Goal: Task Accomplishment & Management: Use online tool/utility

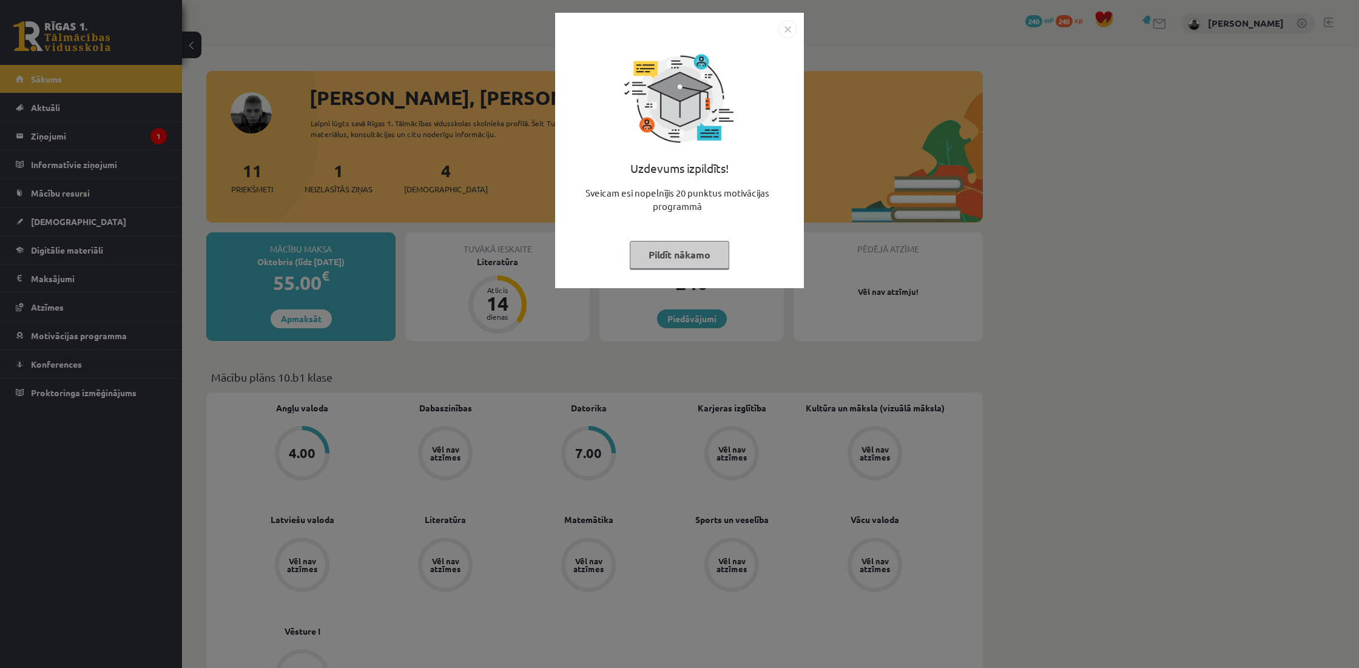
click at [714, 266] on button "Pildīt nākamo" at bounding box center [679, 255] width 99 height 28
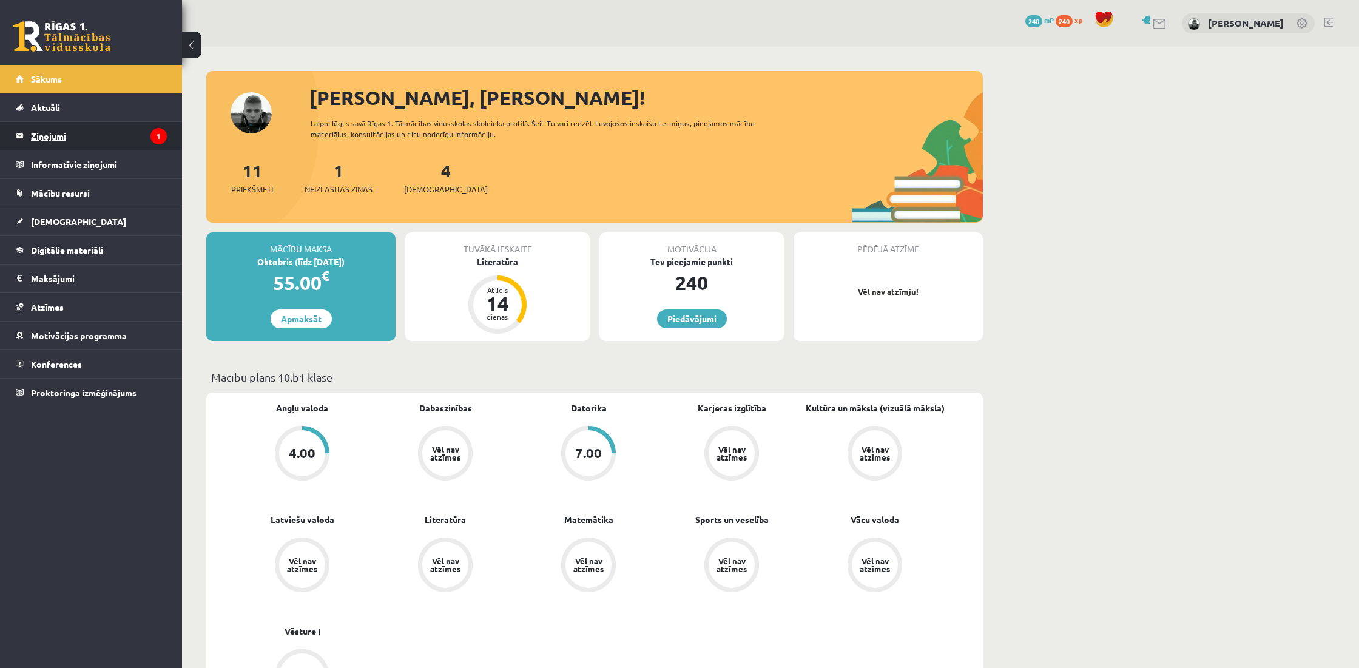
click at [132, 146] on legend "Ziņojumi 1" at bounding box center [99, 136] width 136 height 28
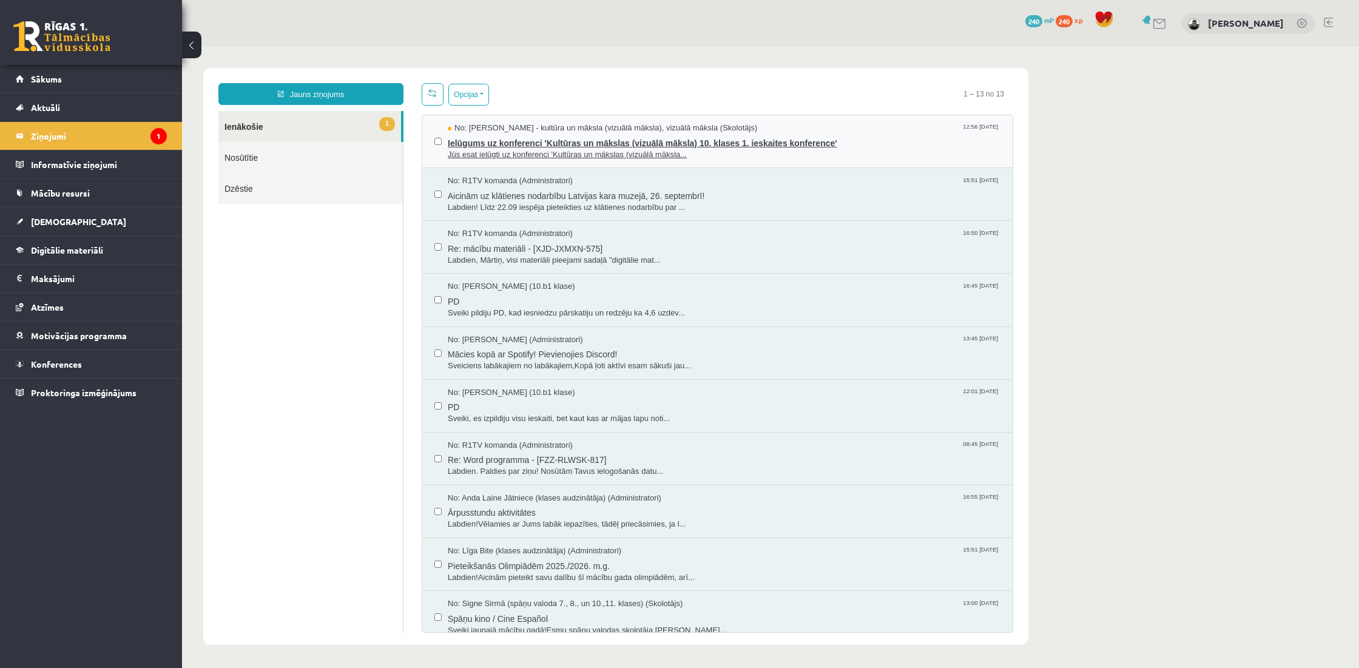
click at [511, 143] on span "Ielūgums uz konferenci 'Kultūras un mākslas (vizuālā māksla) 10. klases 1. iesk…" at bounding box center [724, 141] width 553 height 15
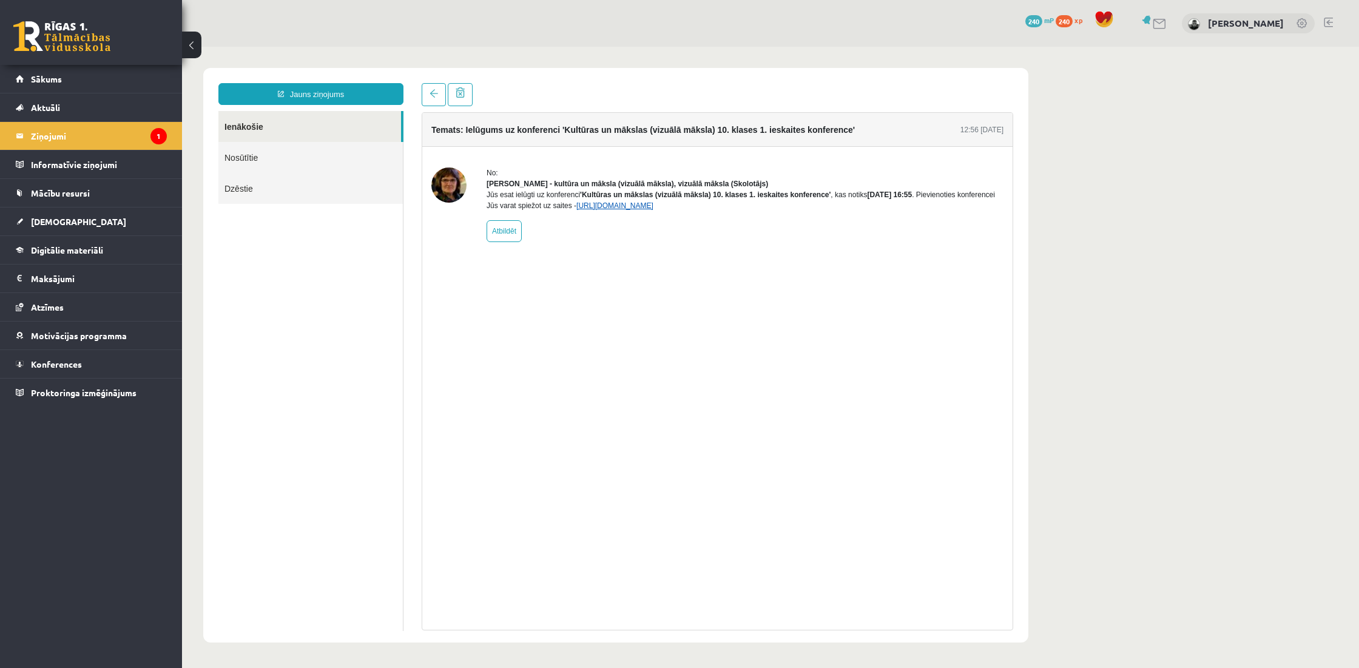
click at [653, 210] on link "https://eskola.r1tv.lv/conferences/4499/join" at bounding box center [614, 205] width 77 height 8
click at [39, 164] on legend "Informatīvie ziņojumi 0" at bounding box center [99, 164] width 136 height 28
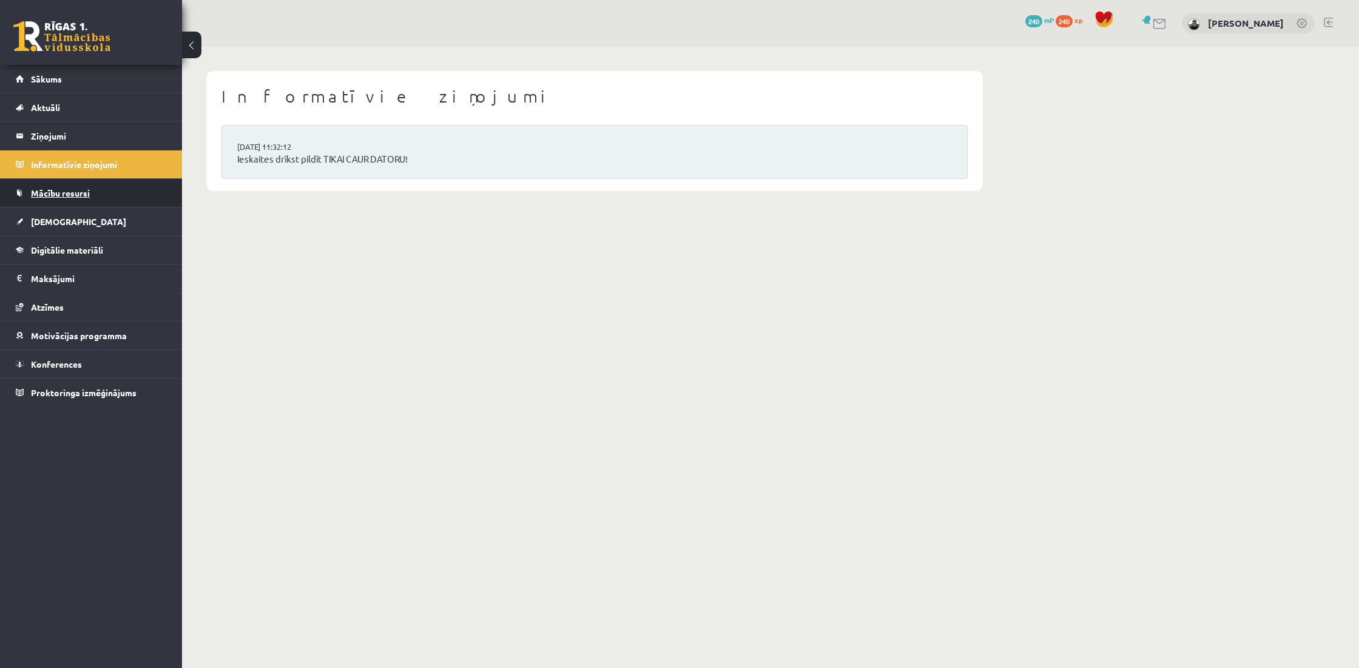
click at [58, 192] on span "Mācību resursi" at bounding box center [60, 192] width 59 height 11
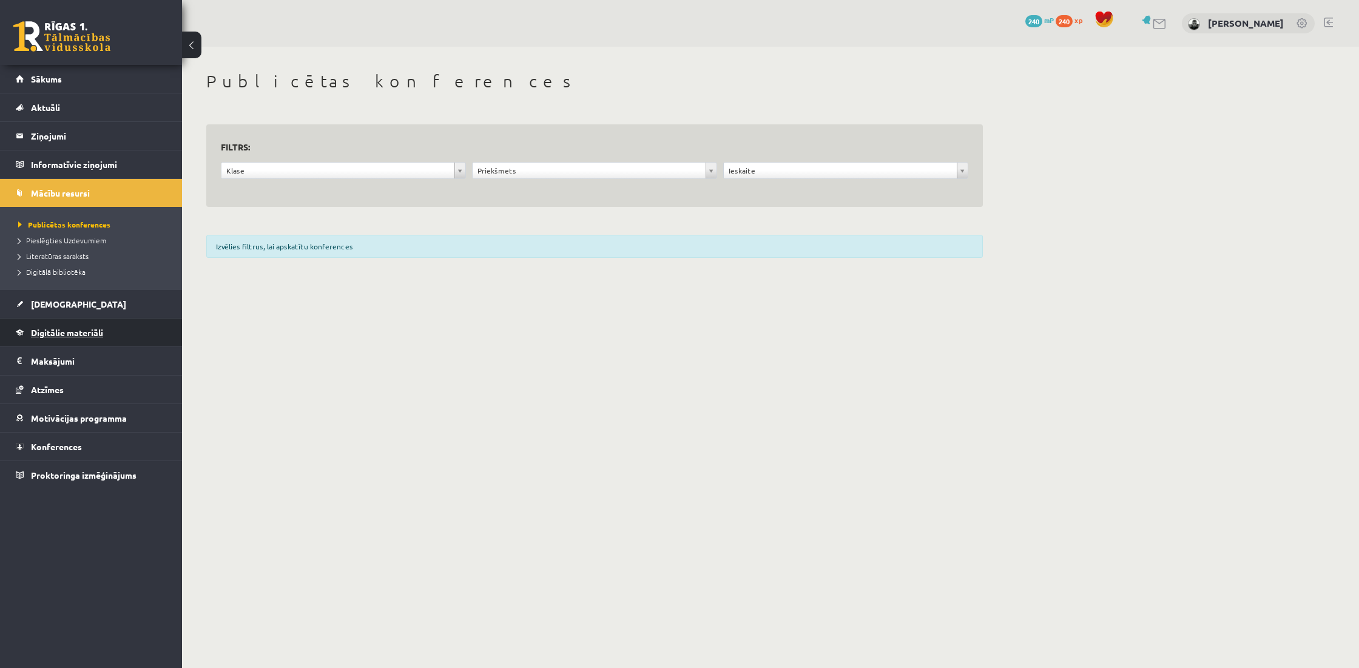
click at [96, 341] on link "Digitālie materiāli" at bounding box center [91, 332] width 151 height 28
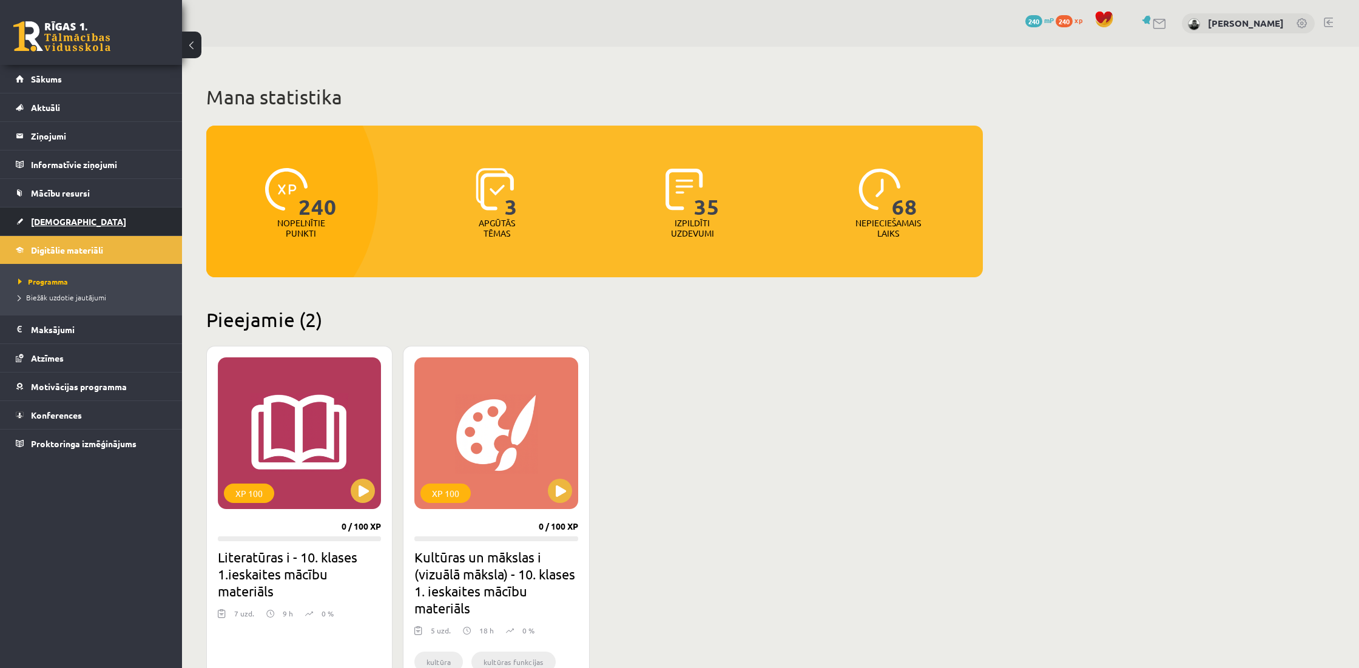
click at [103, 218] on link "[DEMOGRAPHIC_DATA]" at bounding box center [91, 221] width 151 height 28
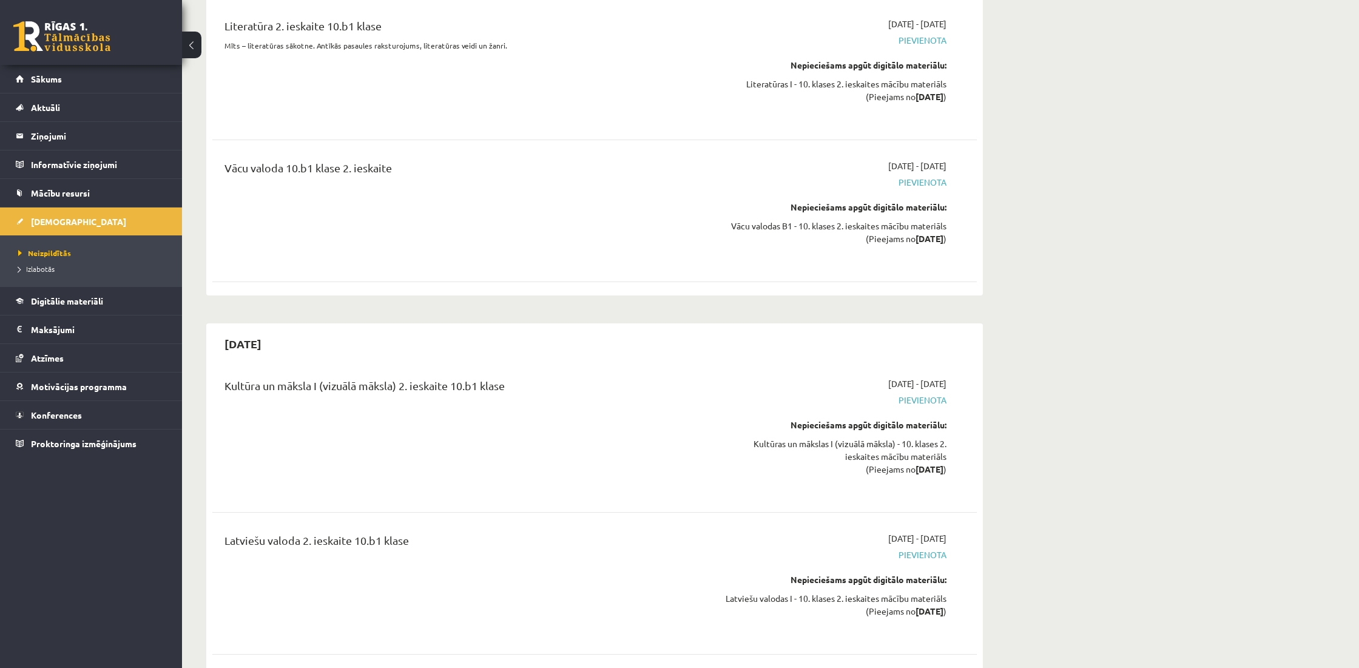
scroll to position [3444, 0]
click at [35, 270] on span "Izlabotās" at bounding box center [36, 269] width 36 height 10
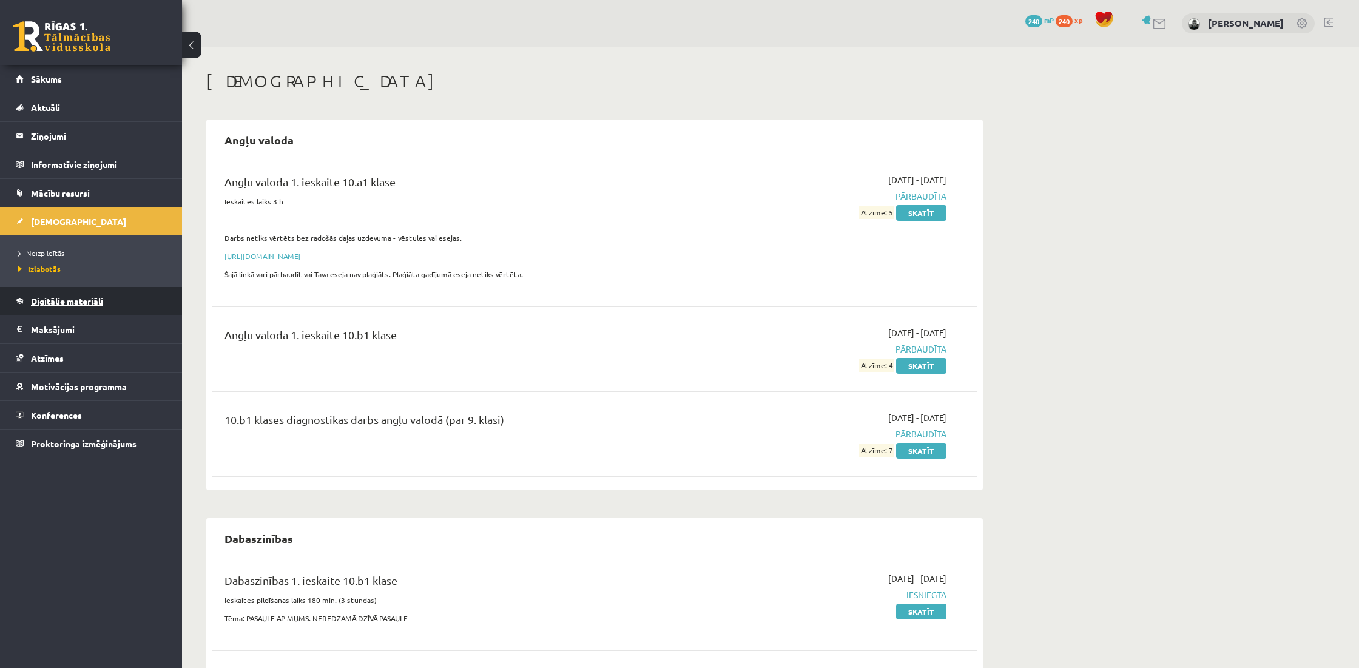
click at [78, 289] on link "Digitālie materiāli" at bounding box center [91, 301] width 151 height 28
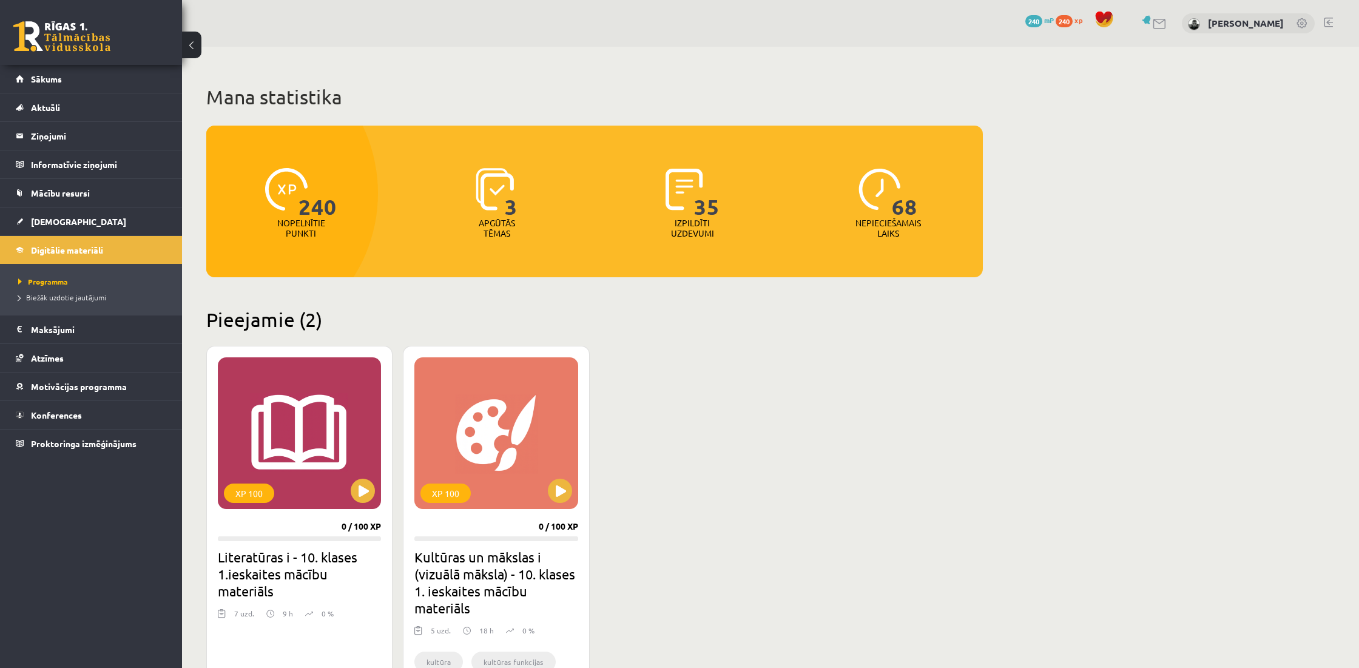
scroll to position [3, 0]
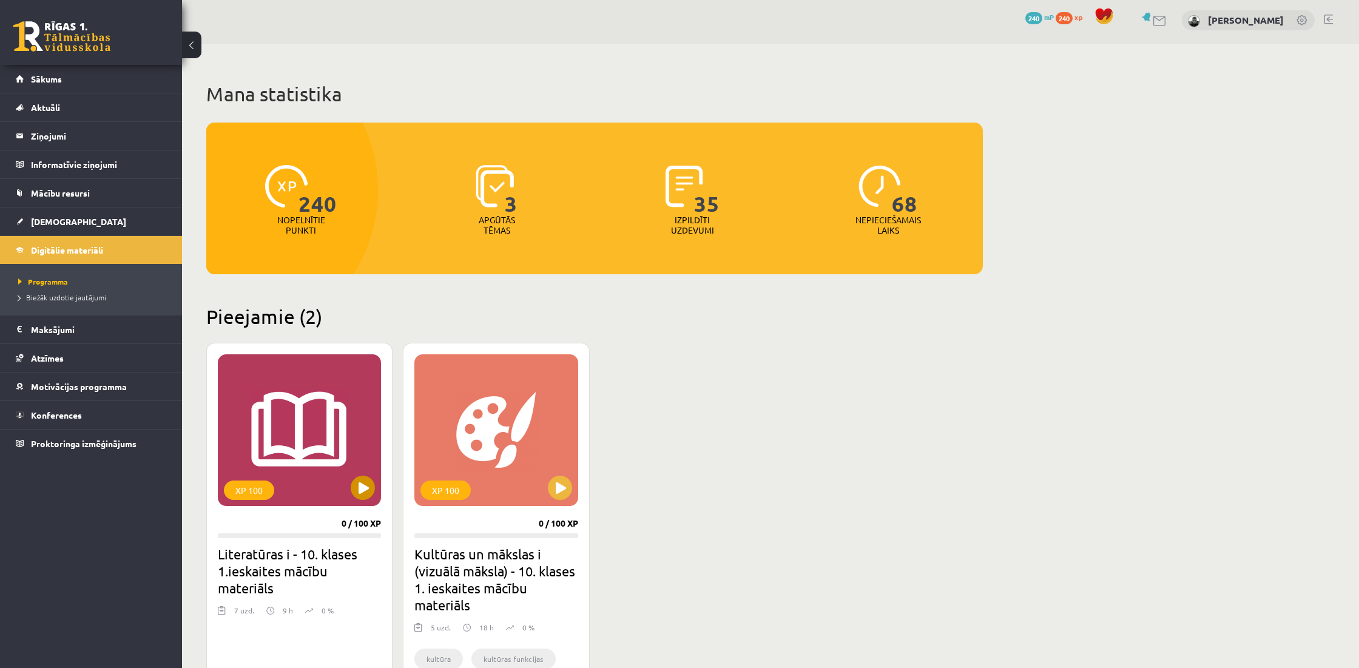
click at [360, 489] on button at bounding box center [363, 487] width 24 height 24
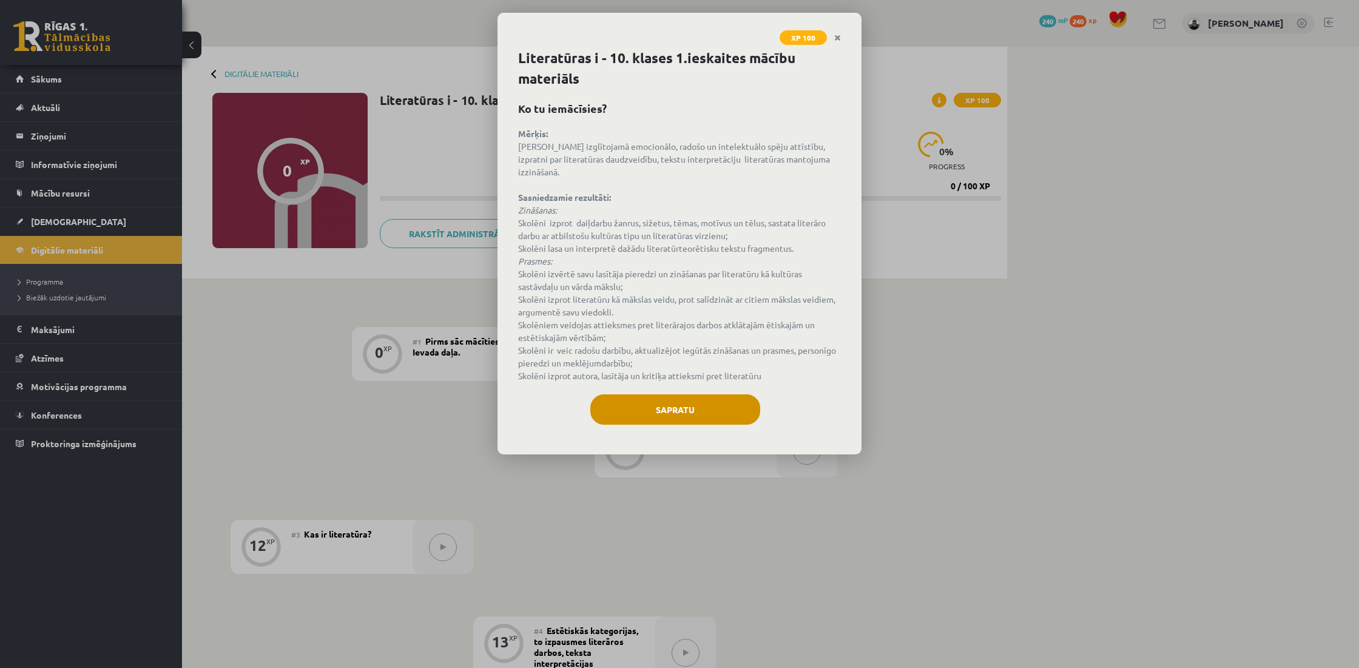
click at [710, 394] on button "Sapratu" at bounding box center [675, 409] width 170 height 30
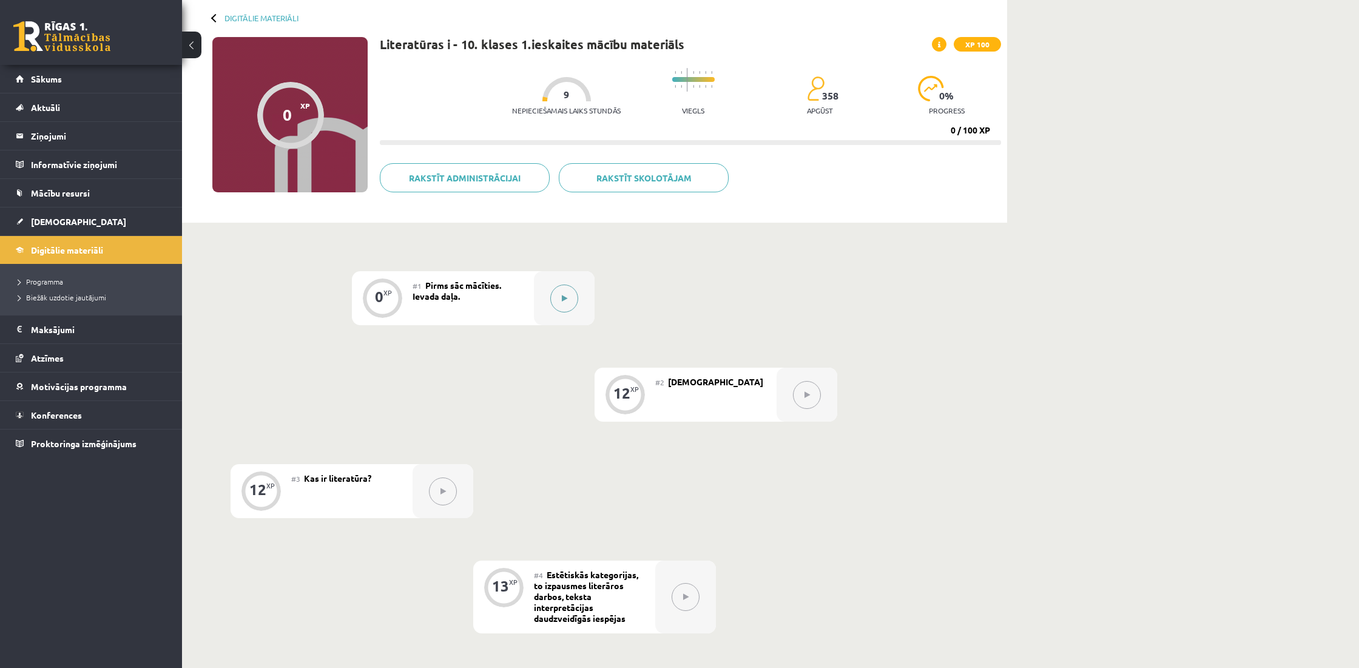
scroll to position [54, 0]
click at [568, 305] on button at bounding box center [564, 300] width 28 height 28
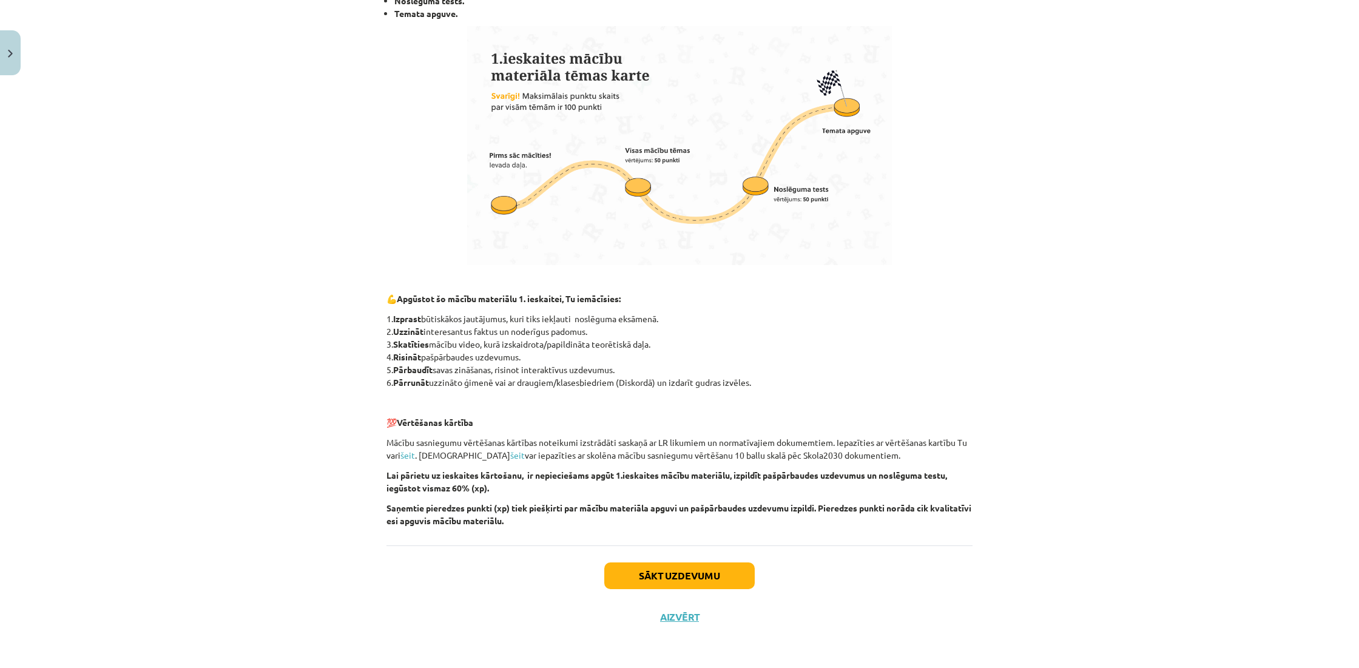
scroll to position [623, 0]
click at [674, 576] on button "Sākt uzdevumu" at bounding box center [679, 575] width 150 height 27
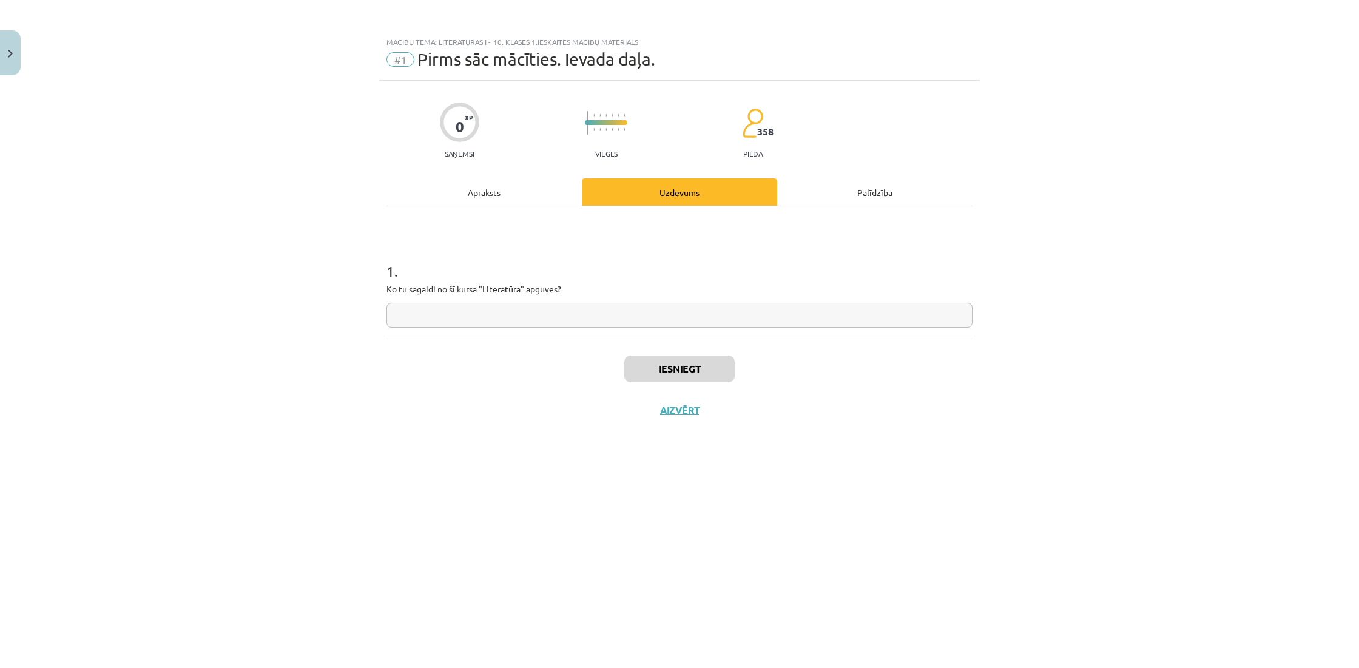
click at [478, 322] on input "text" at bounding box center [679, 315] width 586 height 25
type input "**********"
click at [500, 193] on div "Apraksts" at bounding box center [483, 191] width 195 height 27
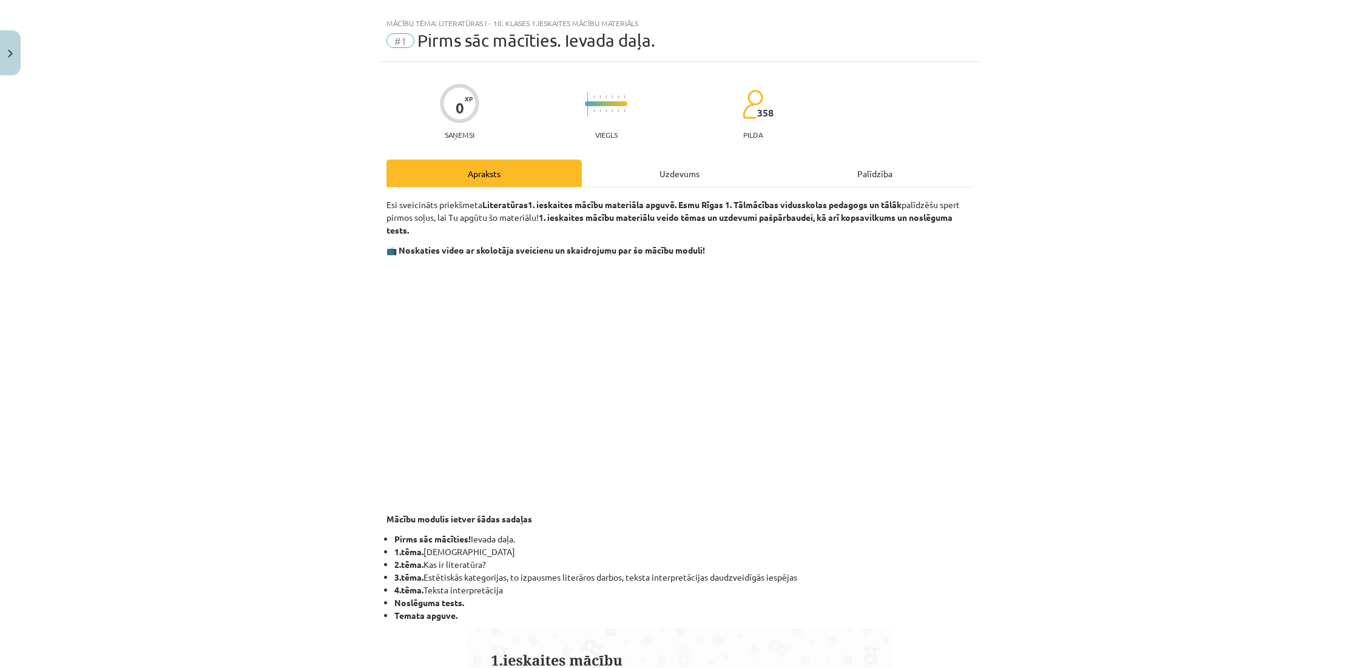
scroll to position [30, 0]
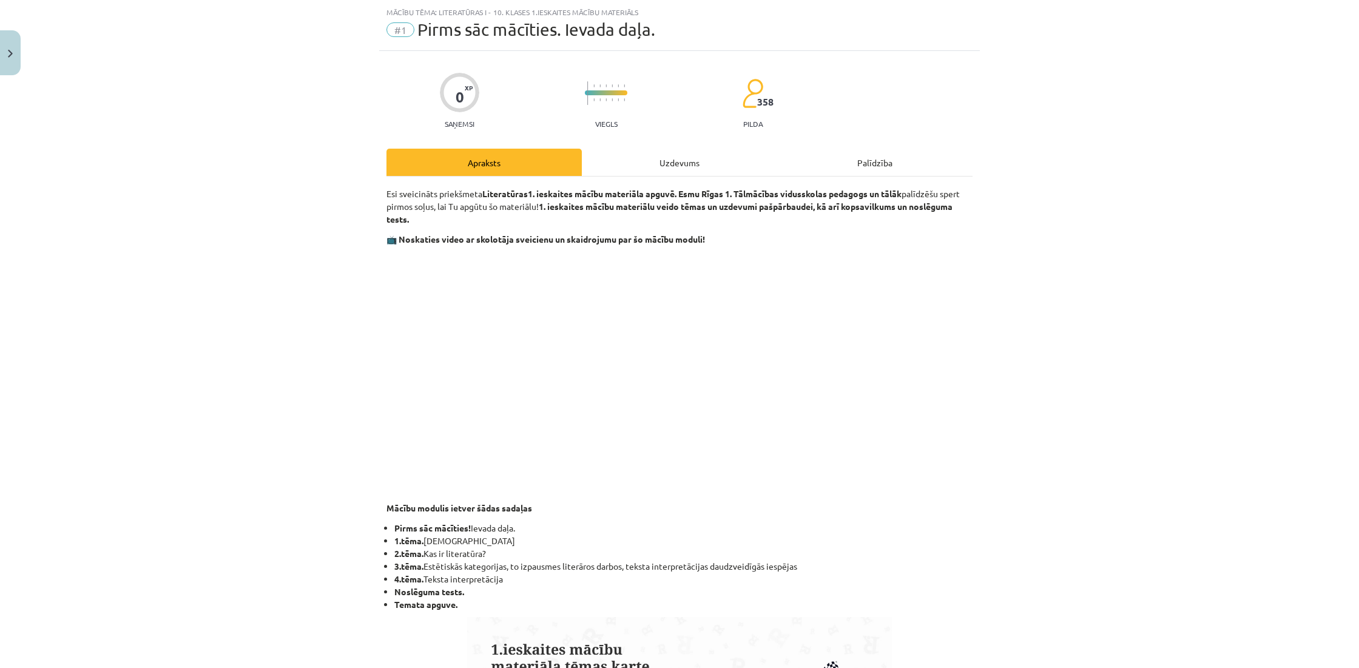
click at [667, 166] on div "Uzdevums" at bounding box center [679, 162] width 195 height 27
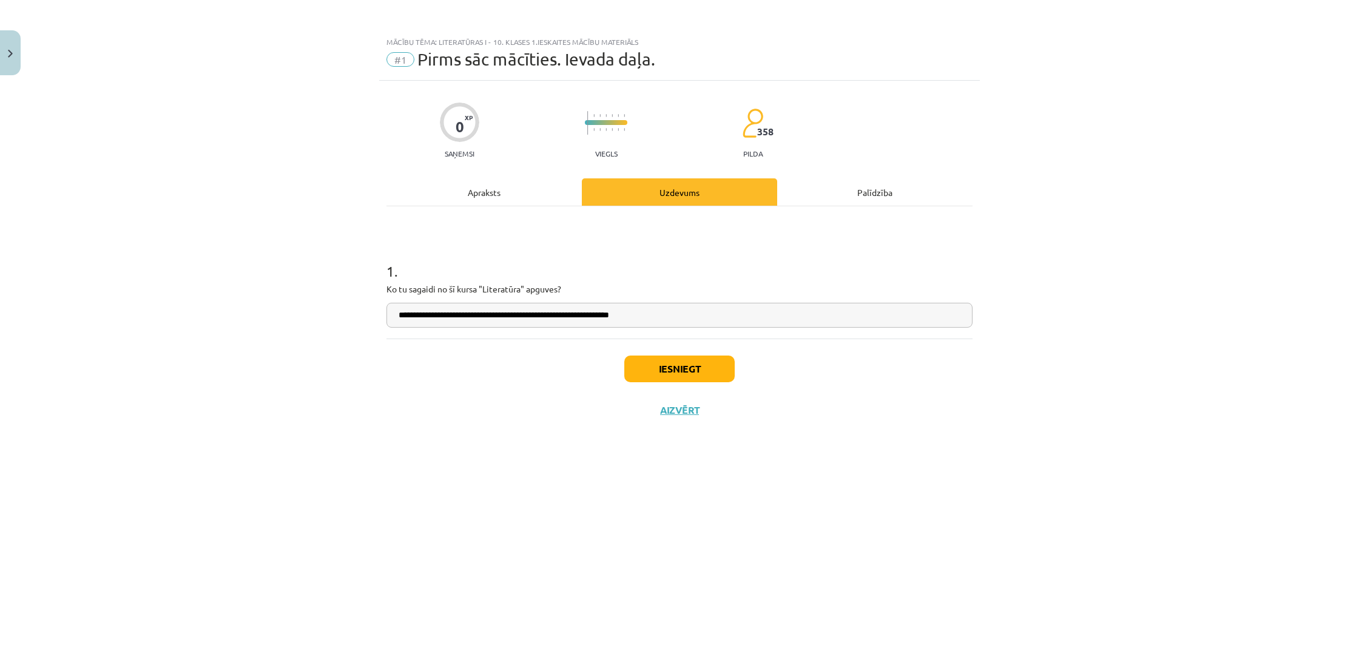
scroll to position [0, 0]
click at [705, 378] on button "Iesniegt" at bounding box center [679, 368] width 110 height 27
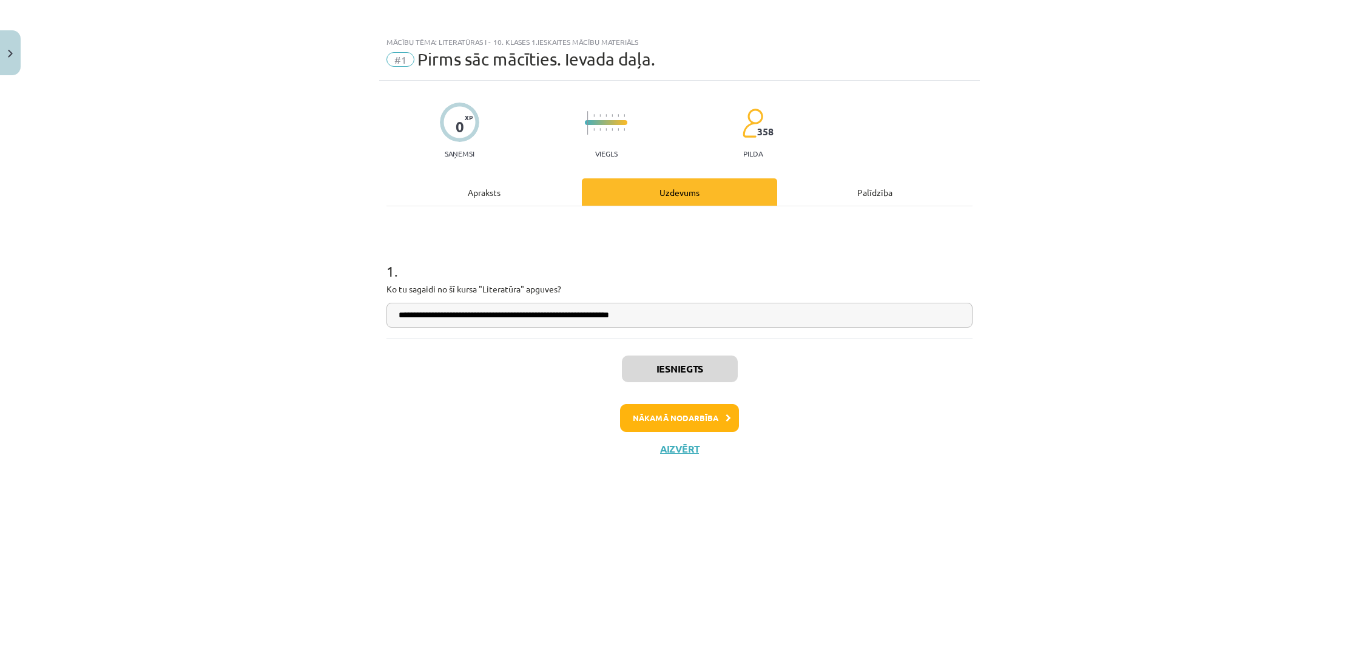
click at [691, 413] on button "Nākamā nodarbība" at bounding box center [679, 418] width 119 height 28
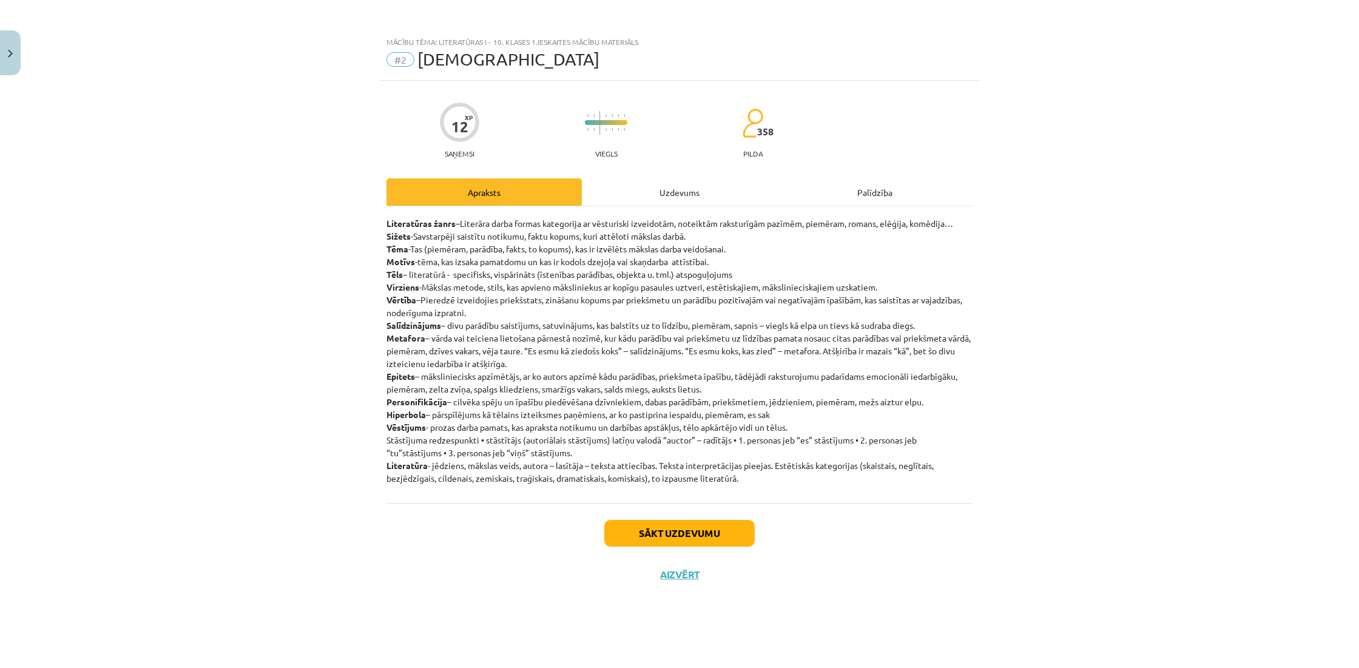
click at [623, 532] on button "Sākt uzdevumu" at bounding box center [679, 533] width 150 height 27
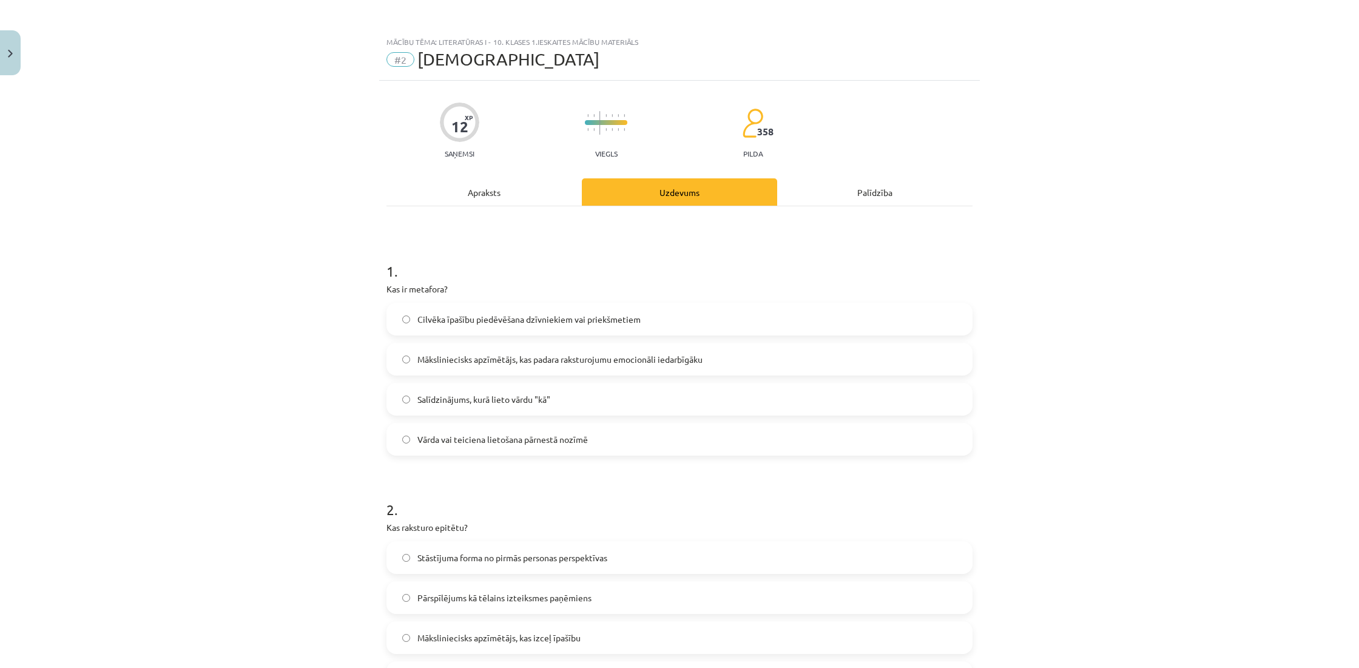
click at [460, 431] on label "Vārda vai teiciena lietošana pārnestā nozīmē" at bounding box center [679, 439] width 583 height 30
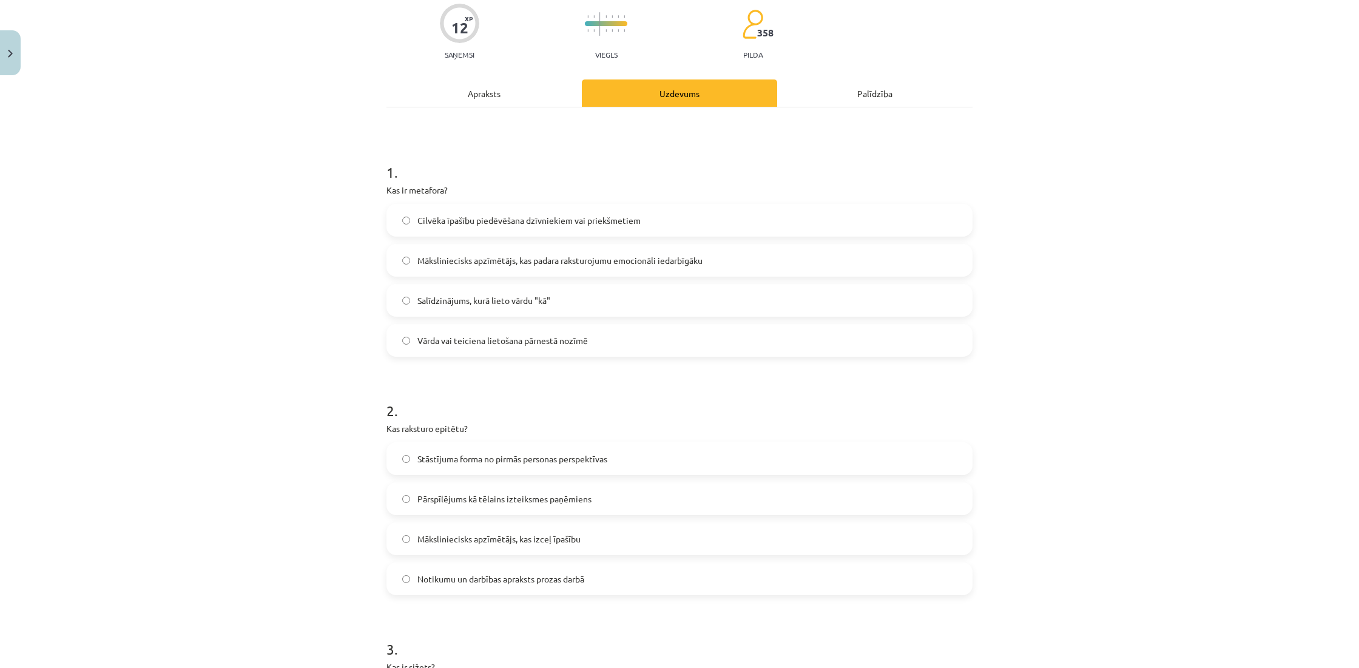
scroll to position [100, 0]
click at [509, 536] on span "Māksliniecisks apzīmētājs, kas izceļ īpašību" at bounding box center [498, 537] width 163 height 13
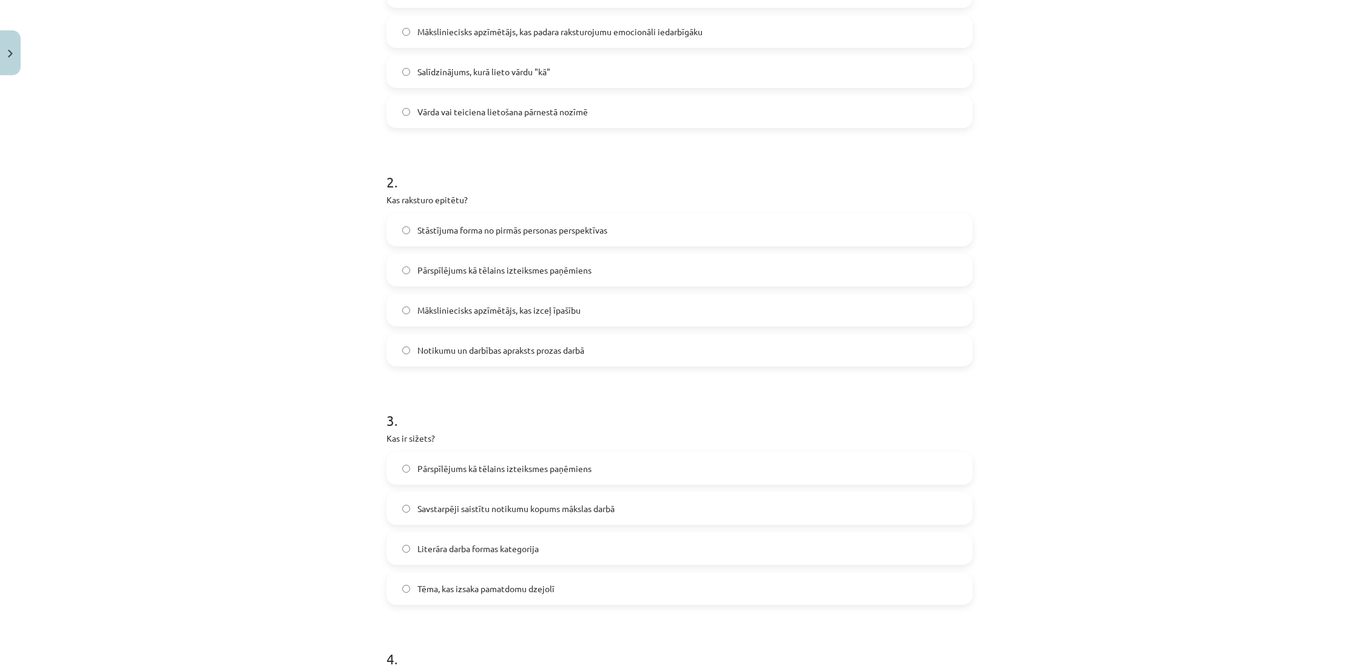
scroll to position [334, 0]
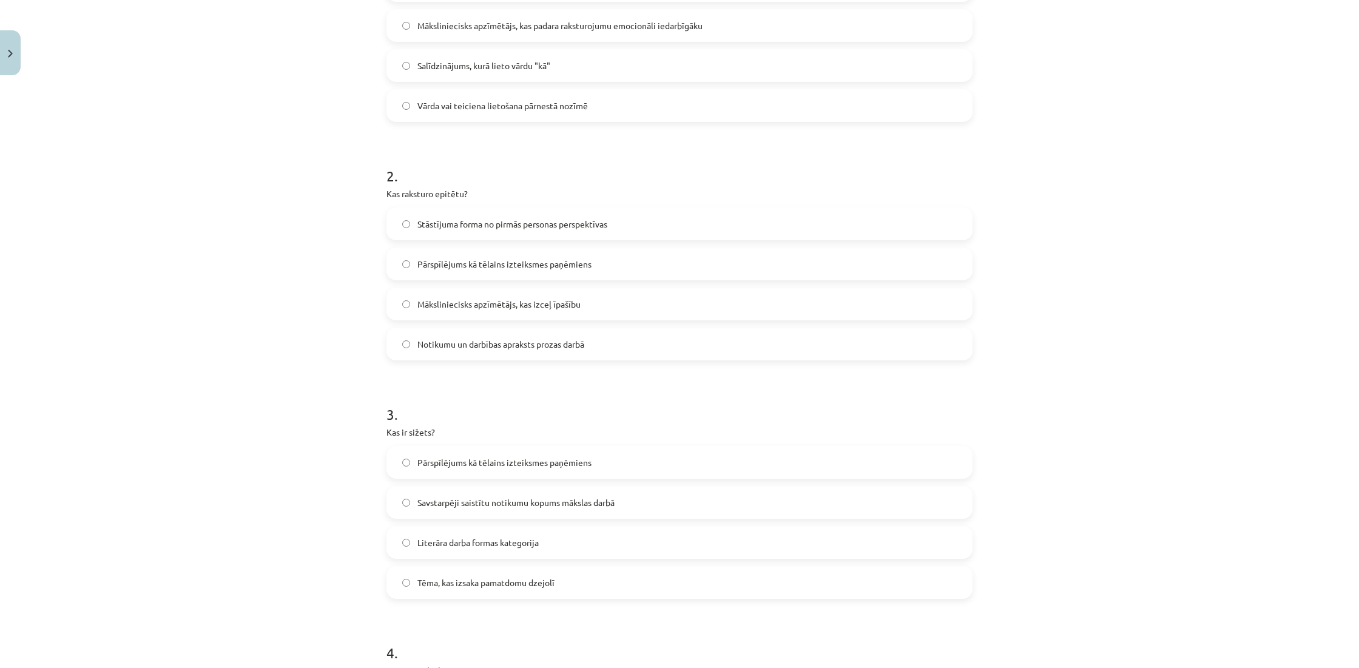
click at [458, 503] on span "Savstarpēji saistītu notikumu kopums mākslas darbā" at bounding box center [515, 502] width 197 height 13
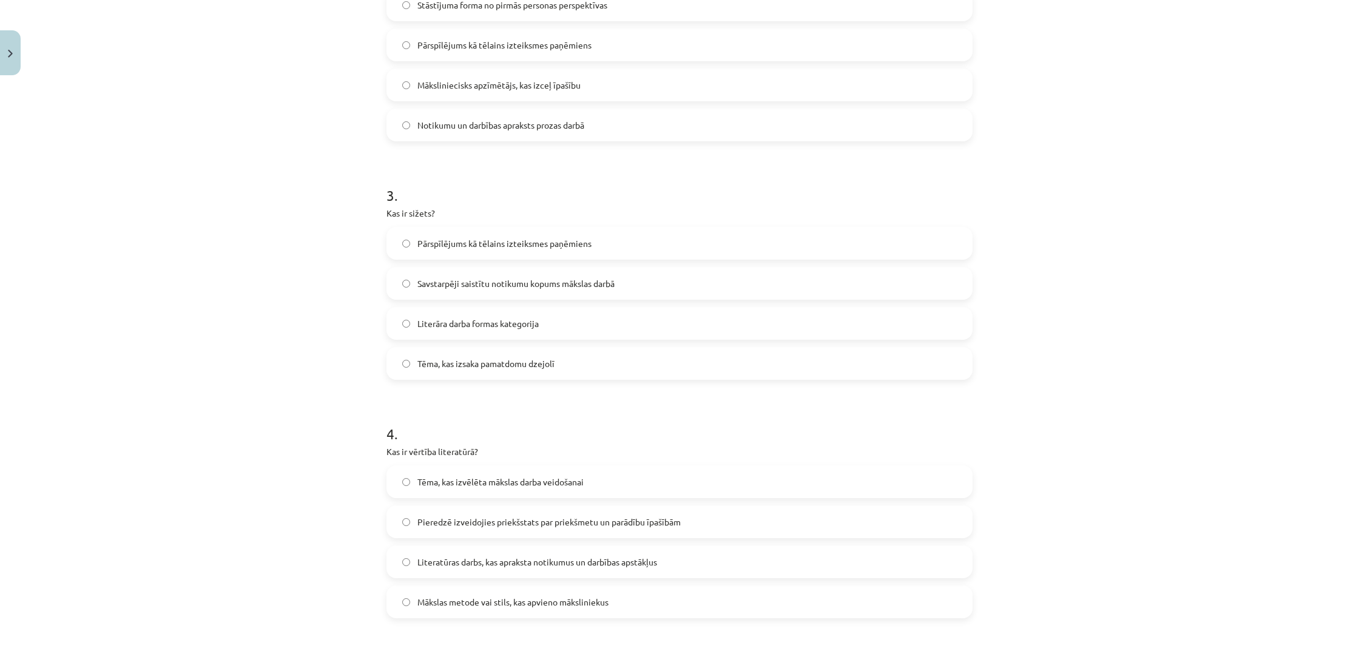
scroll to position [553, 0]
click at [440, 521] on span "Pieredzē izveidojies priekšstats par priekšmetu un parādību īpašībām" at bounding box center [548, 521] width 263 height 13
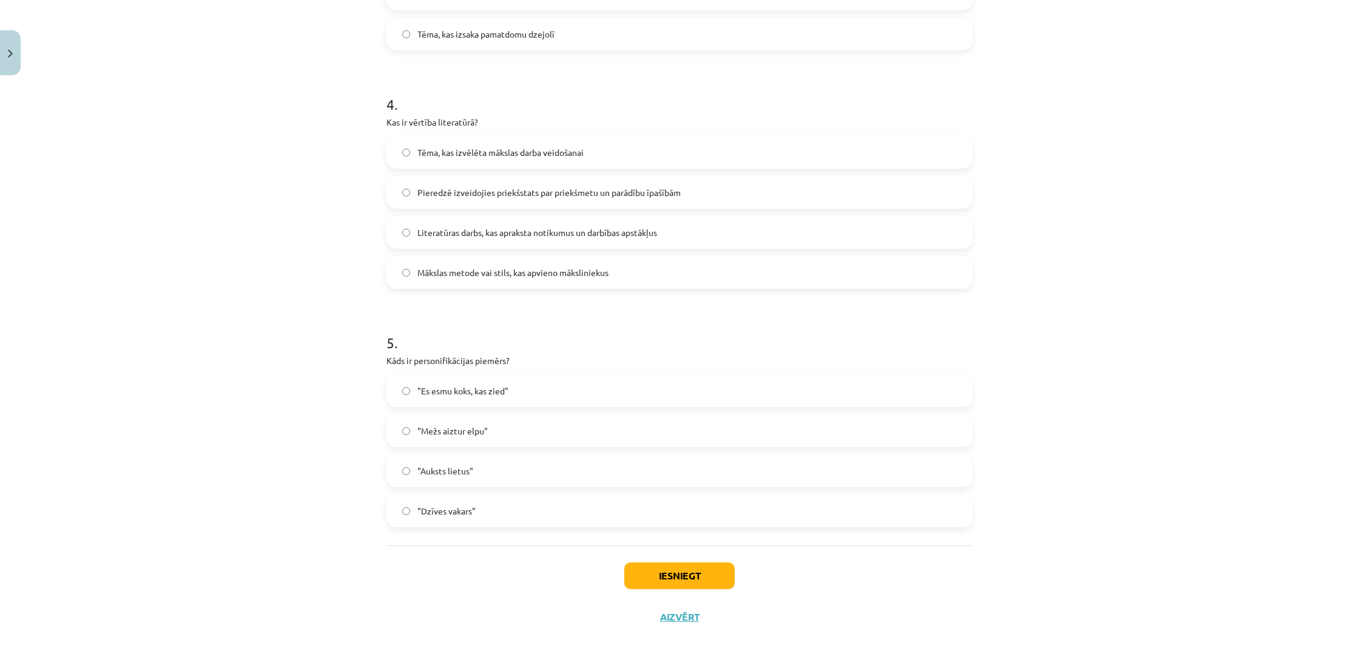
scroll to position [884, 0]
click at [437, 431] on span ""Mežs aiztur elpu"" at bounding box center [452, 431] width 70 height 13
click at [694, 568] on button "Iesniegt" at bounding box center [679, 575] width 110 height 27
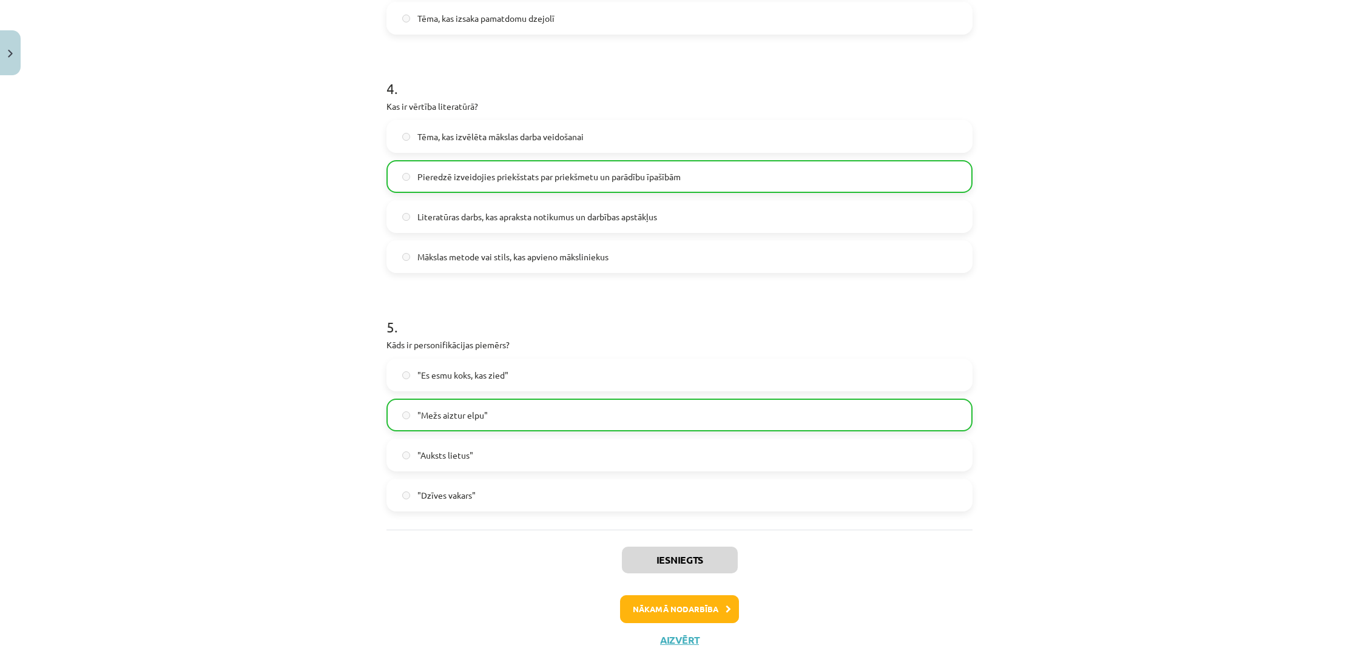
scroll to position [902, 0]
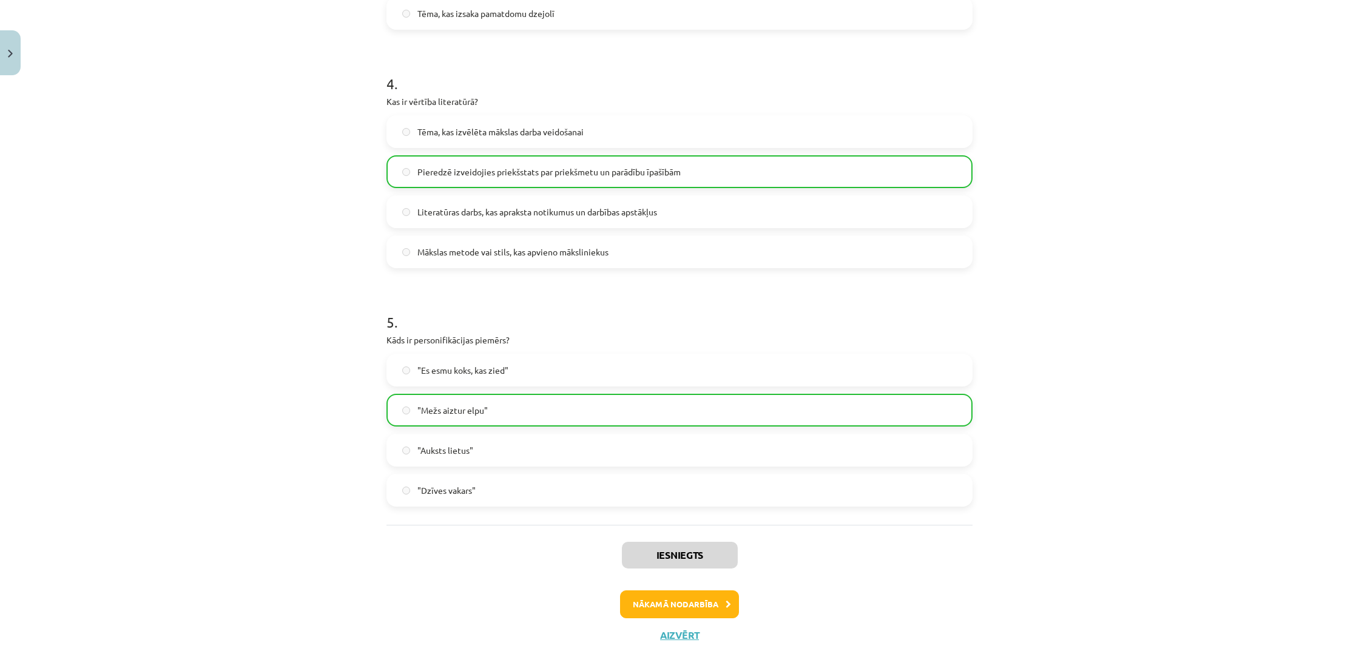
click at [676, 637] on button "Aizvērt" at bounding box center [679, 635] width 46 height 12
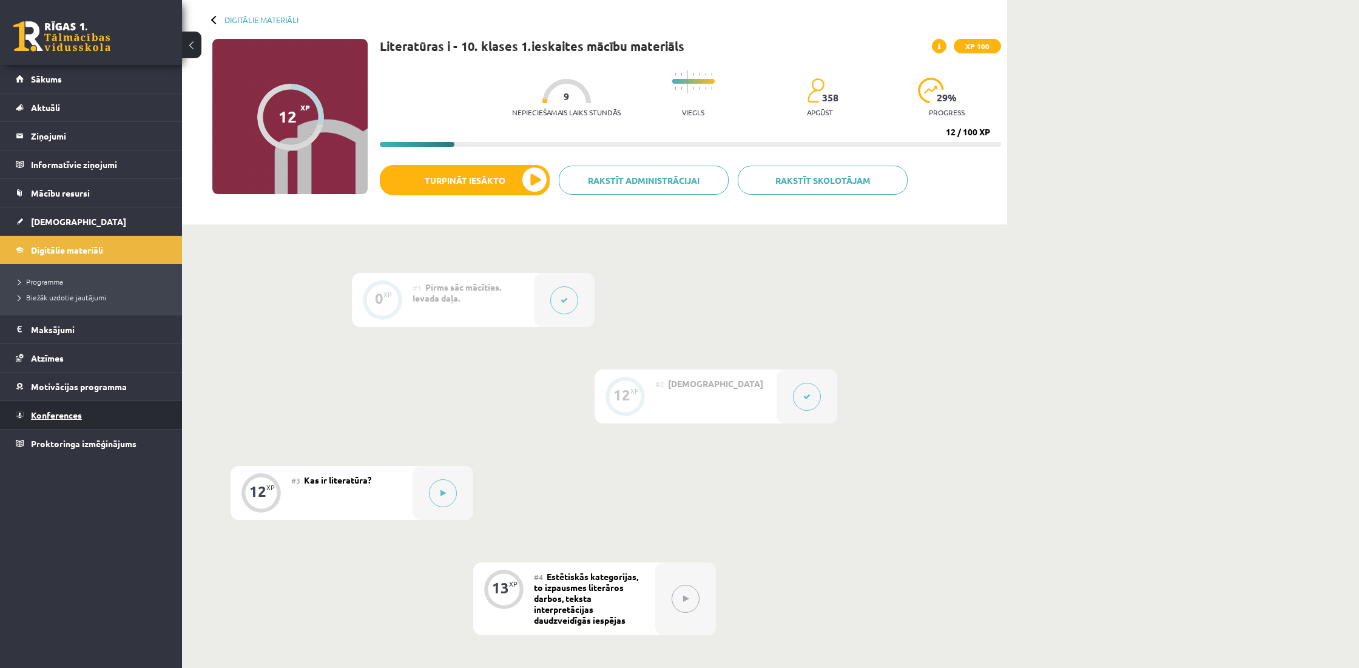
click at [82, 420] on link "Konferences" at bounding box center [91, 415] width 151 height 28
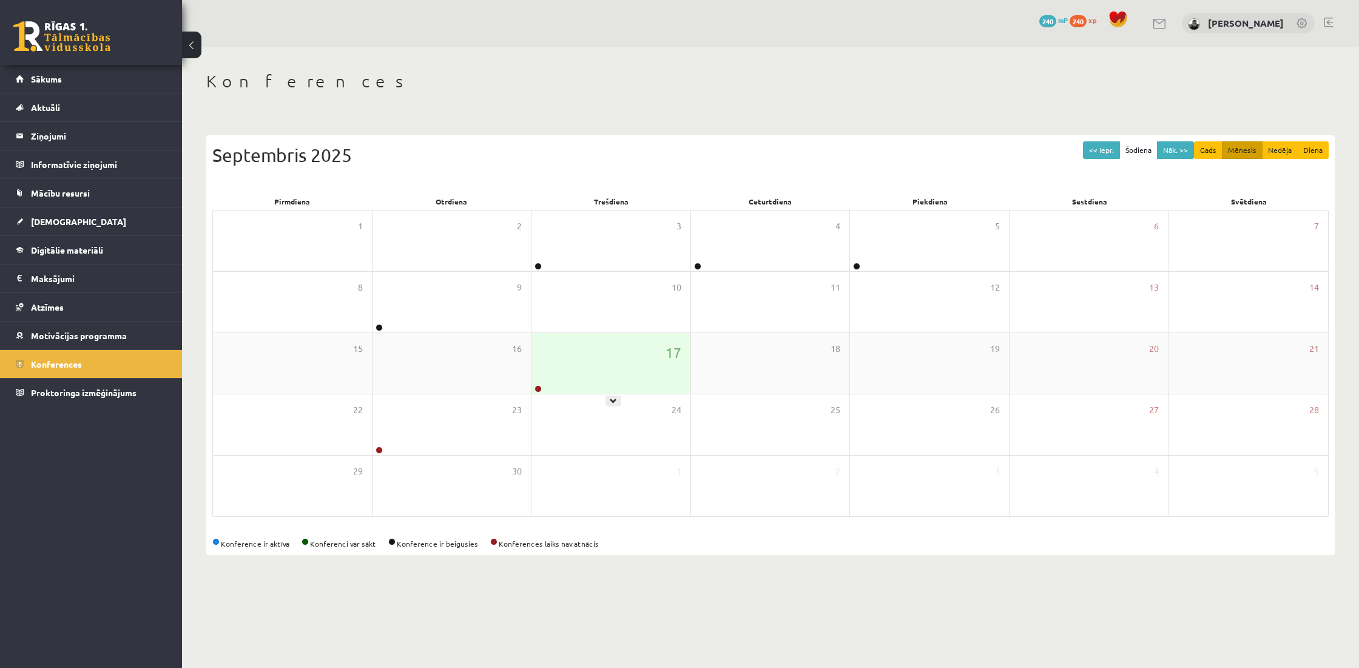
click at [656, 372] on div "17" at bounding box center [610, 363] width 159 height 61
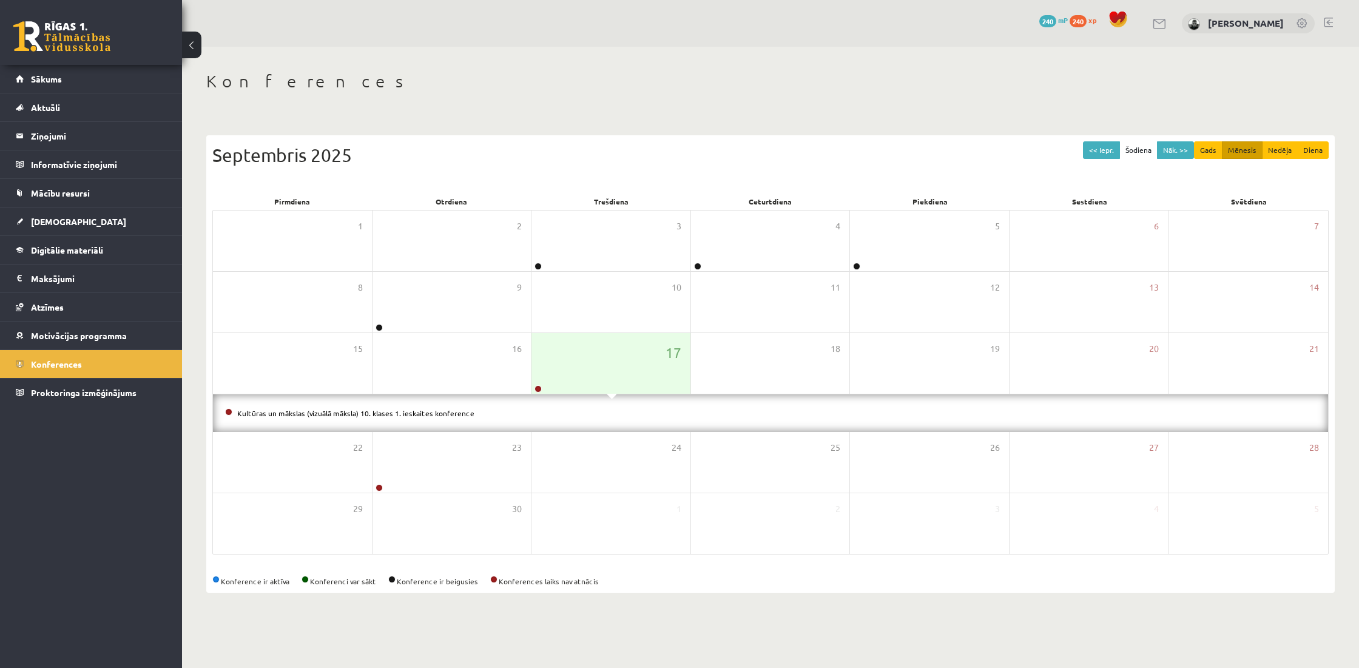
click at [422, 419] on div "Kultūras un mākslas (vizuālā māksla) 10. klases 1. ieskaites konference" at bounding box center [770, 413] width 1115 height 38
click at [425, 415] on link "Kultūras un mākslas (vizuālā māksla) 10. klases 1. ieskaites konference" at bounding box center [355, 413] width 237 height 10
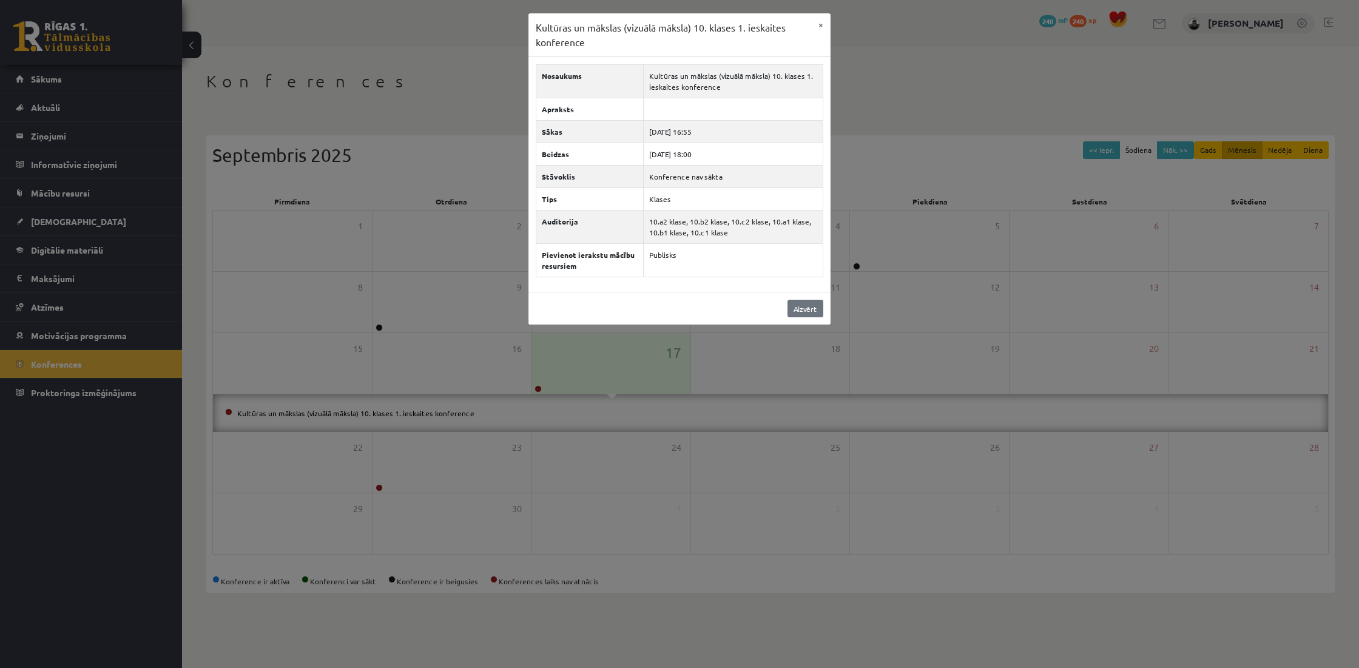
click at [800, 304] on link "Aizvērt" at bounding box center [805, 309] width 36 height 18
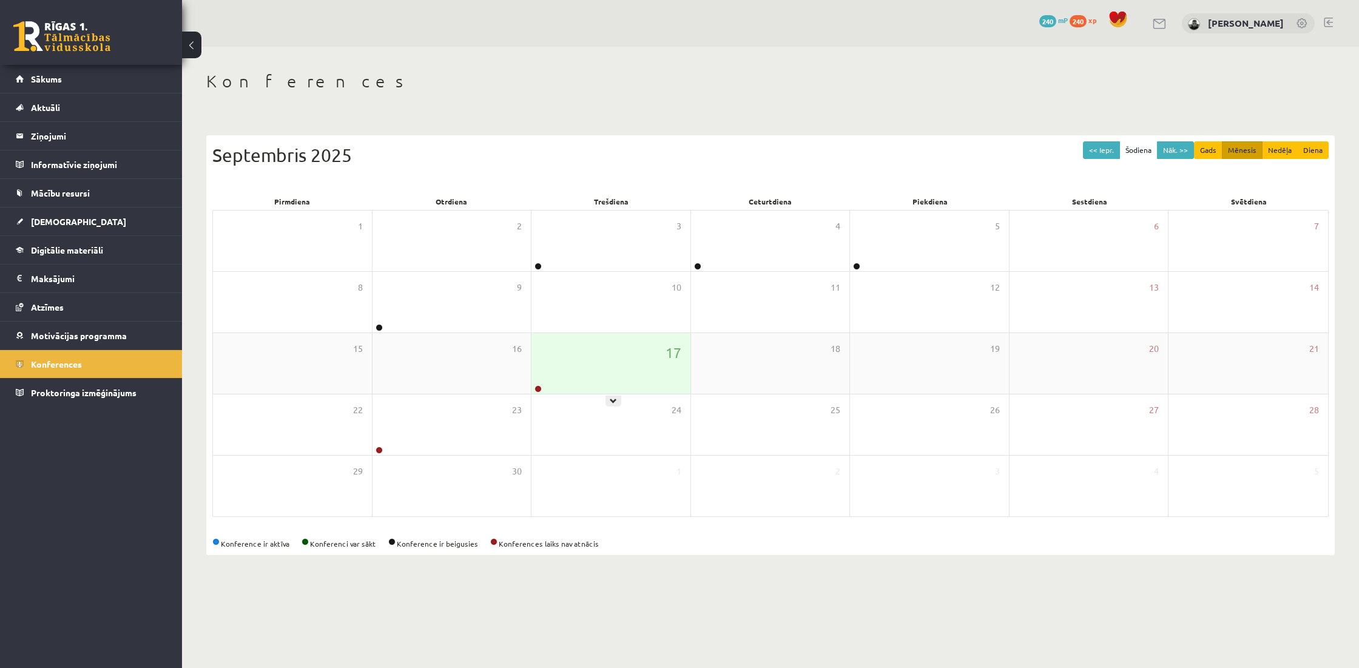
click at [547, 374] on div "17" at bounding box center [610, 363] width 159 height 61
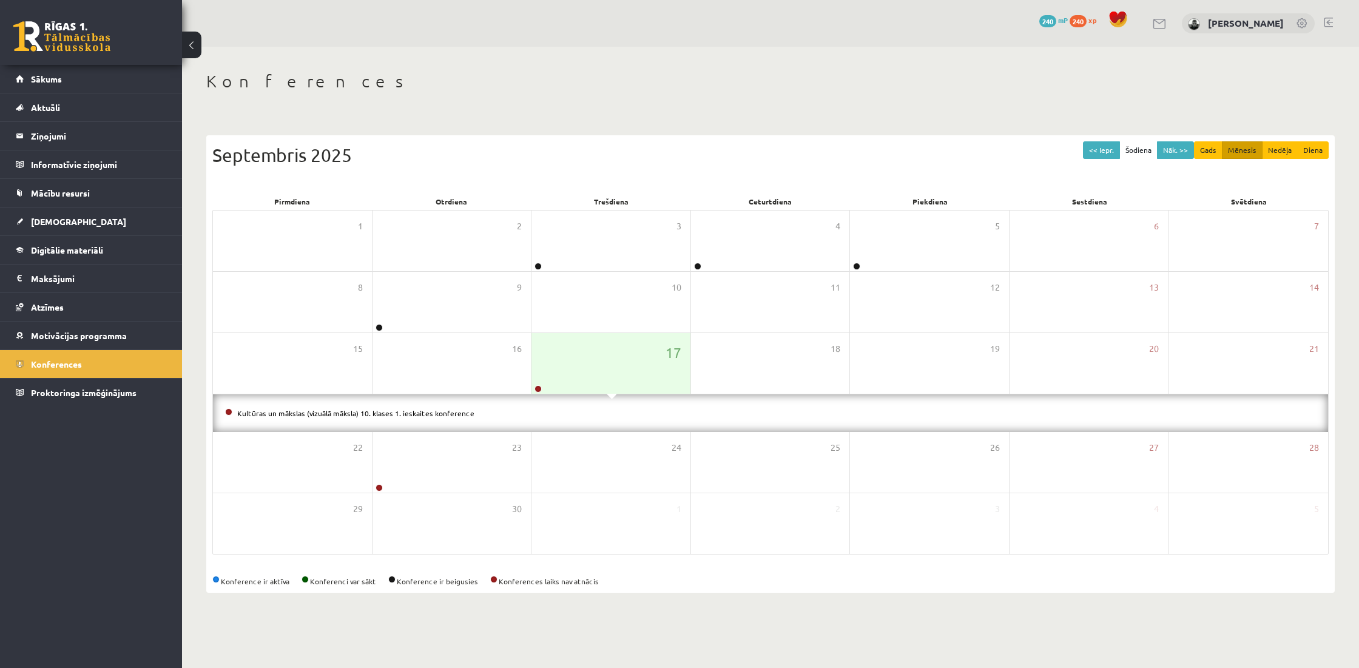
click at [530, 418] on li "Kultūras un mākslas (vizuālā māksla) 10. klases 1. ieskaites konference" at bounding box center [770, 412] width 1090 height 13
click at [448, 415] on link "Kultūras un mākslas (vizuālā māksla) 10. klases 1. ieskaites konference" at bounding box center [355, 413] width 237 height 10
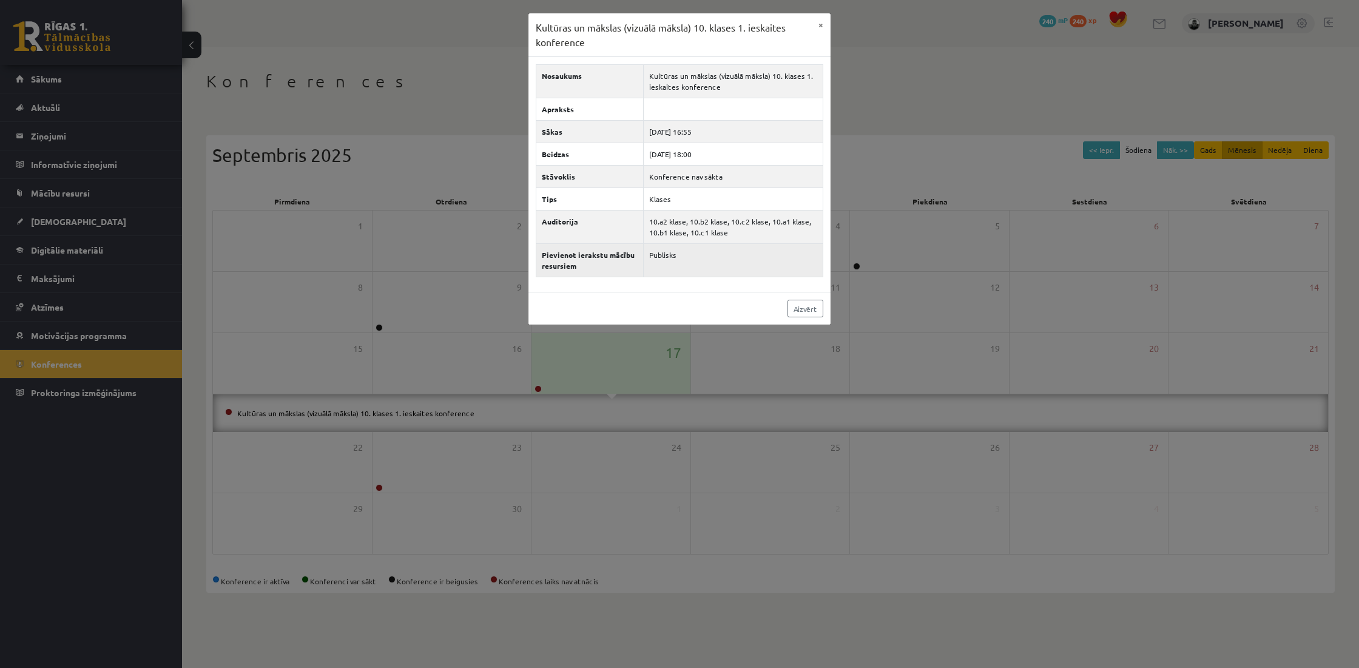
click at [652, 252] on td "Publisks" at bounding box center [733, 260] width 180 height 33
click at [653, 252] on td "Publisks" at bounding box center [733, 260] width 180 height 33
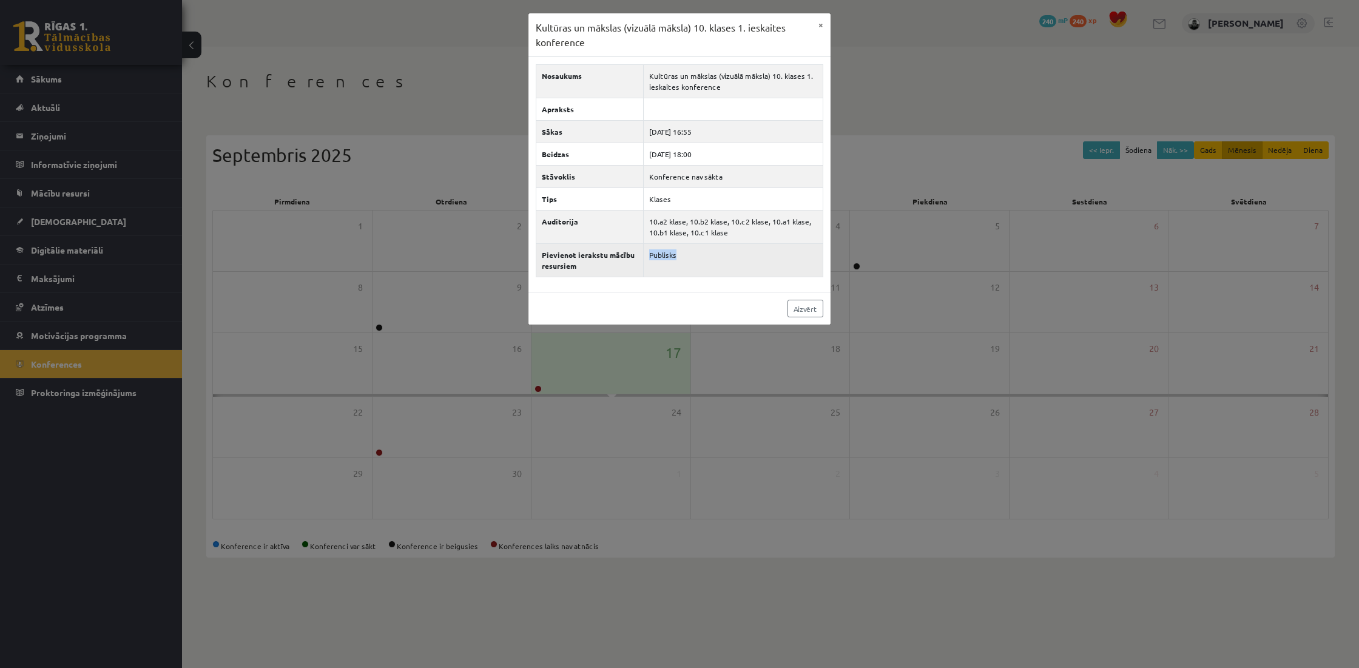
click at [653, 252] on td "Publisks" at bounding box center [733, 260] width 180 height 33
click at [681, 271] on td "Publisks" at bounding box center [733, 260] width 180 height 33
click at [794, 306] on link "Aizvērt" at bounding box center [805, 309] width 36 height 18
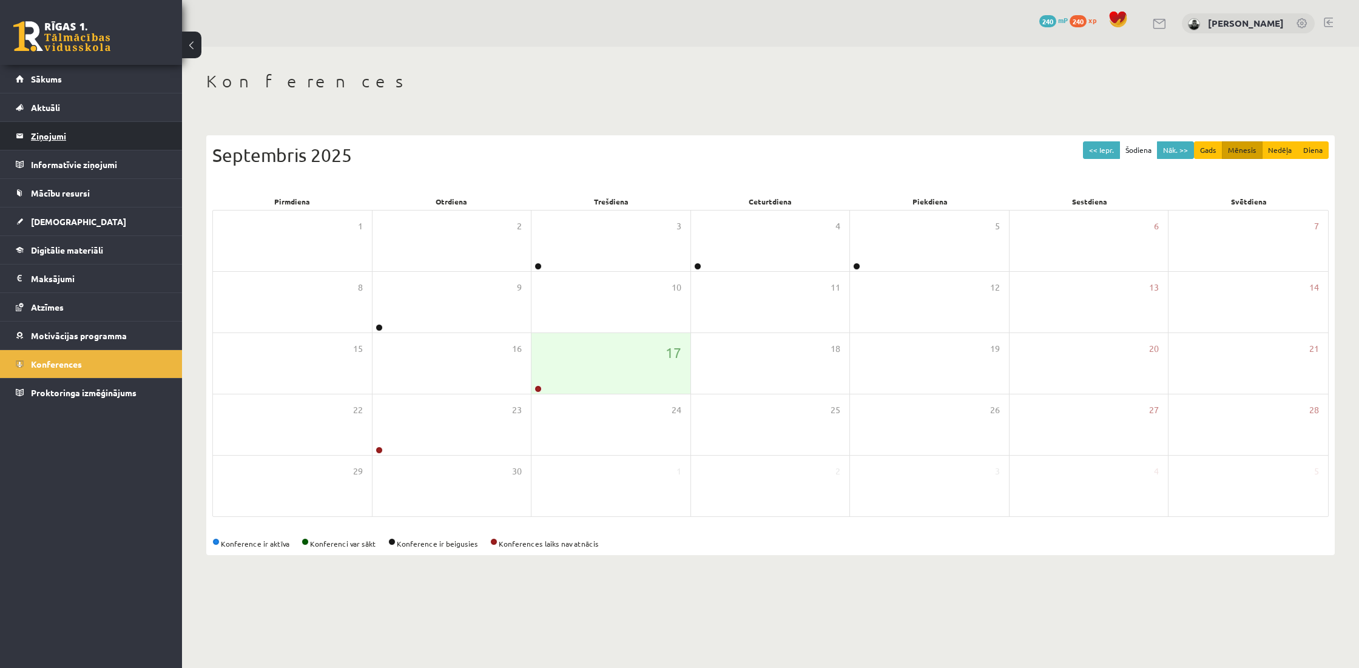
click at [140, 135] on legend "Ziņojumi 0" at bounding box center [99, 136] width 136 height 28
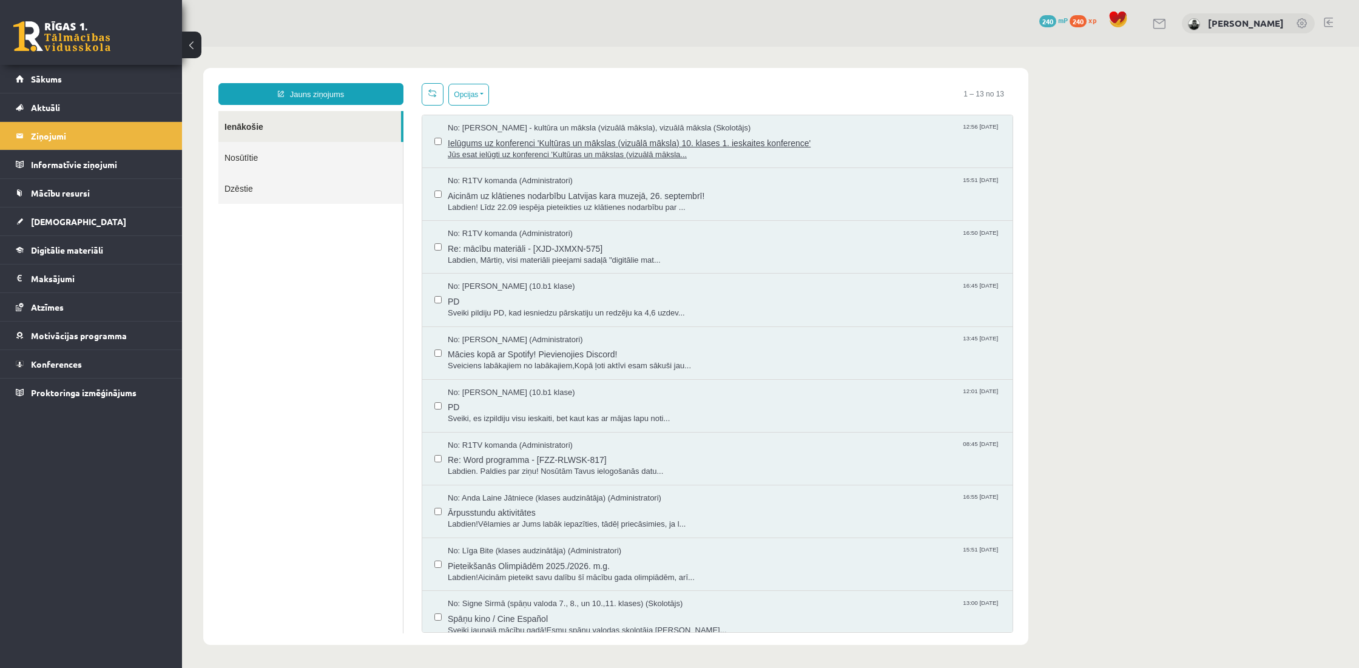
click at [582, 155] on span "Jūs esat ielūgti uz konferenci 'Kultūras un mākslas (vizuālā māksla..." at bounding box center [724, 155] width 553 height 12
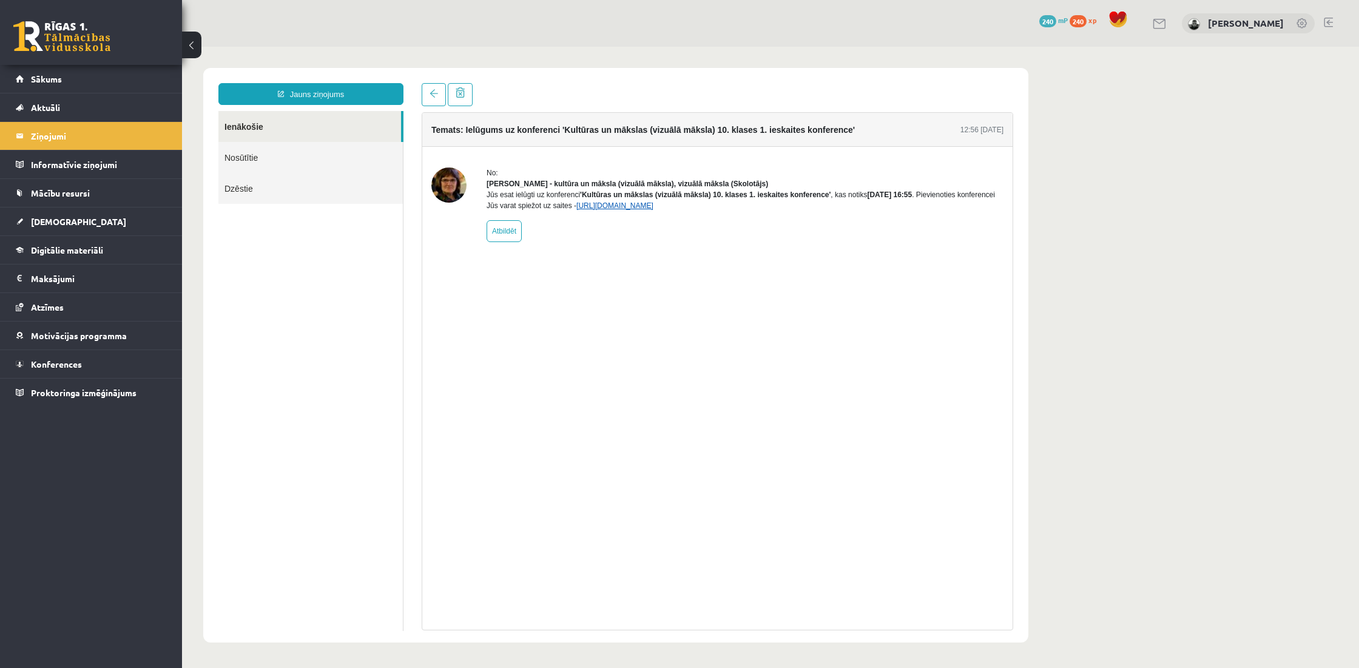
click at [653, 210] on link "[URL][DOMAIN_NAME]" at bounding box center [614, 205] width 77 height 8
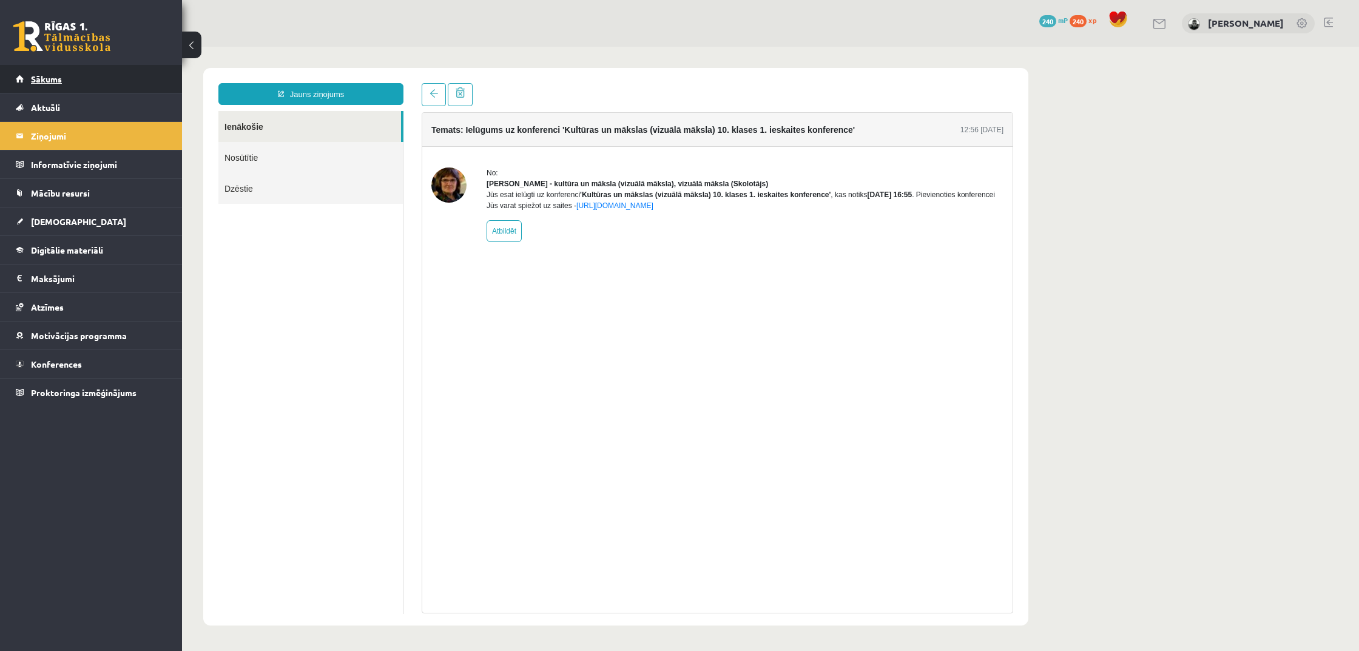
click at [75, 92] on link "Sākums" at bounding box center [91, 79] width 151 height 28
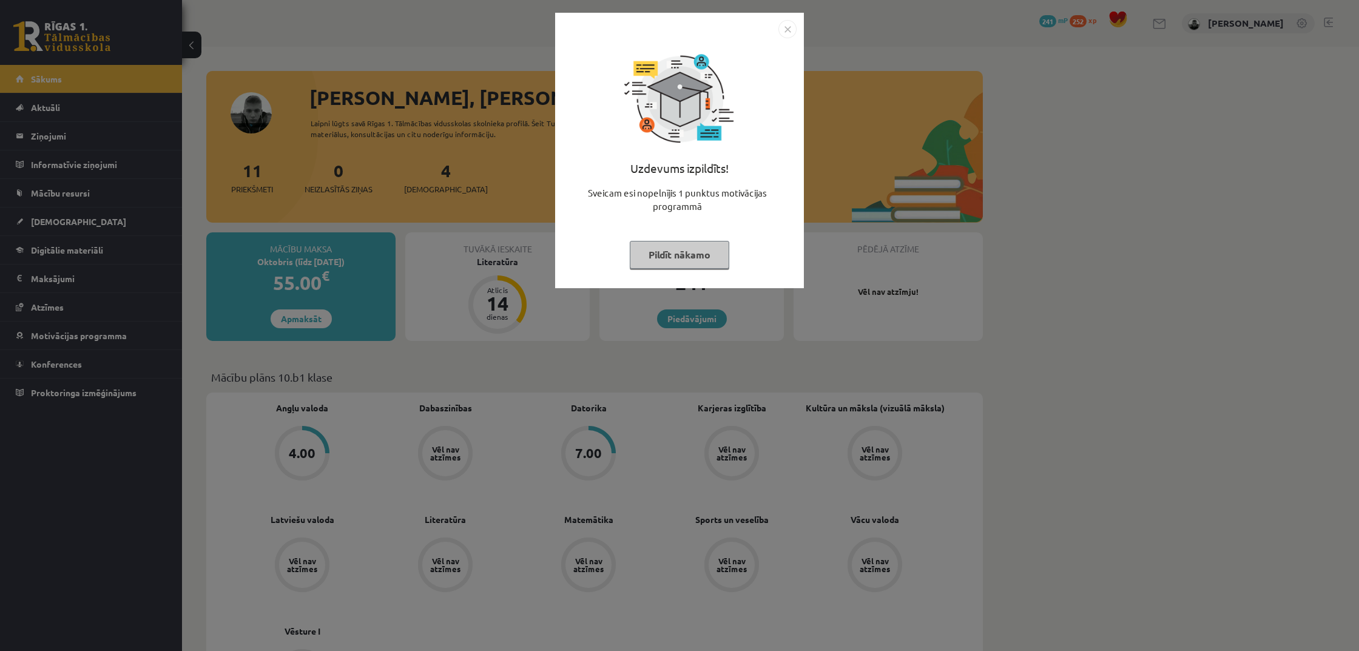
click at [706, 250] on button "Pildīt nākamo" at bounding box center [679, 255] width 99 height 28
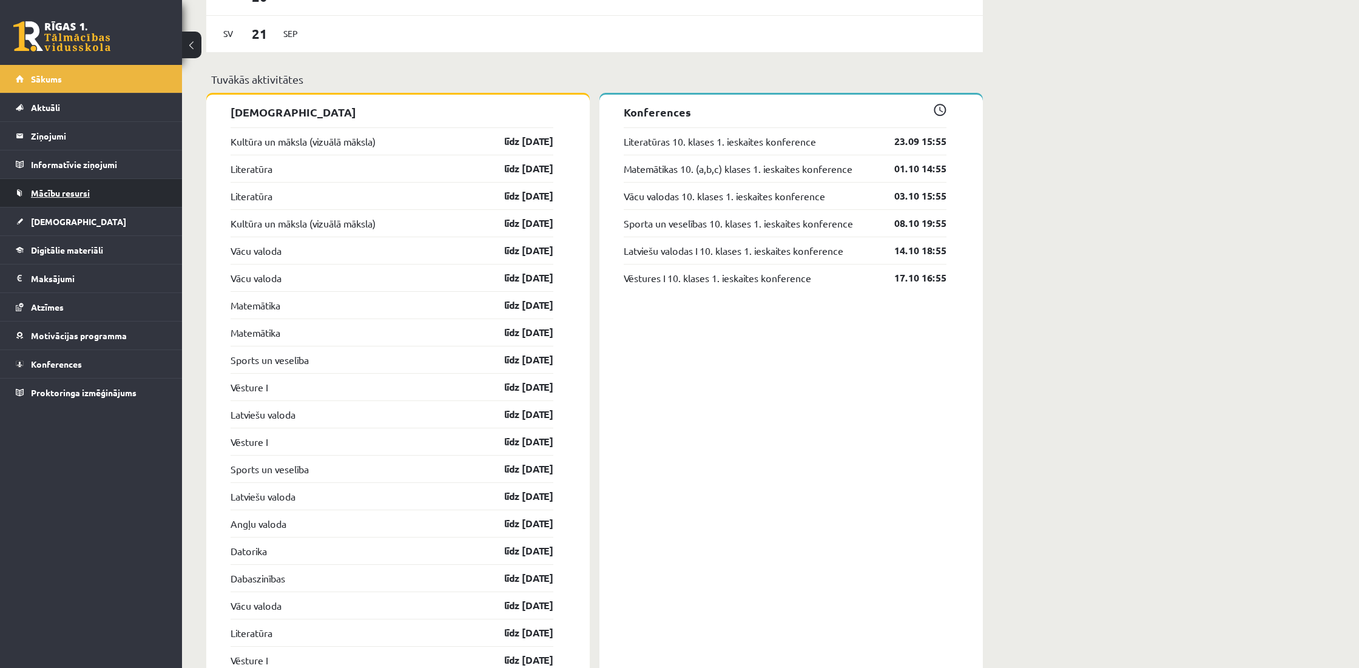
scroll to position [1025, 0]
click at [95, 220] on link "[DEMOGRAPHIC_DATA]" at bounding box center [91, 221] width 151 height 28
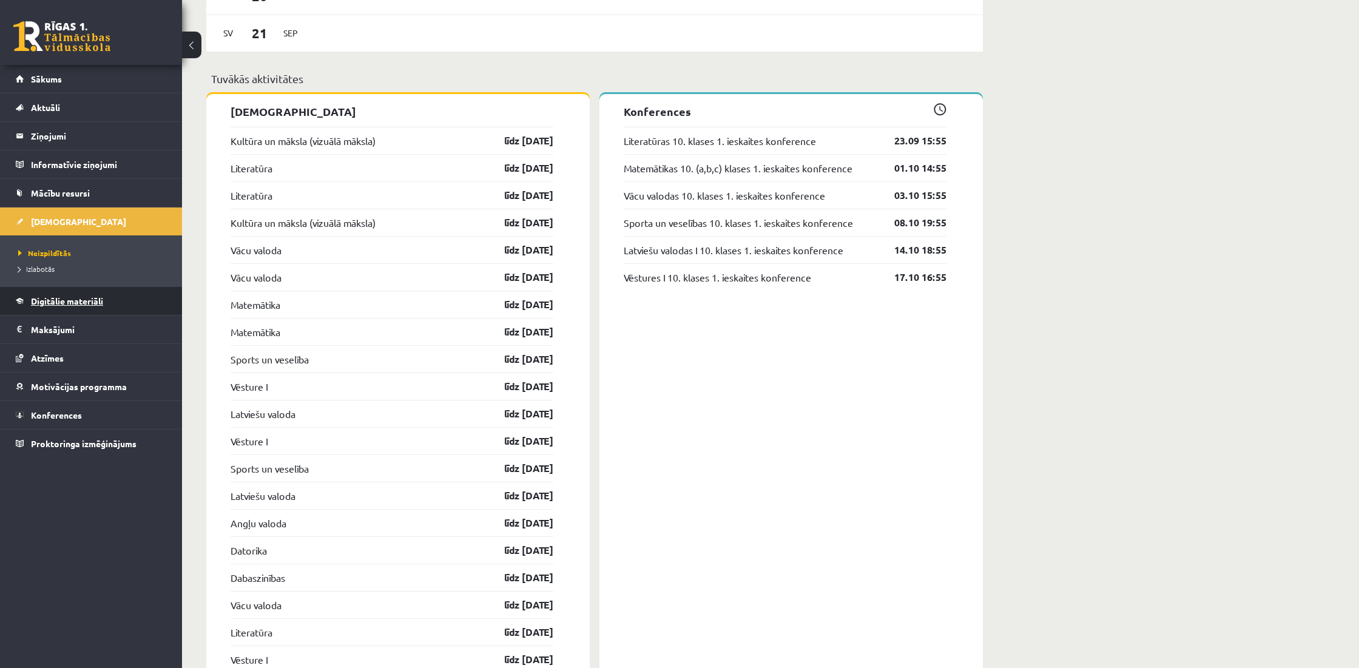
click at [81, 305] on span "Digitālie materiāli" at bounding box center [67, 300] width 72 height 11
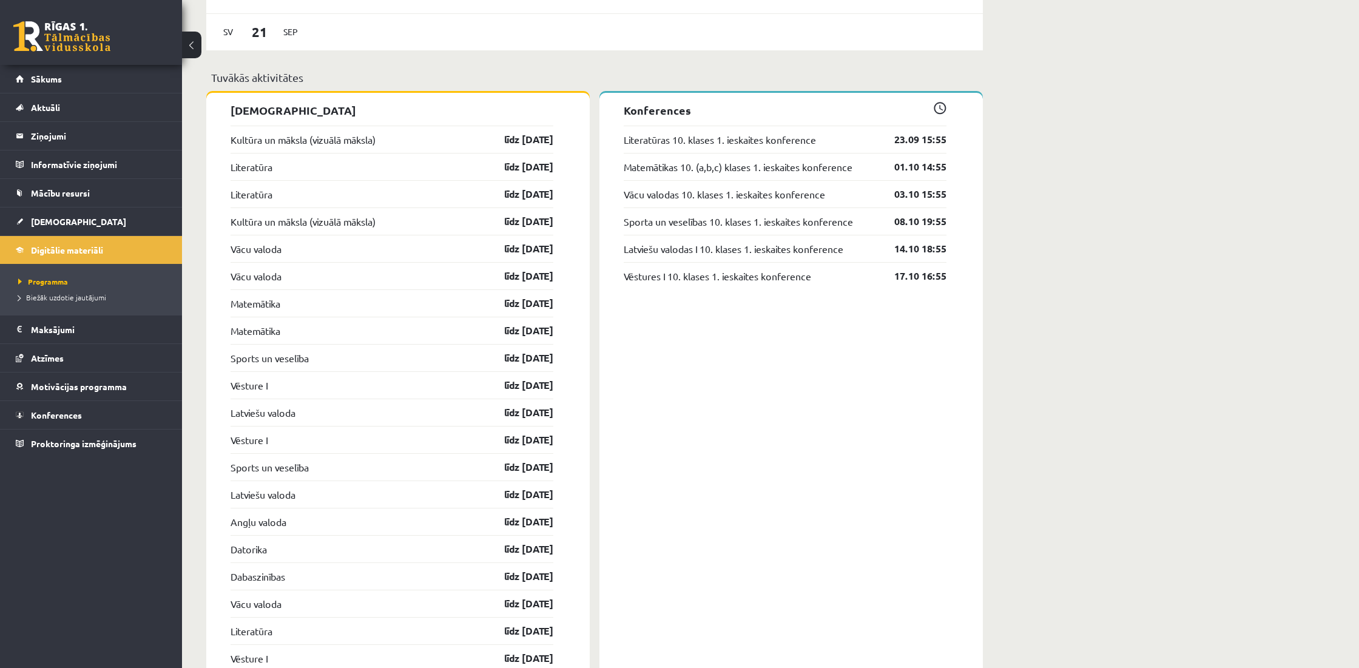
scroll to position [1038, 1]
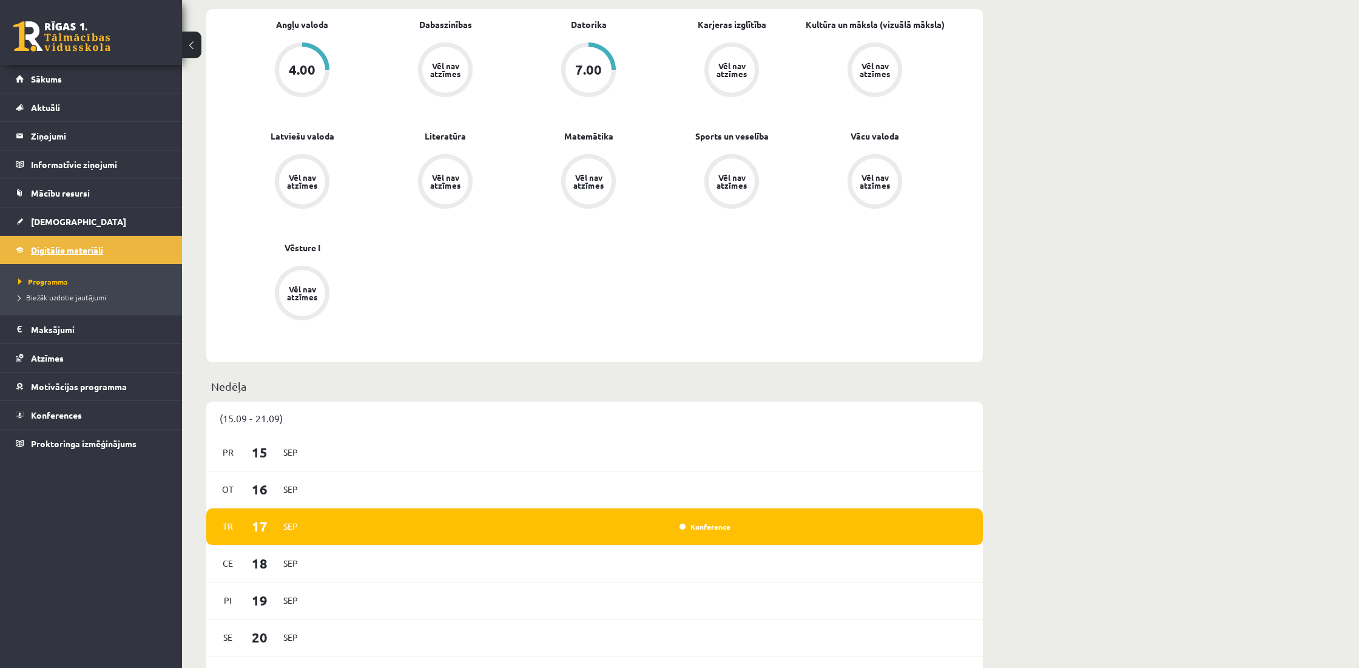
click at [101, 248] on span "Digitālie materiāli" at bounding box center [67, 249] width 72 height 11
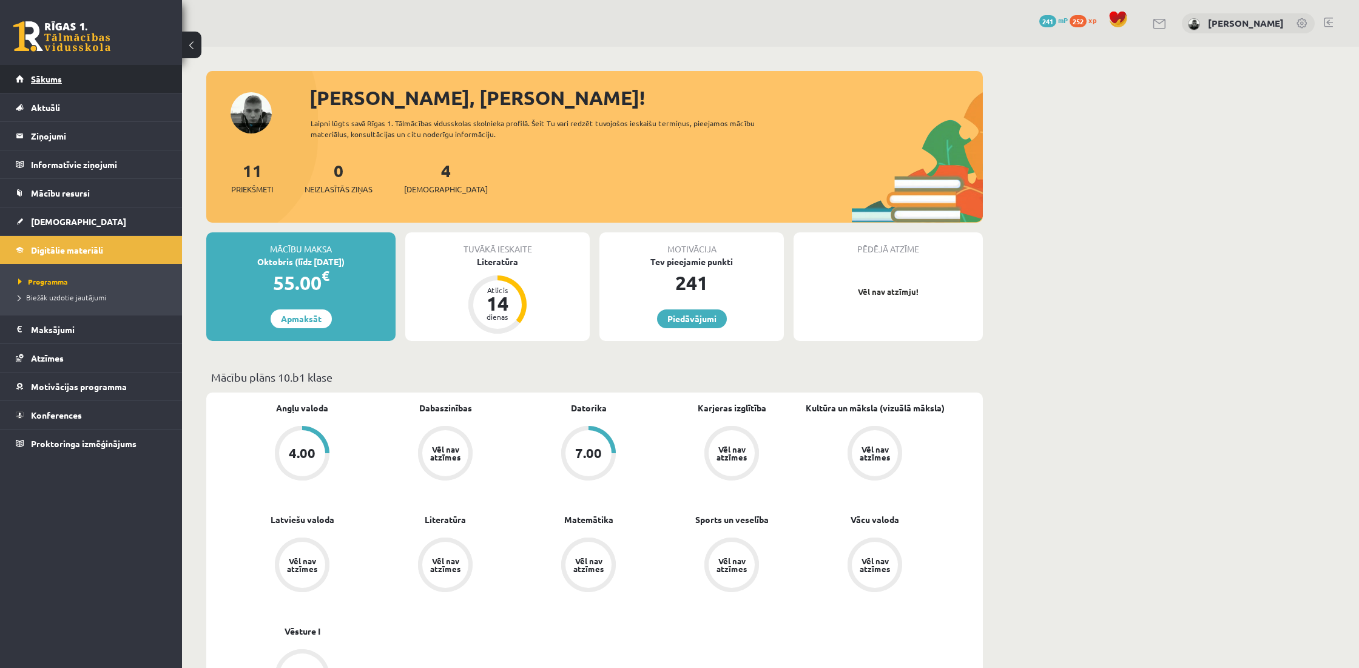
scroll to position [0, 0]
click at [79, 76] on link "Sākums" at bounding box center [91, 79] width 151 height 28
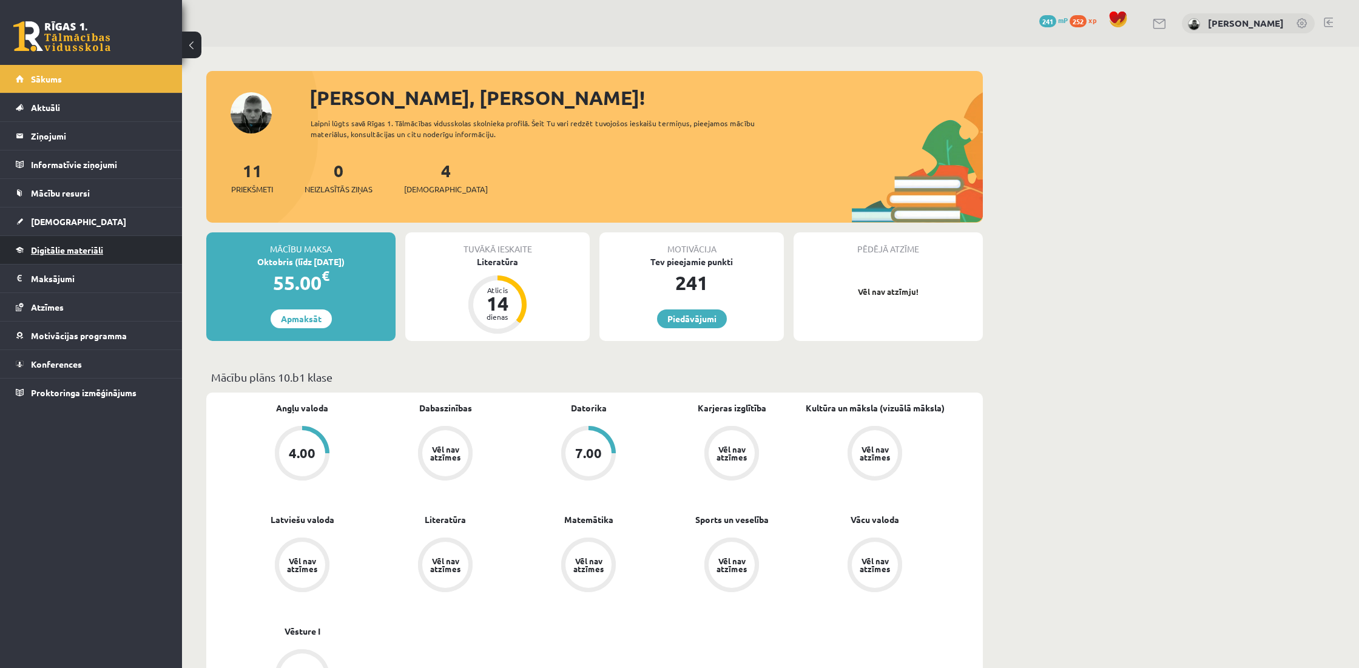
click at [55, 245] on link "Digitālie materiāli" at bounding box center [91, 250] width 151 height 28
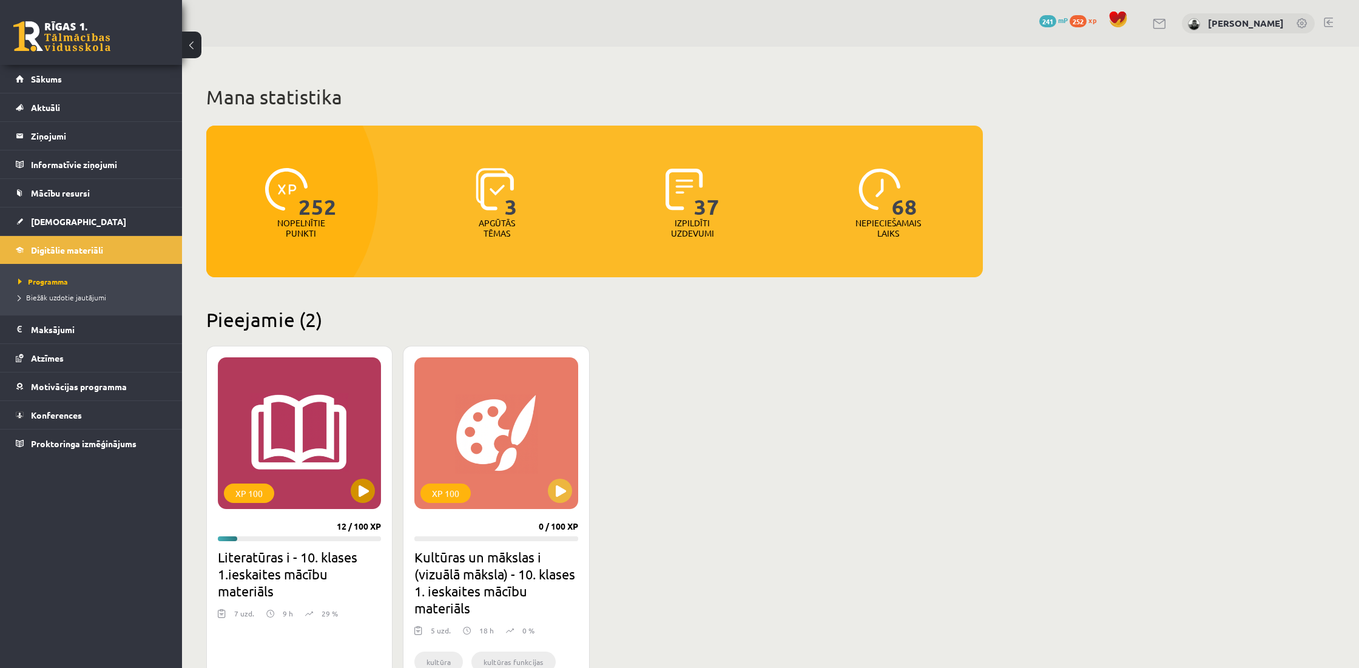
click at [334, 475] on div "XP 100" at bounding box center [299, 433] width 163 height 152
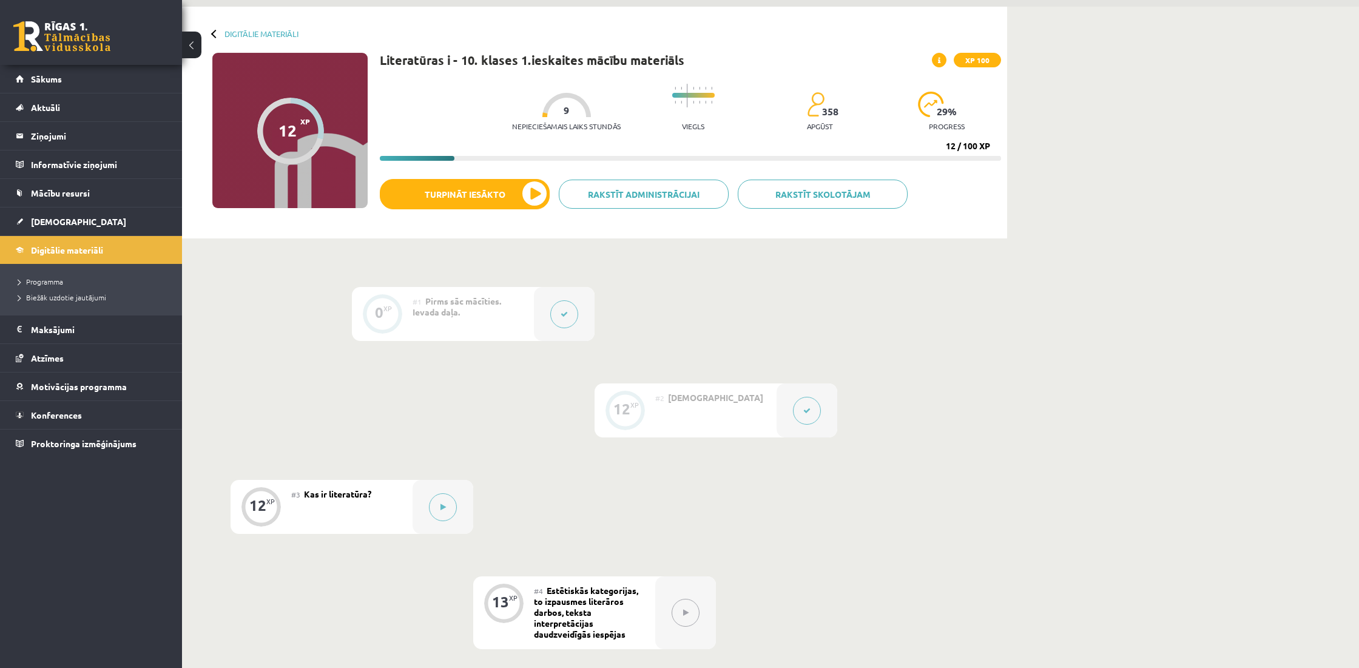
scroll to position [41, 0]
click at [451, 497] on button at bounding box center [443, 506] width 28 height 28
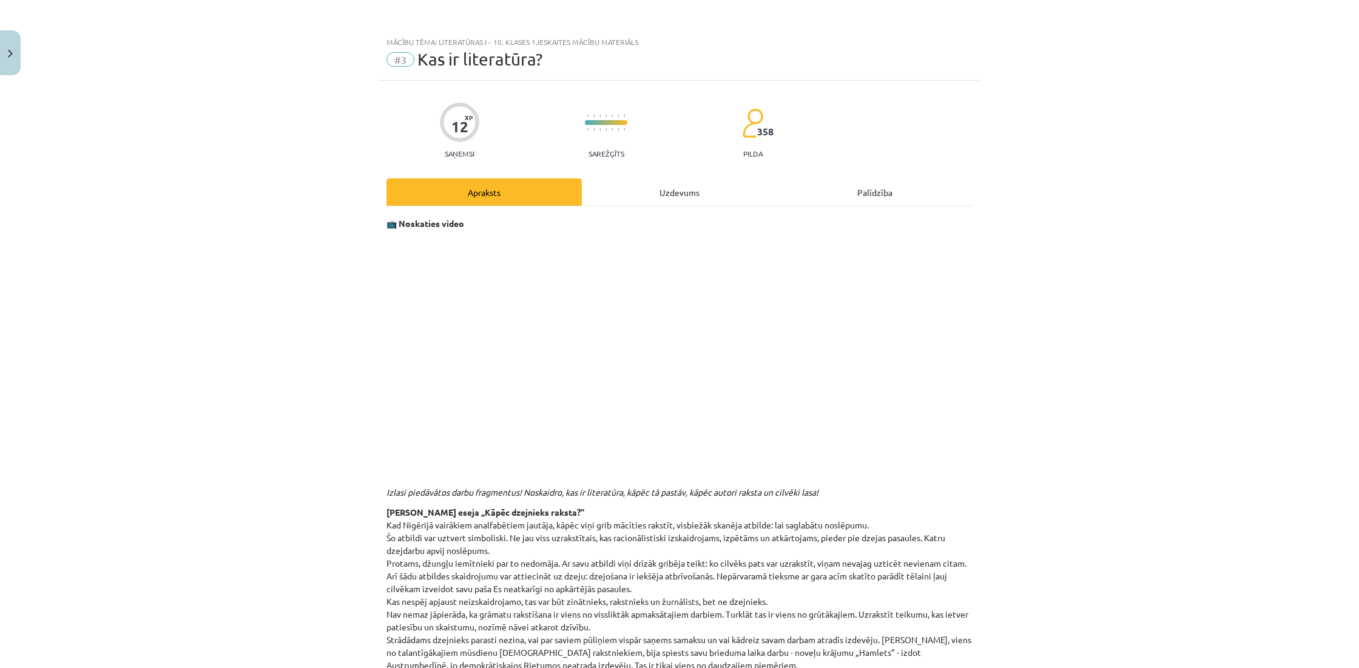
scroll to position [0, 0]
click at [12, 56] on img "Close" at bounding box center [10, 54] width 5 height 8
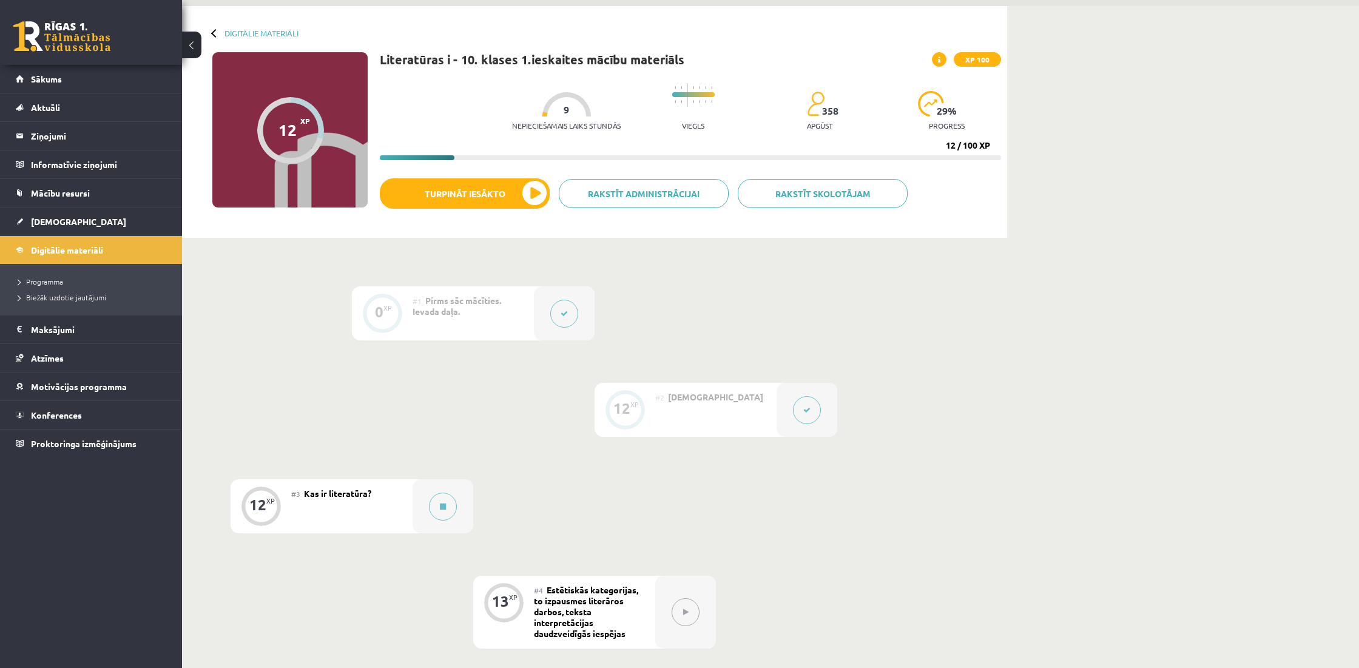
click at [797, 408] on button at bounding box center [807, 410] width 28 height 28
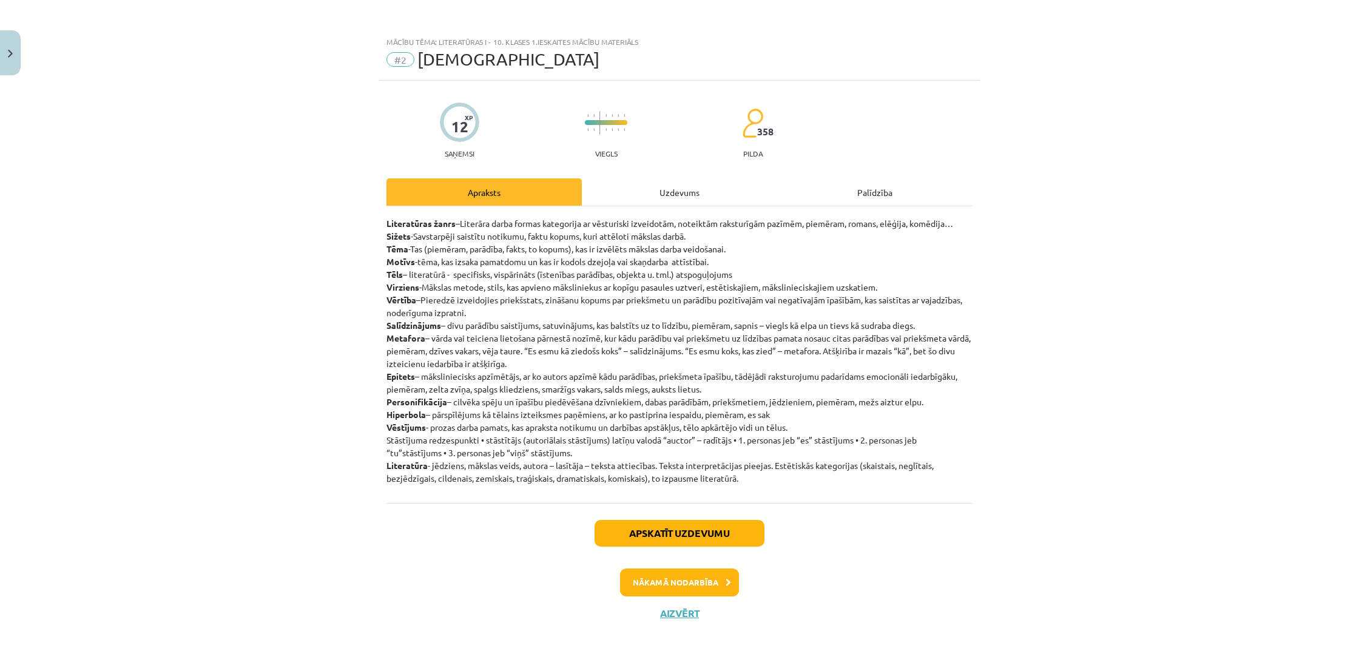
click at [682, 195] on div "Uzdevums" at bounding box center [679, 191] width 195 height 27
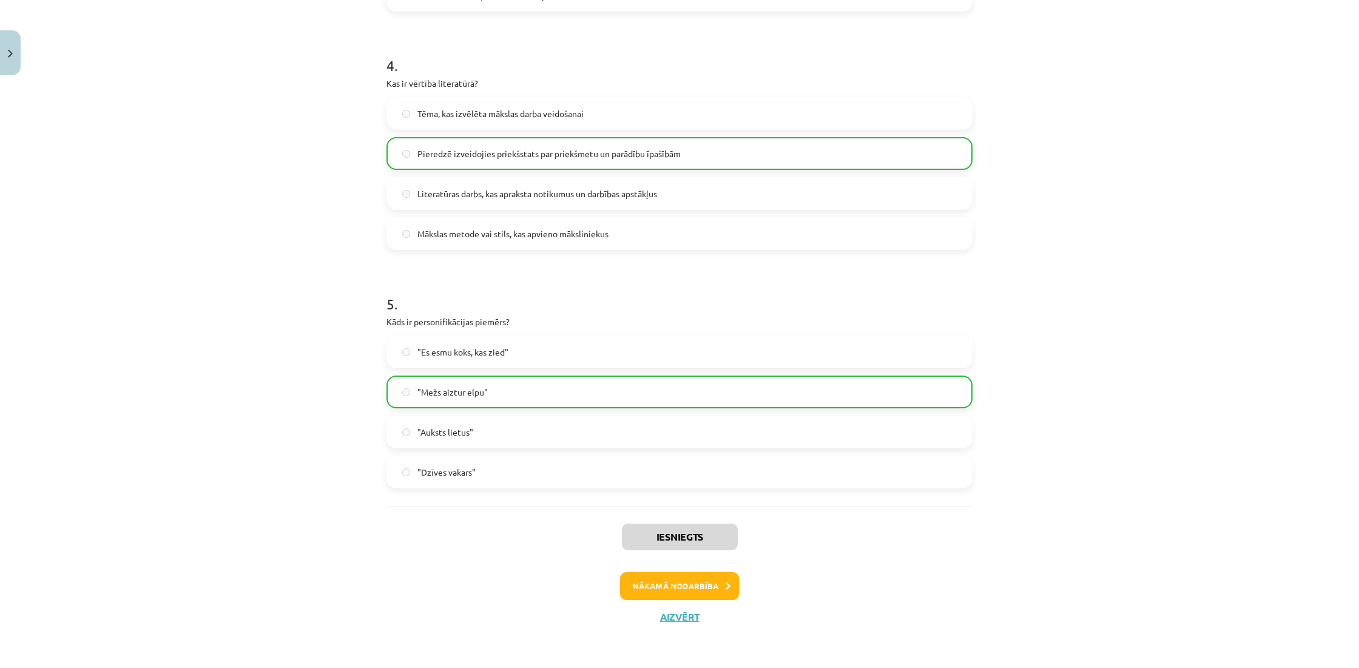
scroll to position [922, 0]
click at [683, 586] on button "Nākamā nodarbība" at bounding box center [679, 586] width 119 height 28
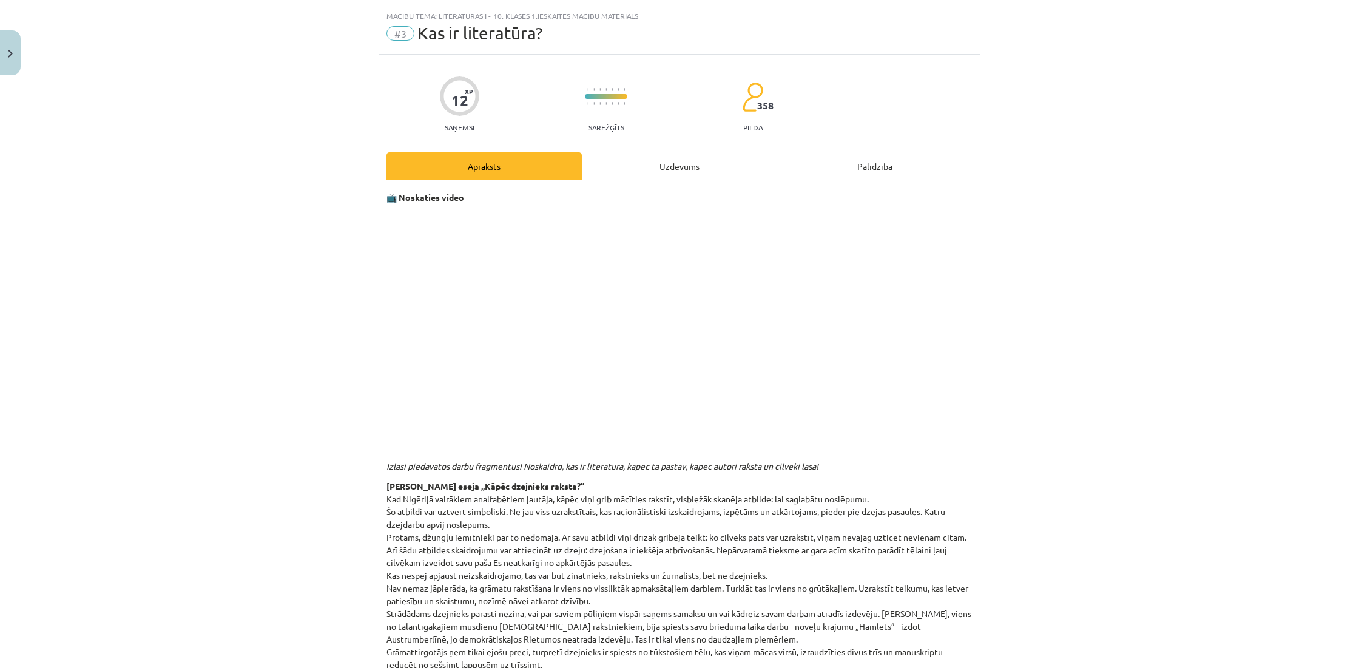
scroll to position [27, 0]
click at [139, 316] on div "Mācību tēma: Literatūras i - 10. klases 1.ieskaites mācību materiāls #3 Kas ir …" at bounding box center [679, 334] width 1359 height 668
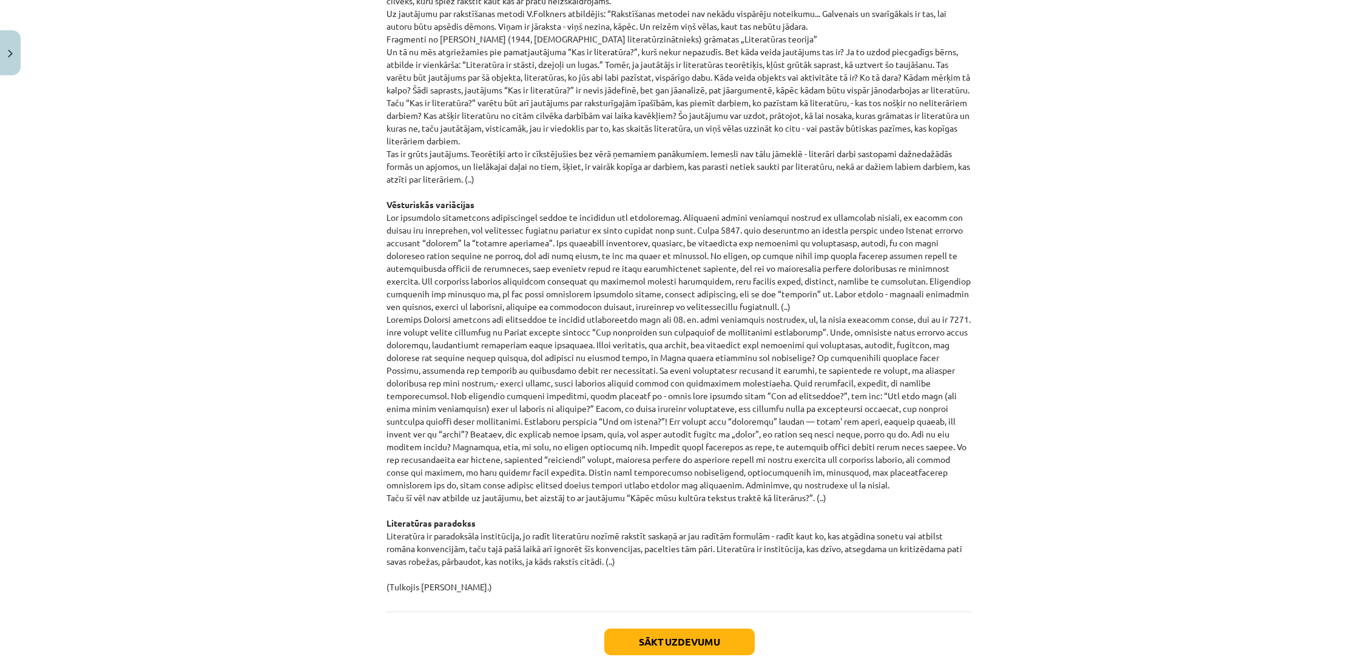
scroll to position [996, 0]
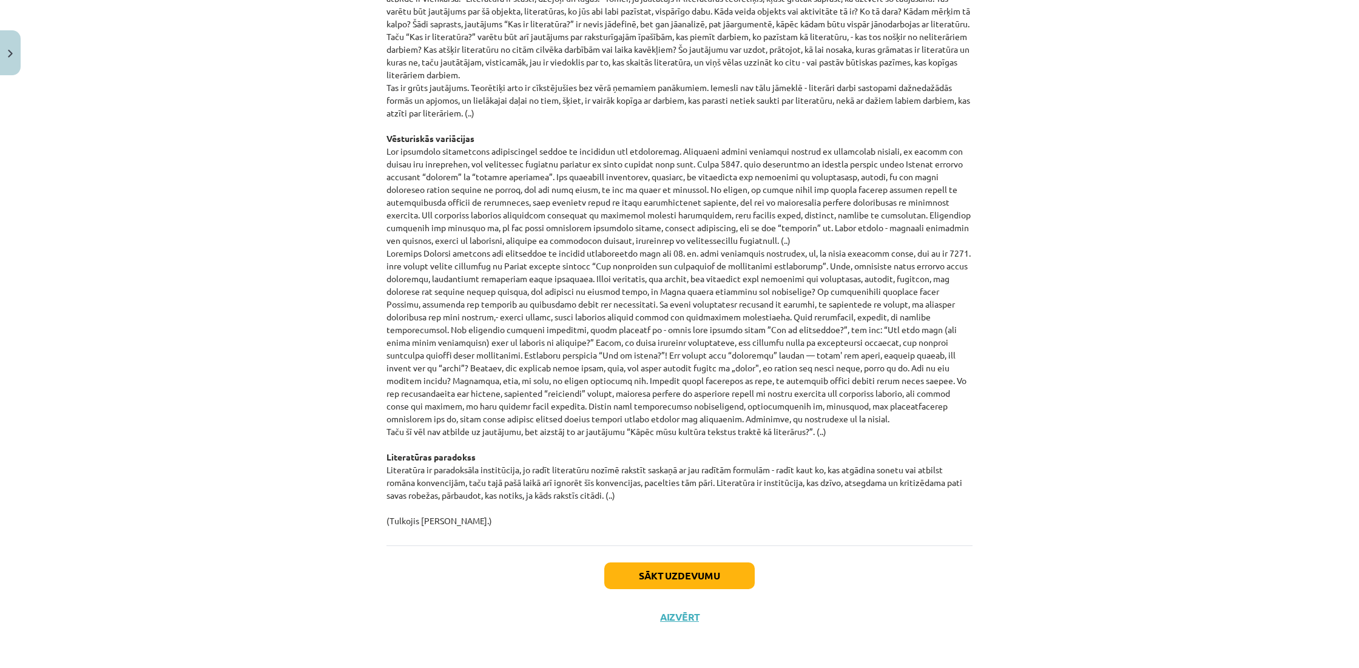
click at [670, 565] on button "Sākt uzdevumu" at bounding box center [679, 575] width 150 height 27
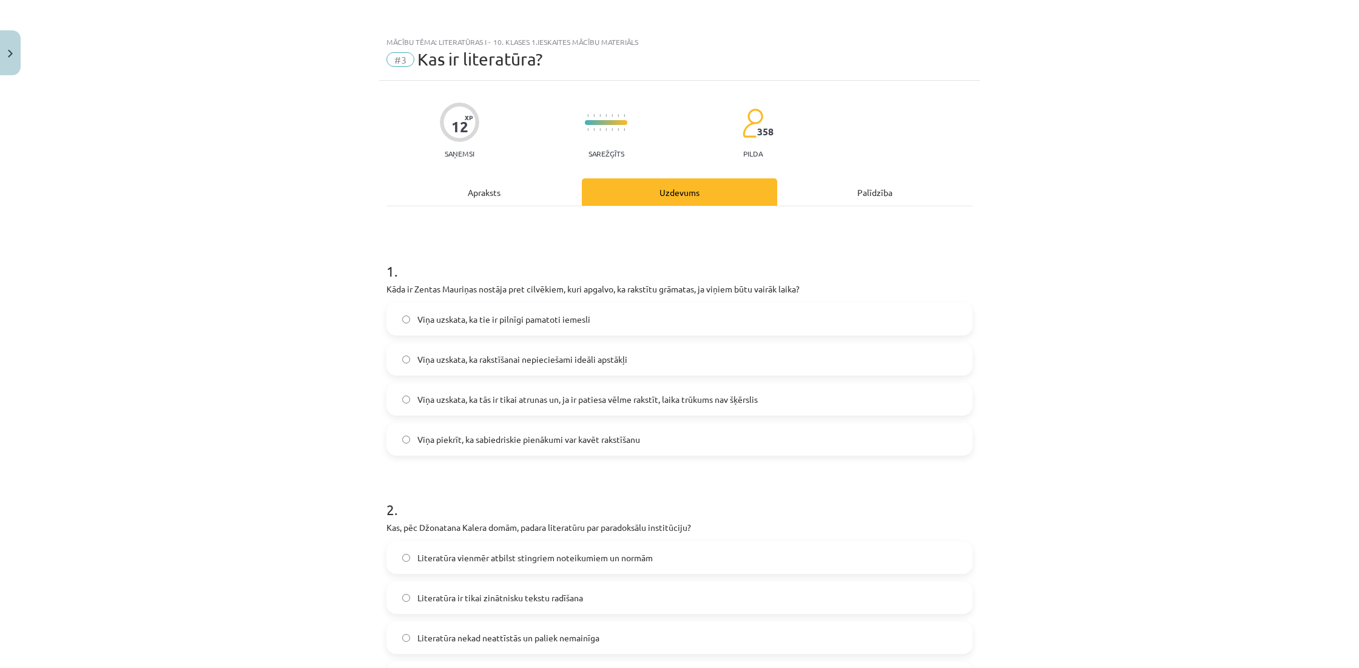
scroll to position [0, 0]
click at [631, 409] on label "Viņa uzskata, ka tās ir tikai atrunas un, ja ir patiesa vēlme rakstīt, laika tr…" at bounding box center [679, 399] width 583 height 30
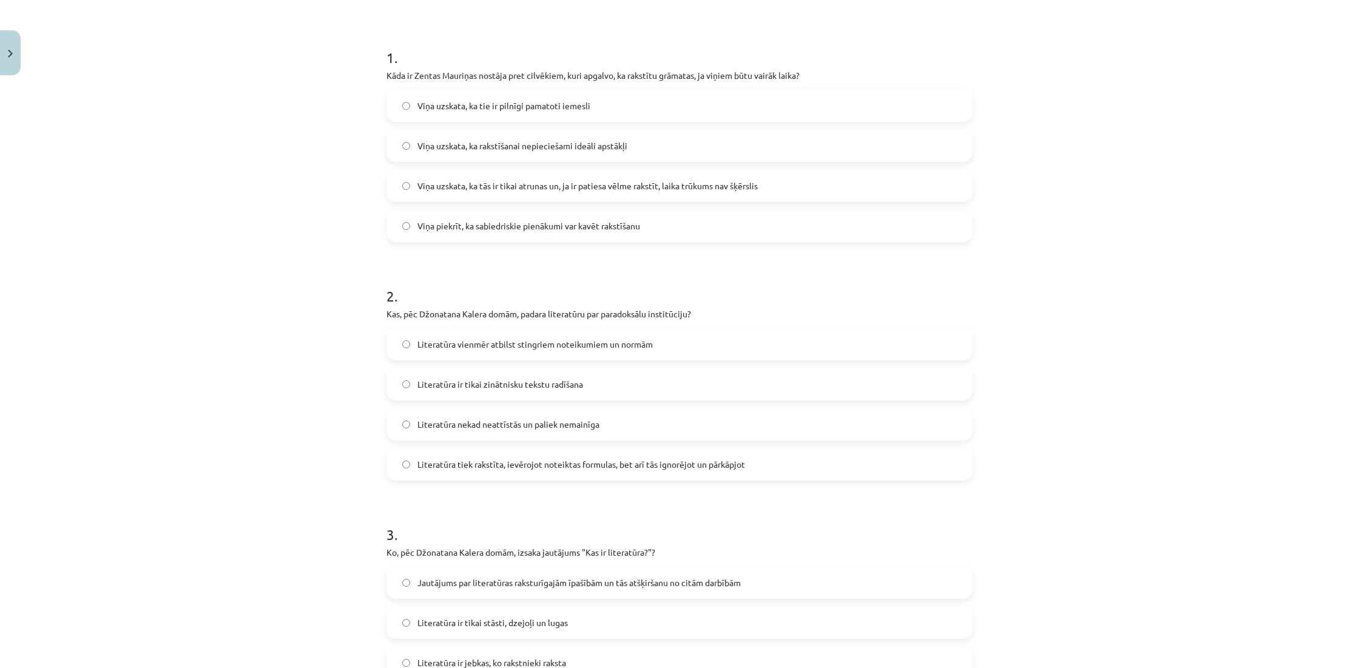
scroll to position [178, 0]
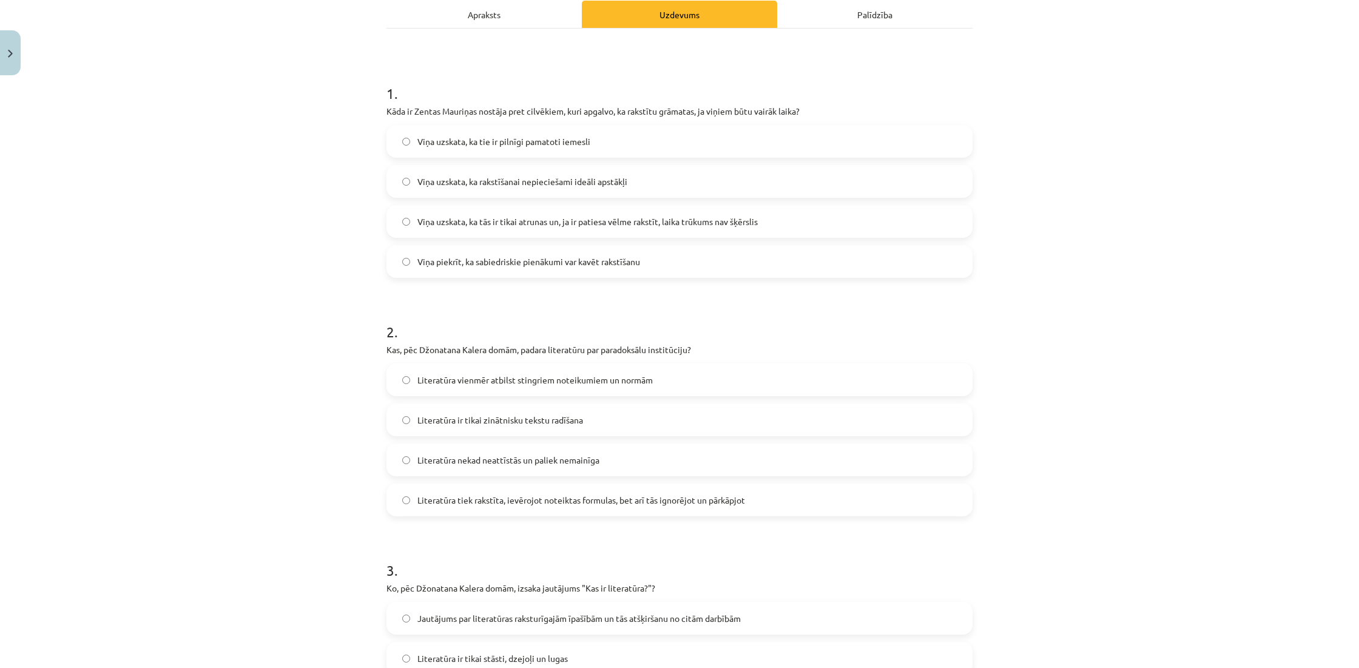
click at [477, 15] on div "Apraksts" at bounding box center [483, 14] width 195 height 27
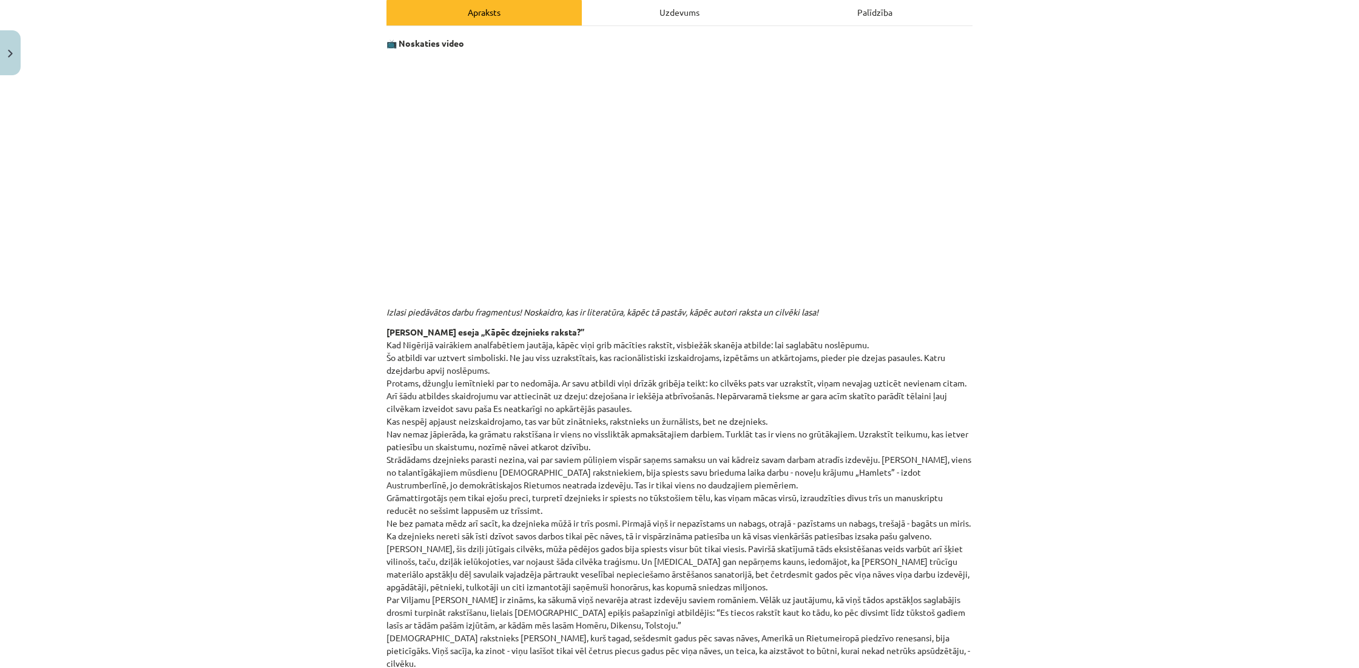
scroll to position [168, 0]
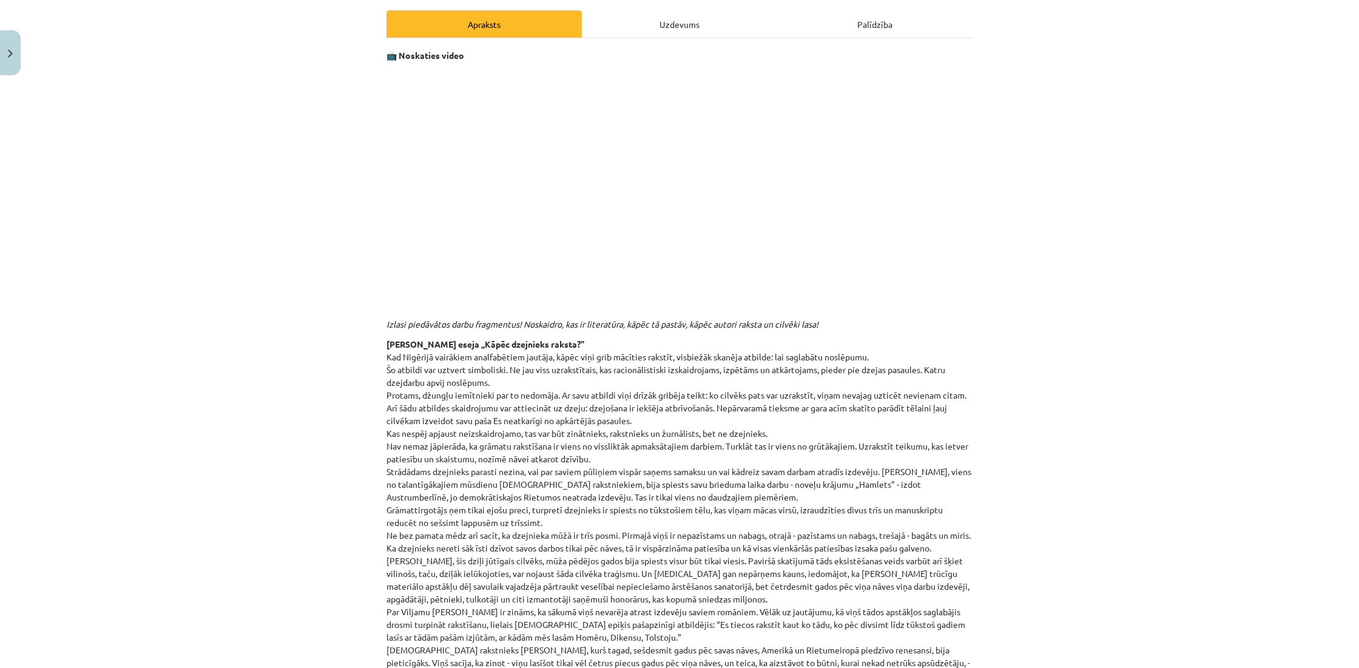
click at [684, 14] on div "Uzdevums" at bounding box center [679, 23] width 195 height 27
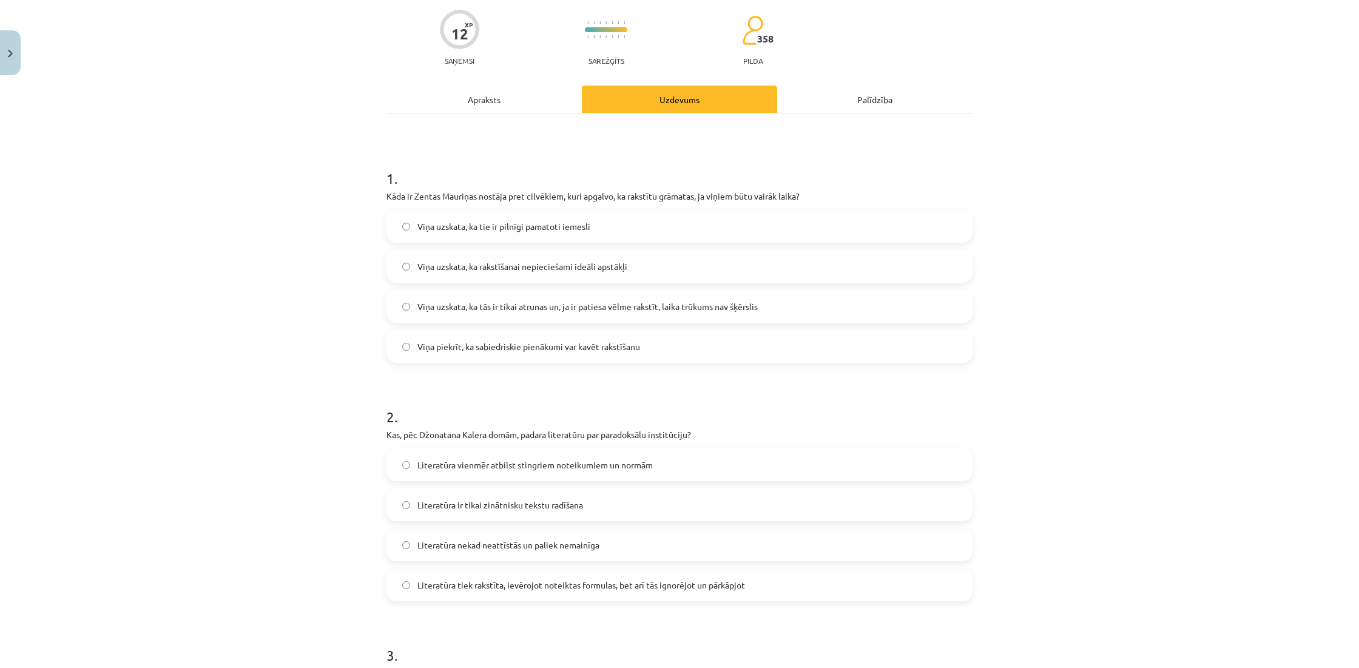
scroll to position [93, 0]
click at [506, 98] on div "Apraksts" at bounding box center [483, 97] width 195 height 27
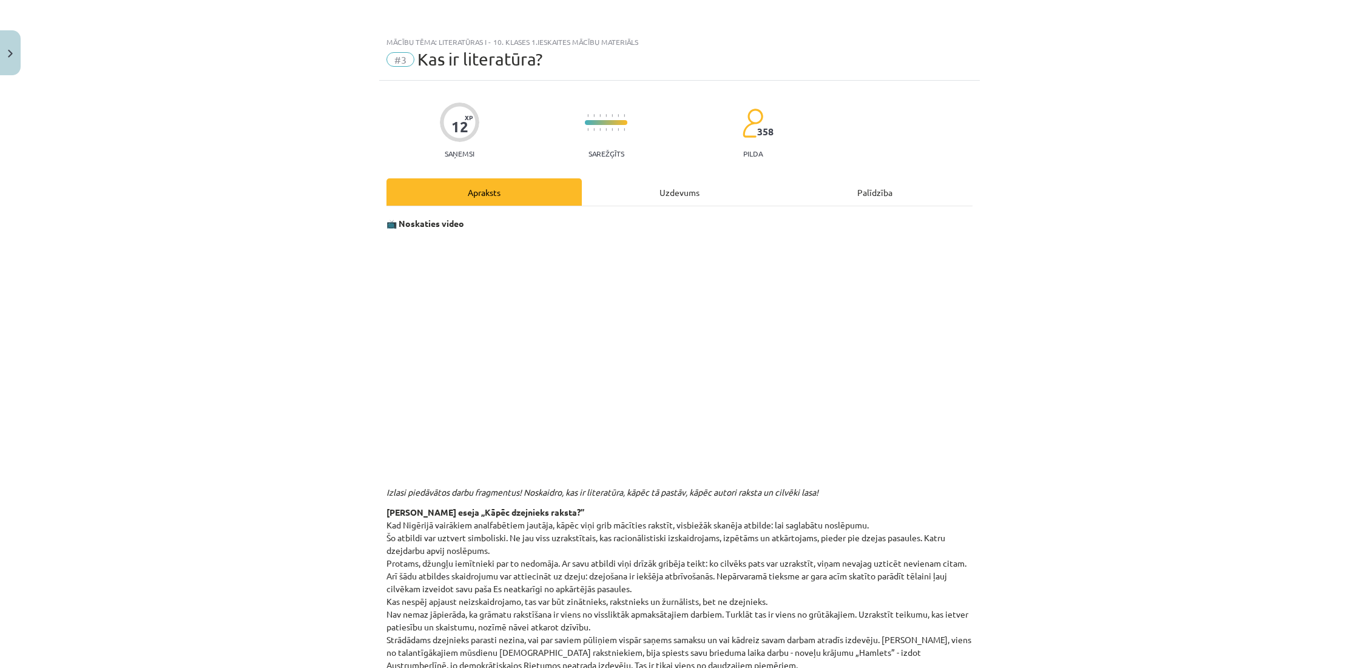
scroll to position [0, 0]
click at [662, 202] on div "Uzdevums" at bounding box center [679, 191] width 195 height 27
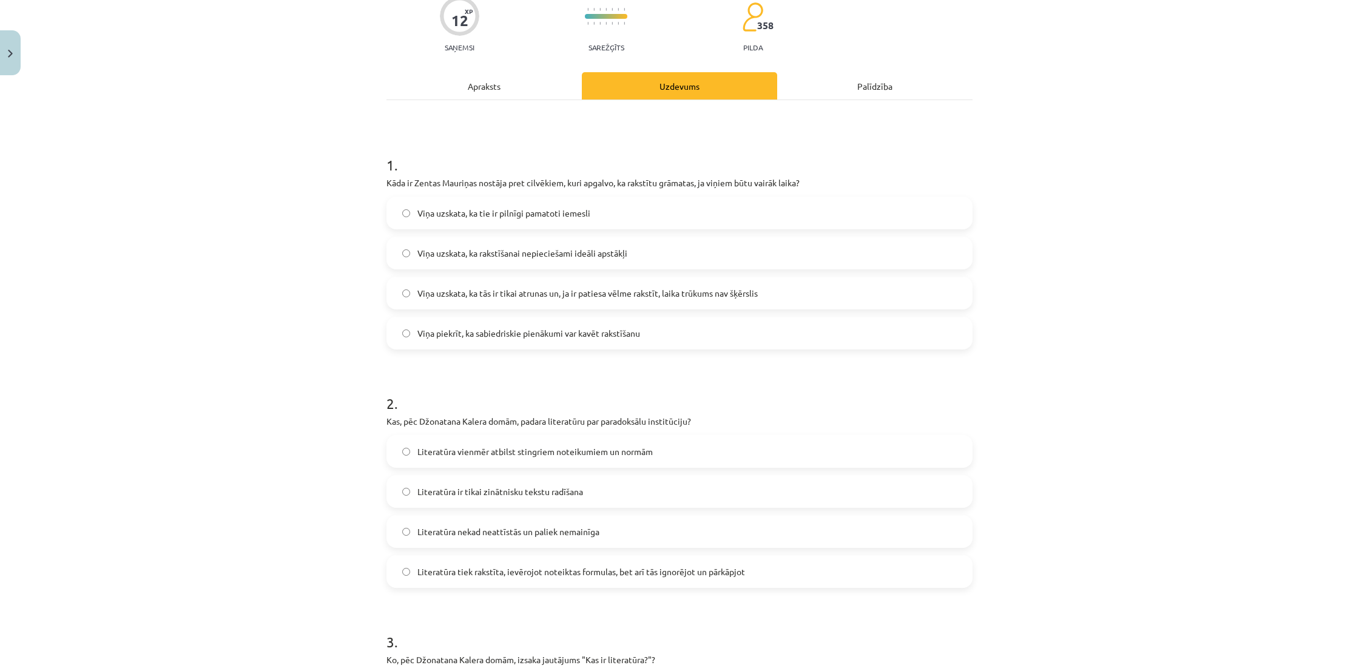
scroll to position [108, 0]
click at [546, 576] on span "Literatūra tiek rakstīta, ievērojot noteiktas formulas, bet arī tās ignorējot u…" at bounding box center [581, 569] width 328 height 13
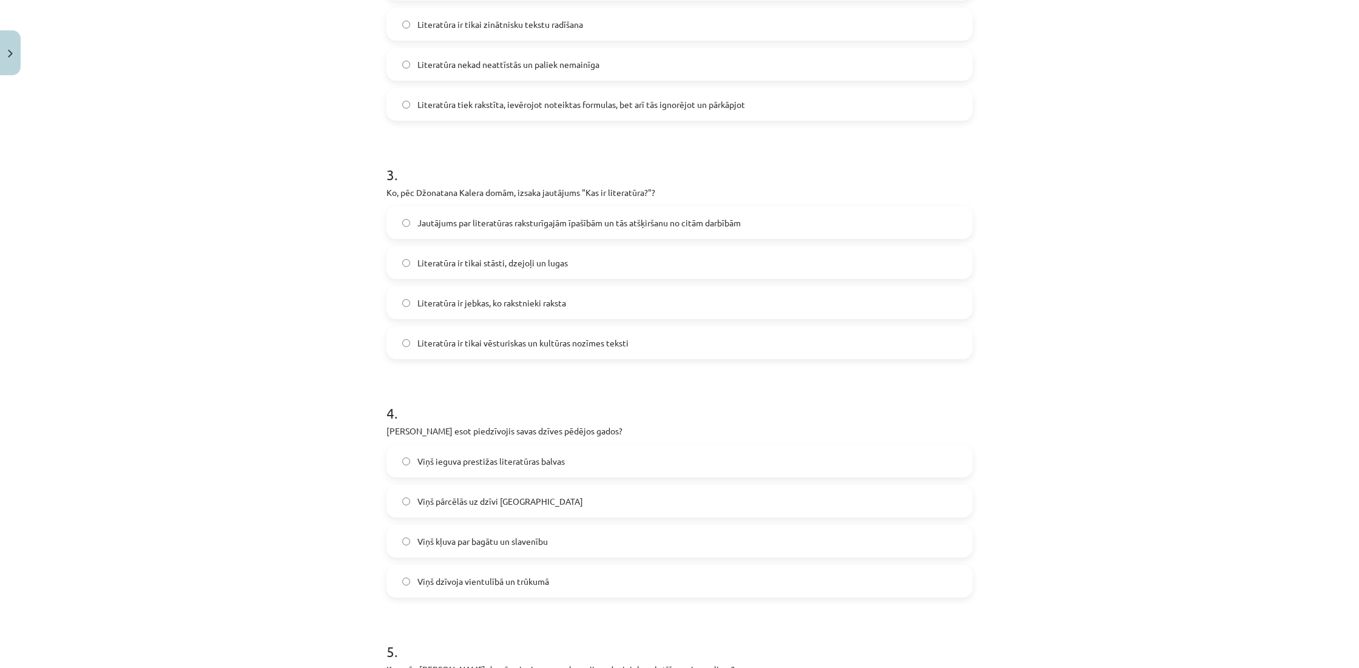
scroll to position [575, 0]
click at [488, 231] on label "Jautājums par literatūras raksturīgajām īpašībām un tās atšķiršanu no citām dar…" at bounding box center [679, 221] width 583 height 30
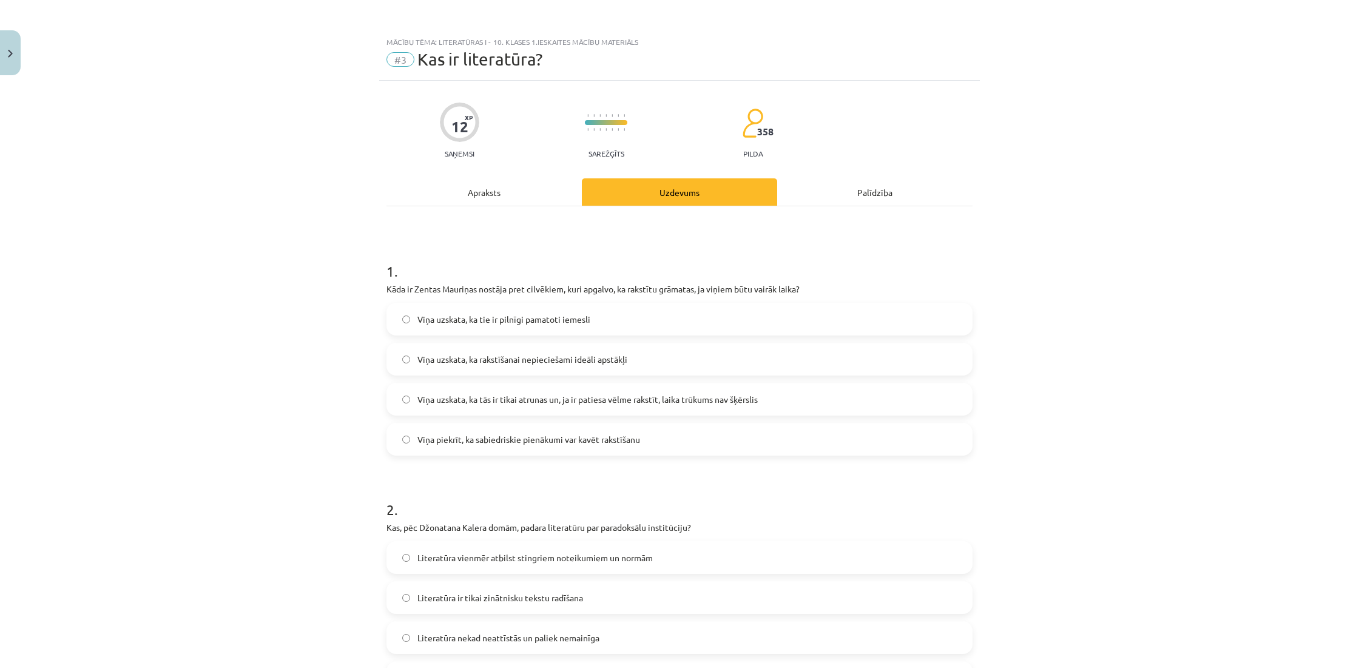
scroll to position [0, 0]
click at [473, 199] on div "Apraksts" at bounding box center [483, 191] width 195 height 27
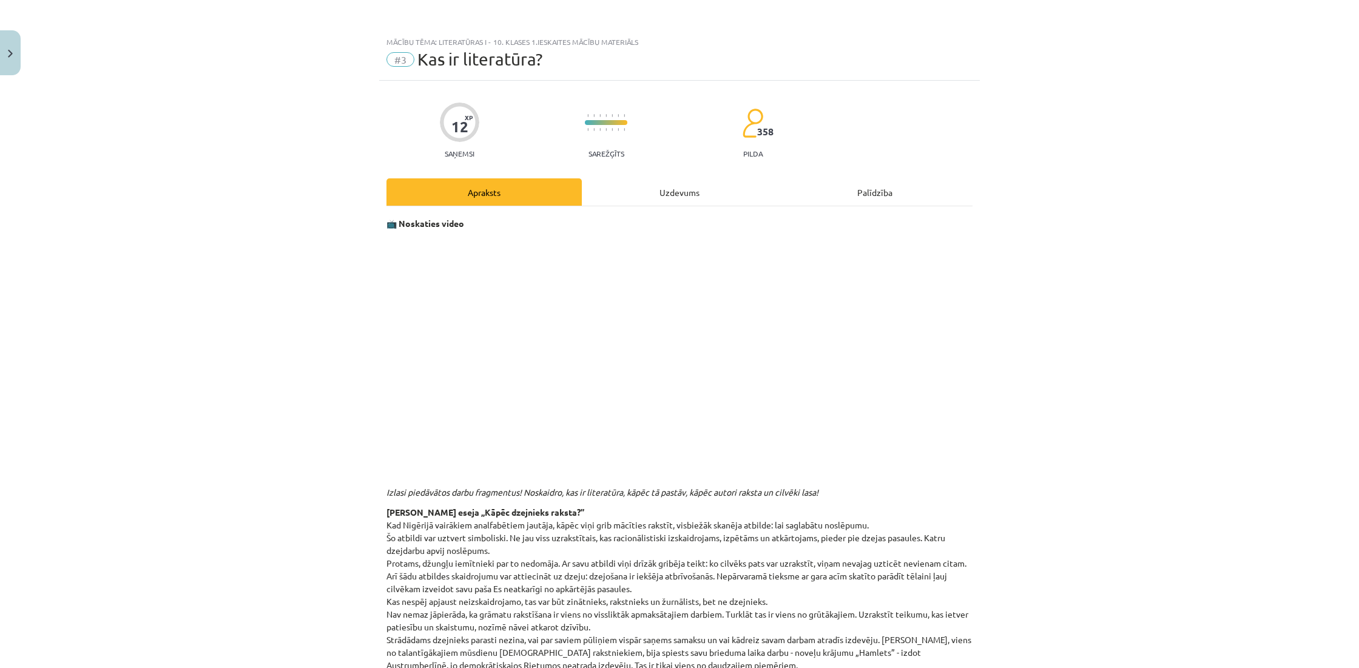
click at [695, 188] on div "Uzdevums" at bounding box center [679, 191] width 195 height 27
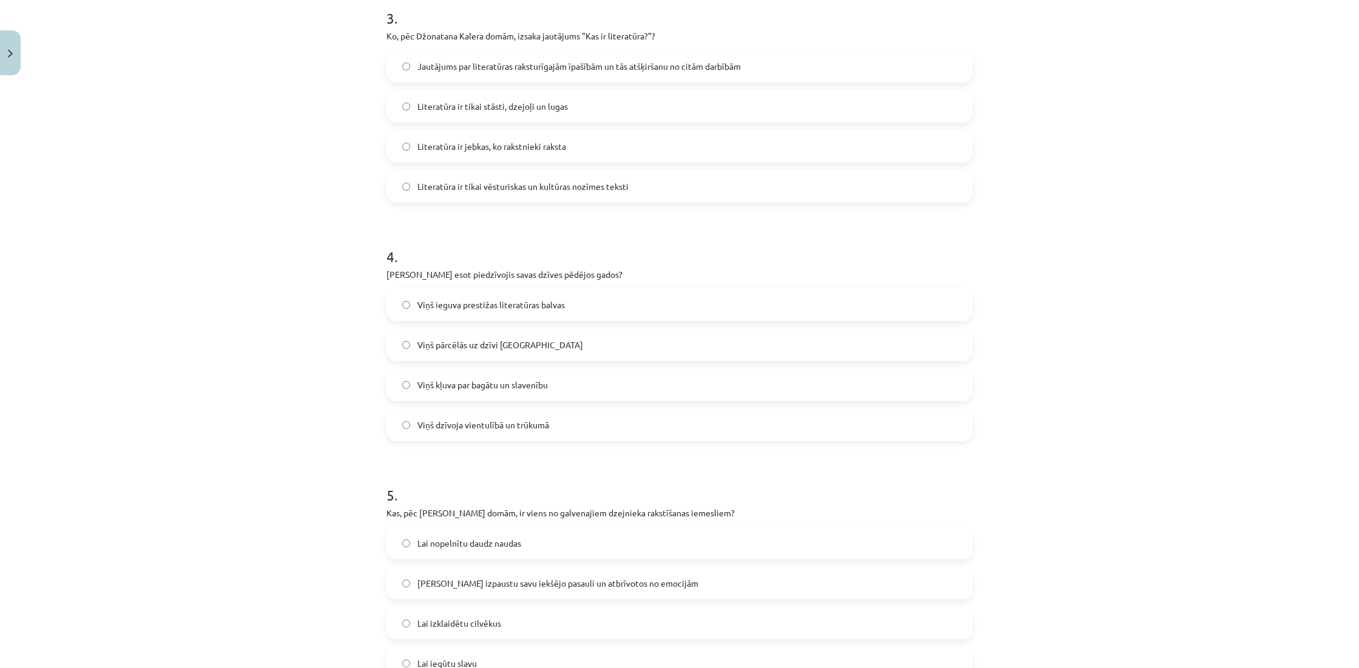
scroll to position [731, 0]
click at [558, 426] on label "Viņš dzīvoja vientulībā un trūkumā" at bounding box center [679, 423] width 583 height 30
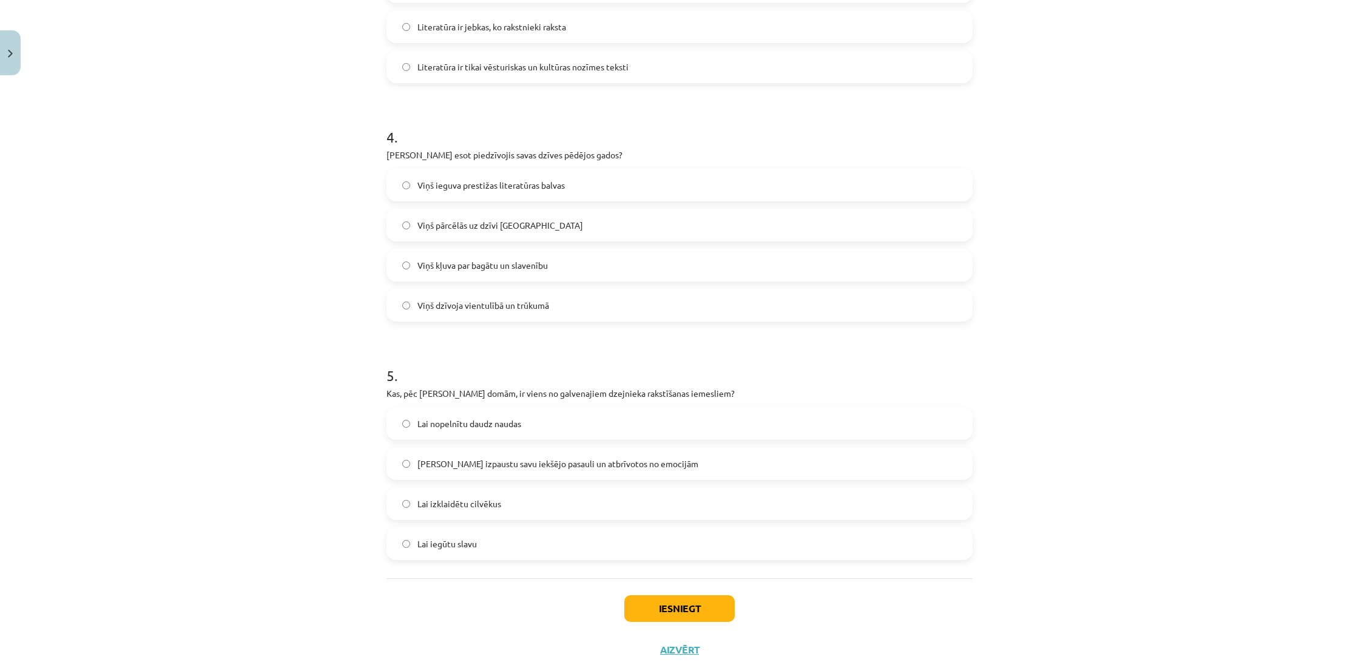
scroll to position [853, 0]
click at [432, 459] on span "[PERSON_NAME] izpaustu savu iekšējo pasauli un atbrīvotos no emocijām" at bounding box center [557, 460] width 281 height 13
click at [659, 605] on button "Iesniegt" at bounding box center [679, 604] width 110 height 27
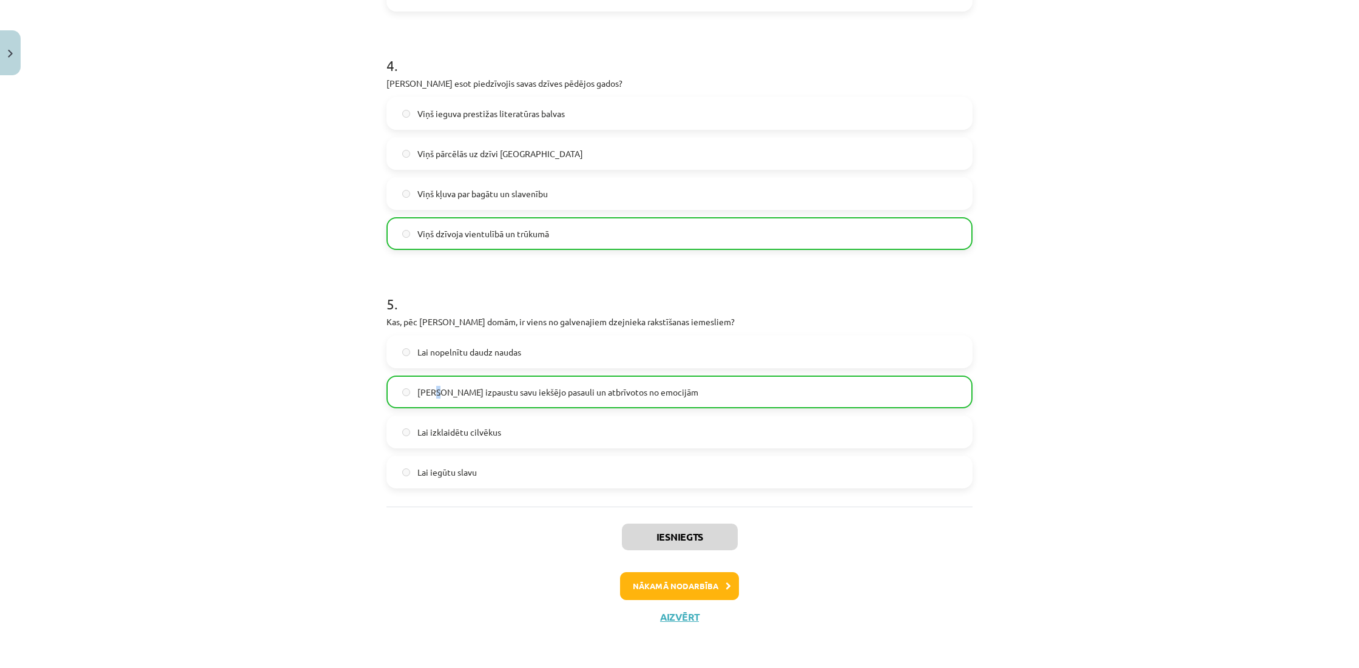
click at [682, 597] on button "Nākamā nodarbība" at bounding box center [679, 586] width 119 height 28
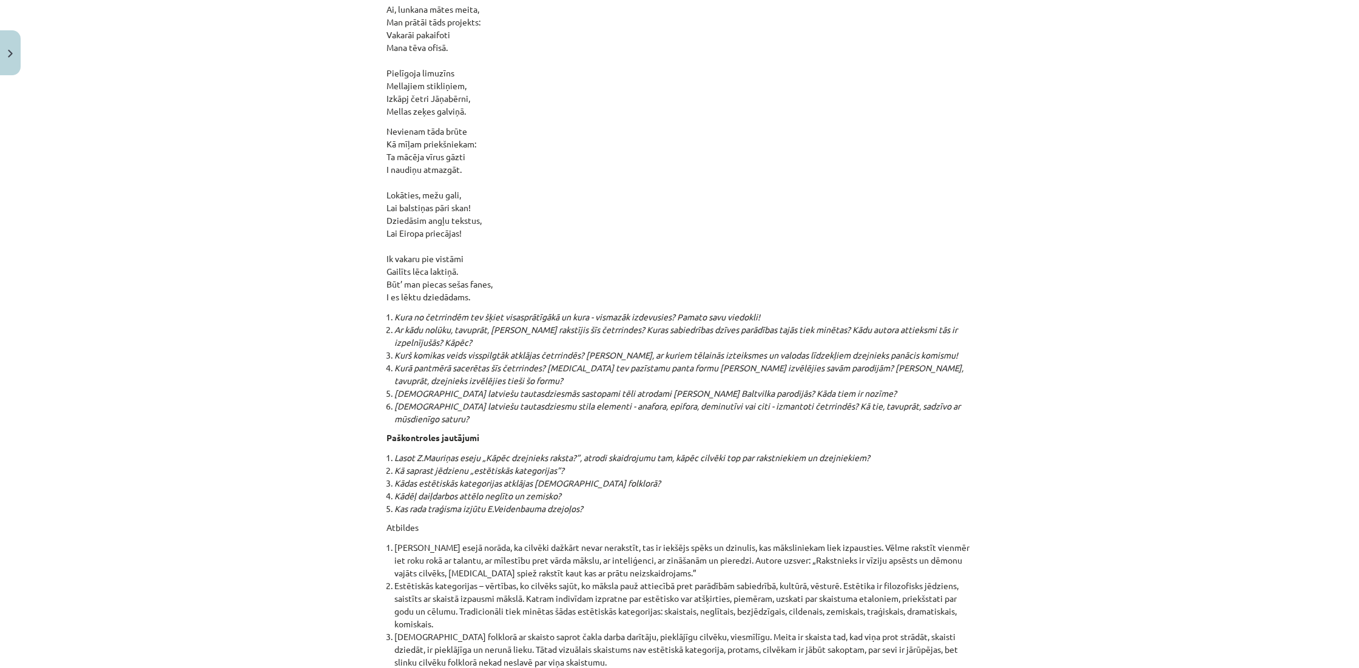
scroll to position [12768, 0]
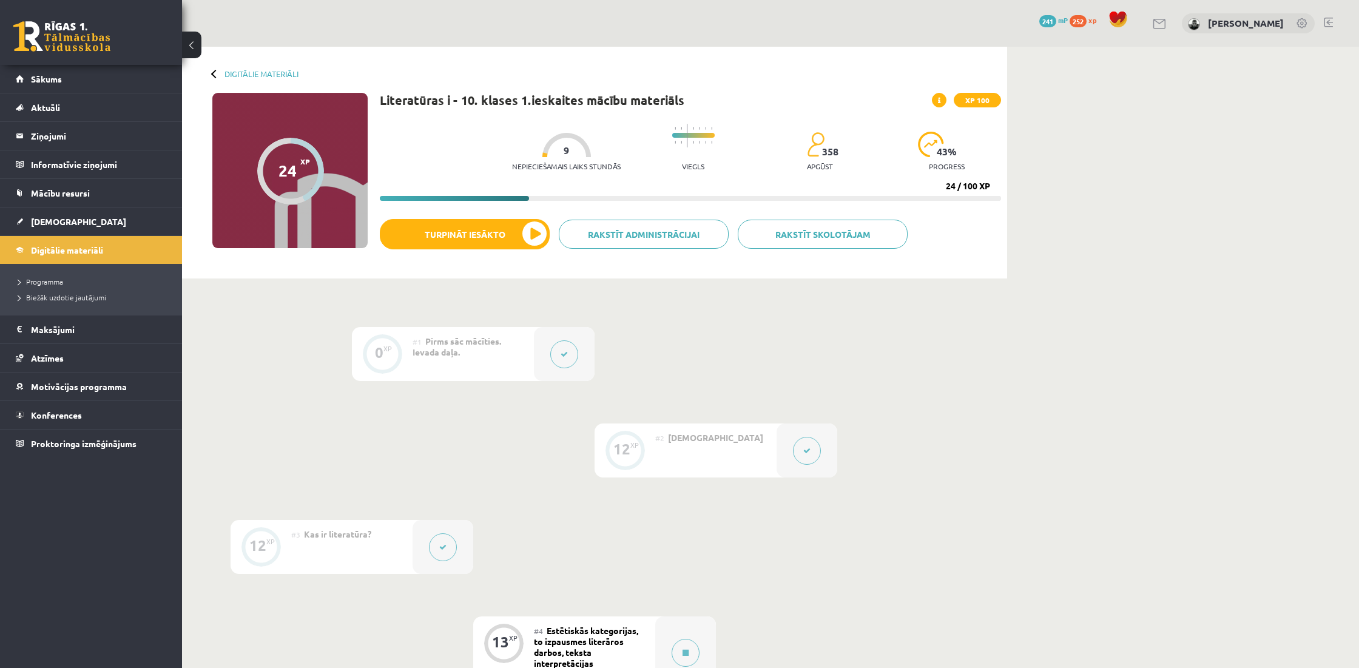
scroll to position [0, 0]
click at [46, 146] on legend "Ziņojumi 0" at bounding box center [99, 136] width 136 height 28
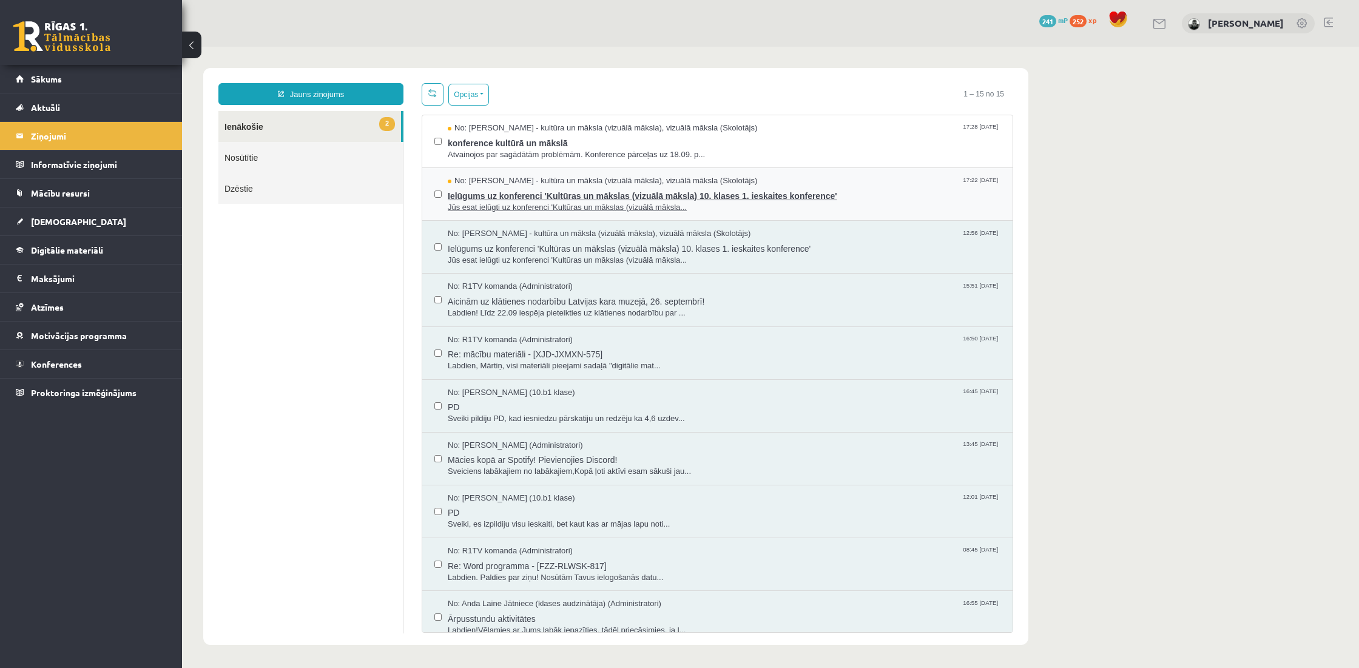
click at [693, 204] on span "Jūs esat ielūgti uz konferenci 'Kultūras un mākslas (vizuālā māksla..." at bounding box center [724, 208] width 553 height 12
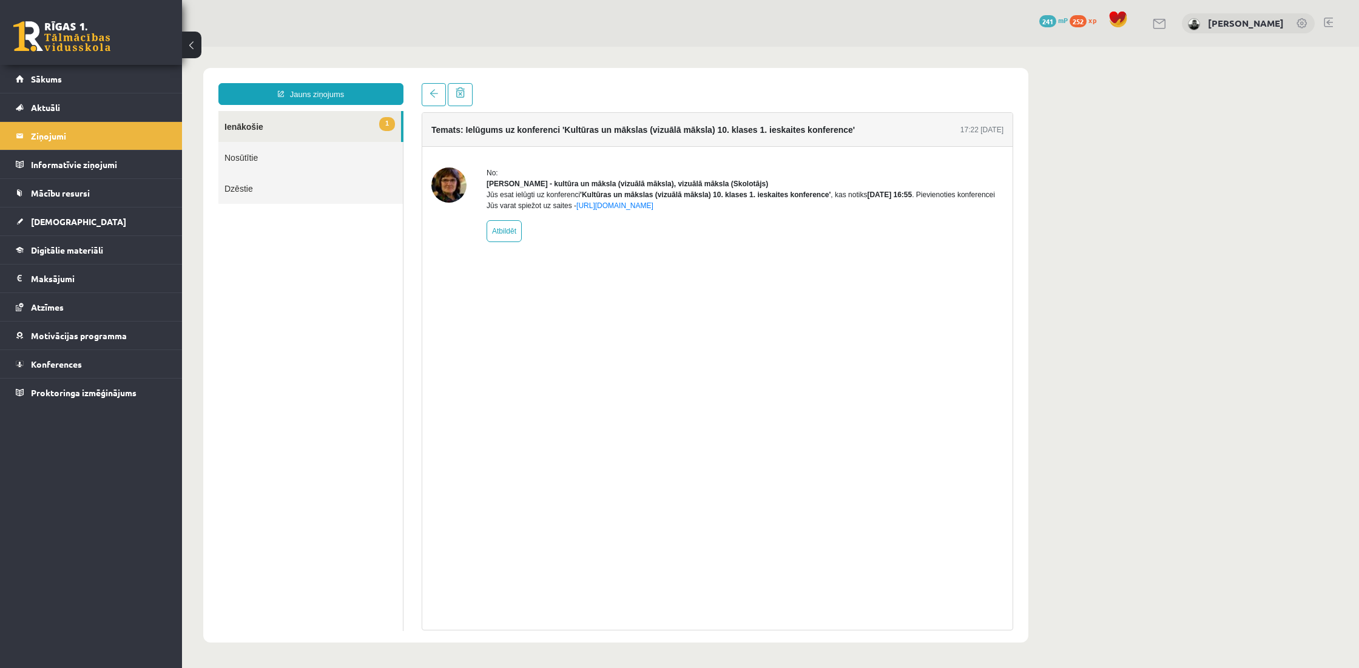
click at [365, 115] on link "1 Ienākošie" at bounding box center [309, 126] width 183 height 31
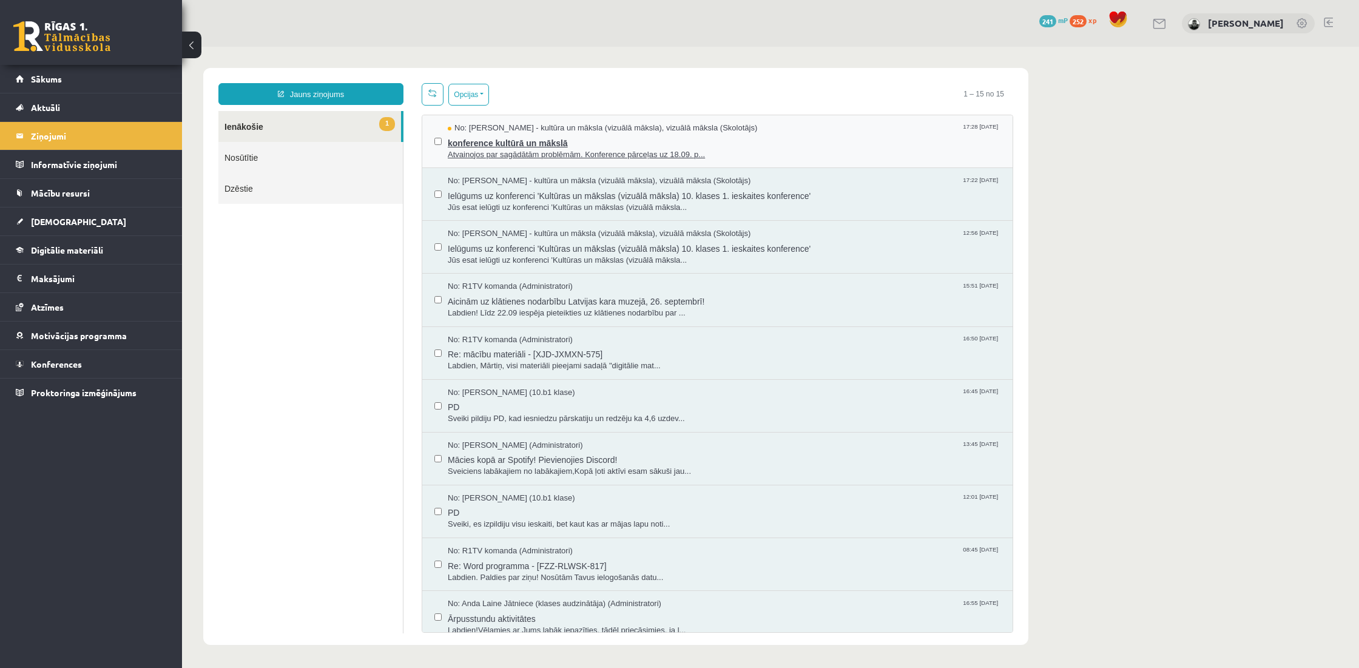
click at [570, 153] on span "Atvainojos par sagādātām problēmām. Konference pārceļas uz 18.09. p..." at bounding box center [724, 155] width 553 height 12
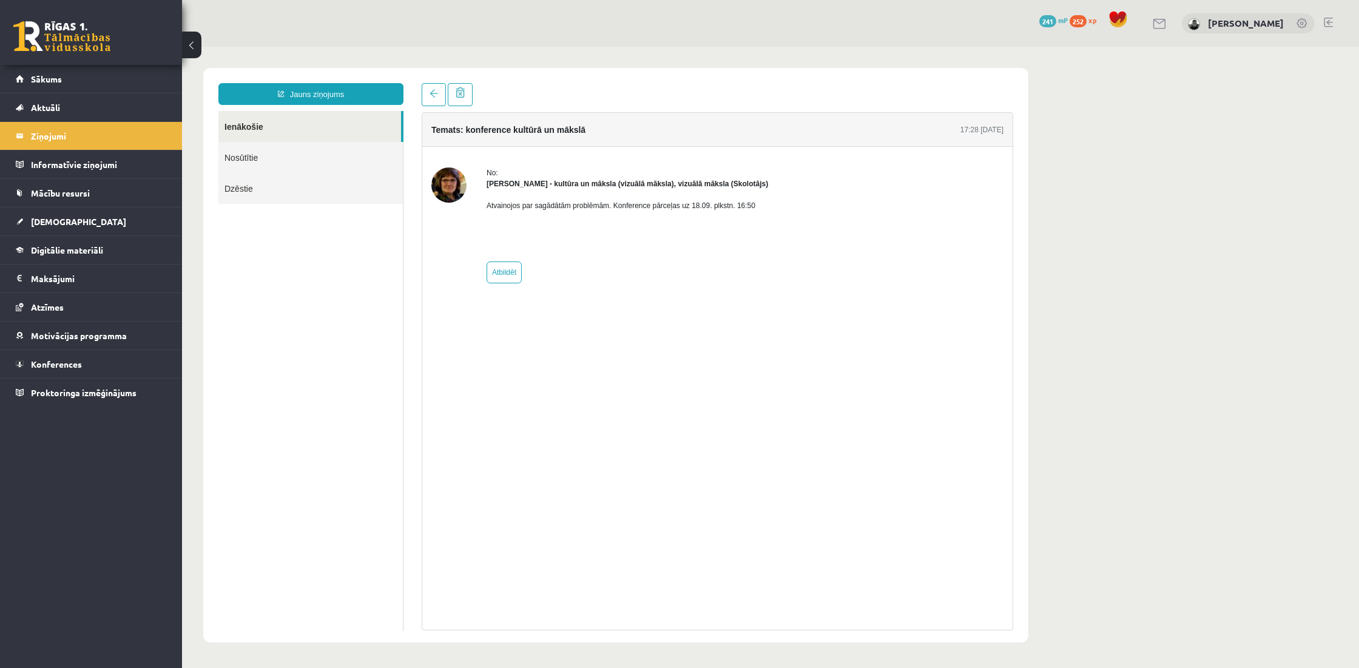
click at [1332, 25] on div "0 Dāvanas 241 mP 252 xp [PERSON_NAME]" at bounding box center [770, 23] width 1177 height 47
click at [1332, 23] on div "0 Dāvanas 241 mP 252 xp [PERSON_NAME]" at bounding box center [770, 23] width 1177 height 47
click at [1326, 22] on link at bounding box center [1327, 23] width 9 height 10
